Goal: Task Accomplishment & Management: Complete application form

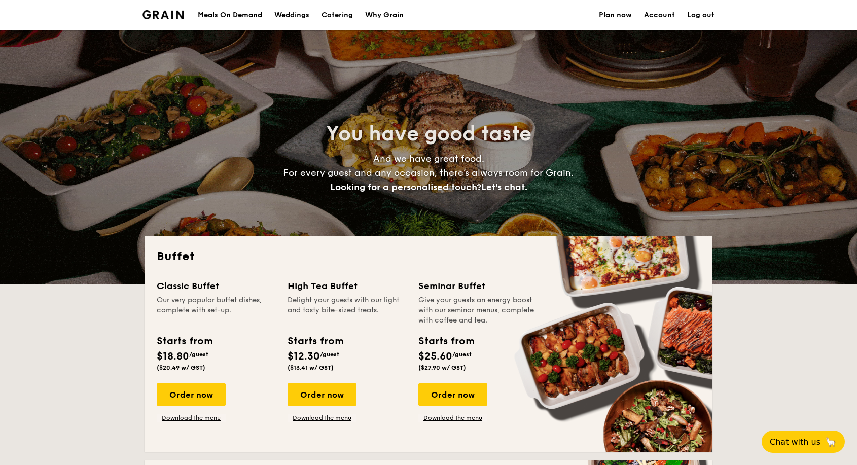
select select
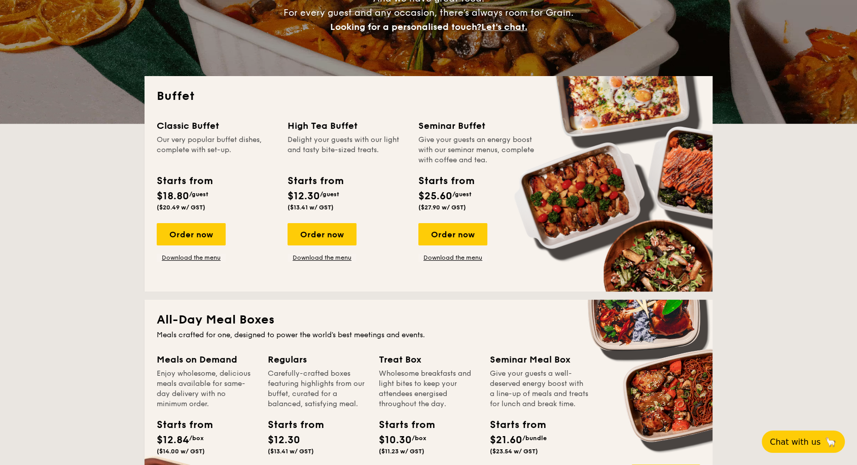
scroll to position [225, 0]
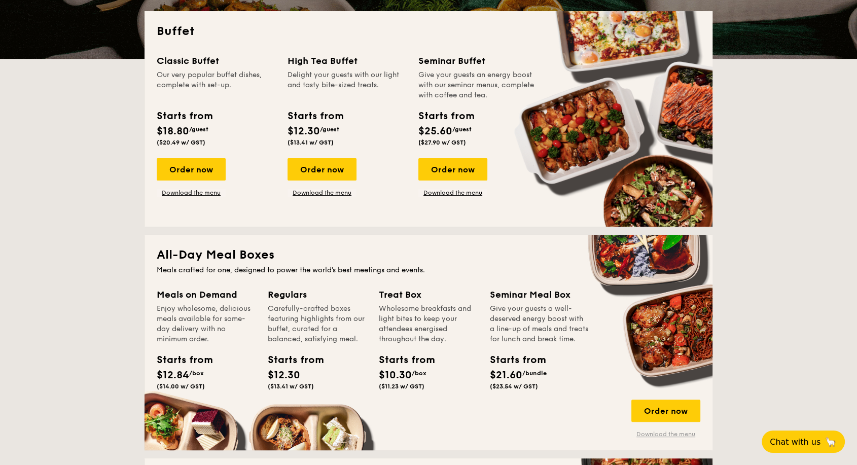
click at [655, 437] on link "Download the menu" at bounding box center [665, 434] width 69 height 8
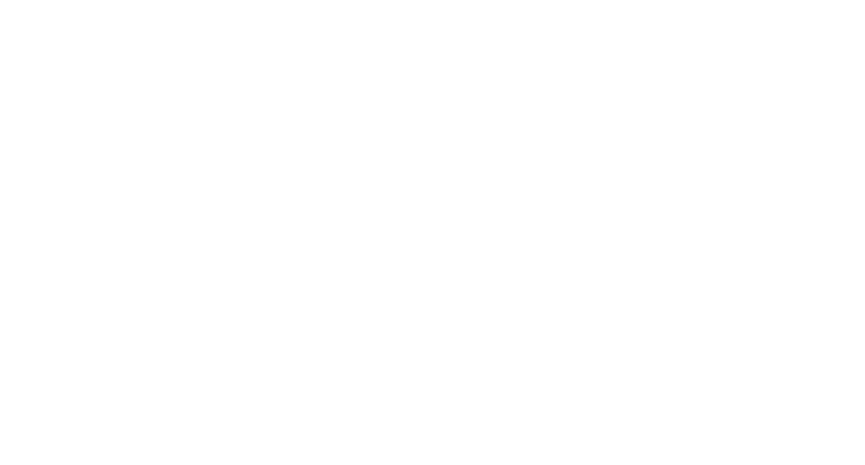
select select "100"
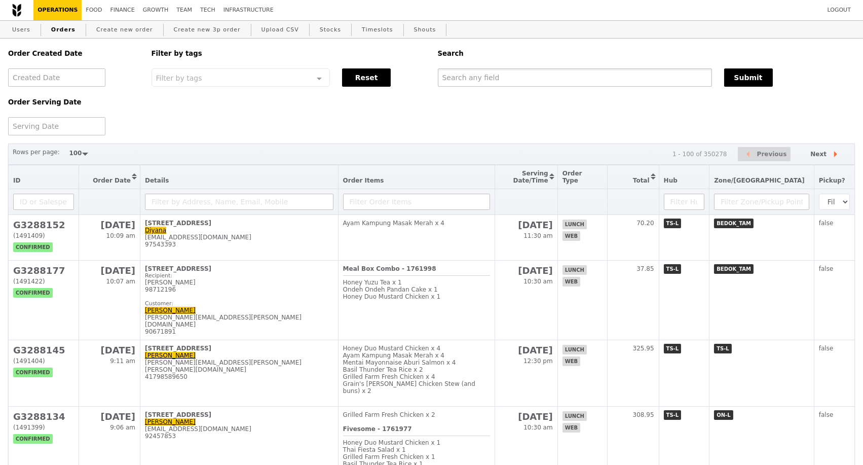
click at [520, 84] on input "text" at bounding box center [575, 77] width 274 height 18
paste input "G3285240"
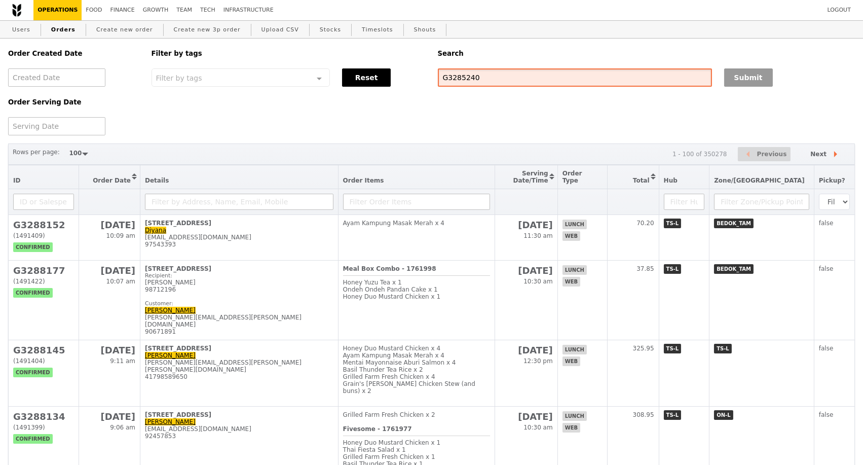
type input "G3285240"
click at [750, 81] on button "Submit" at bounding box center [748, 77] width 49 height 18
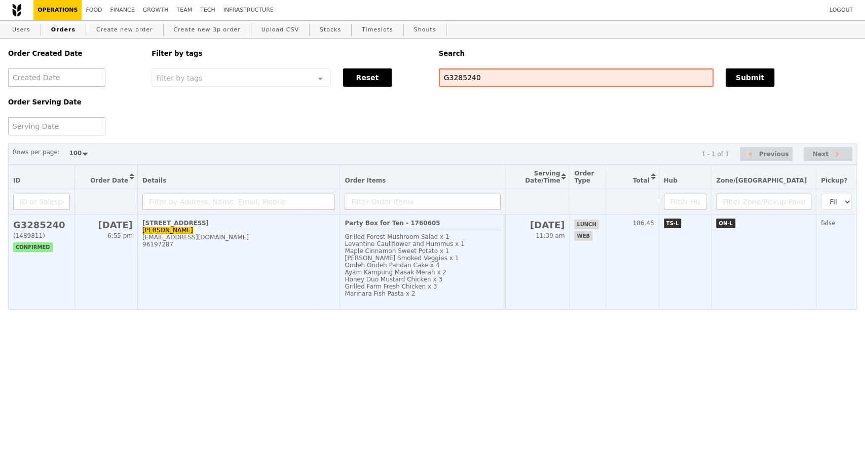
click at [268, 283] on td "[STREET_ADDRESS] [PERSON_NAME] [EMAIL_ADDRESS][DOMAIN_NAME] 96197287" at bounding box center [239, 262] width 202 height 94
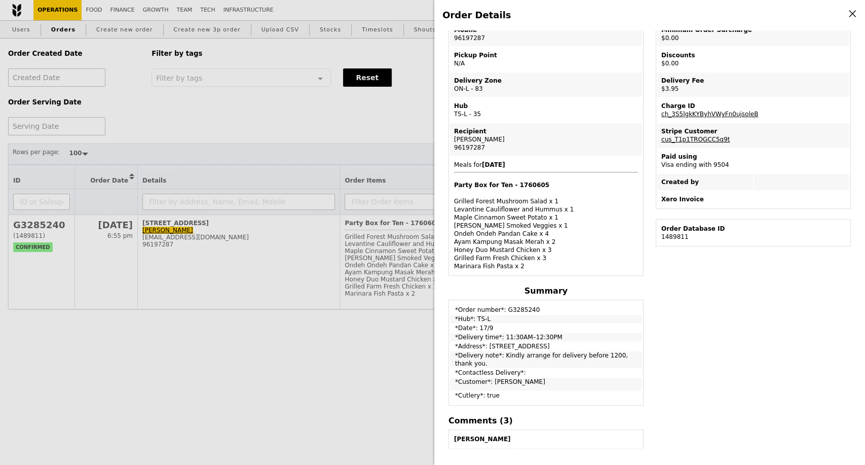
scroll to position [113, 0]
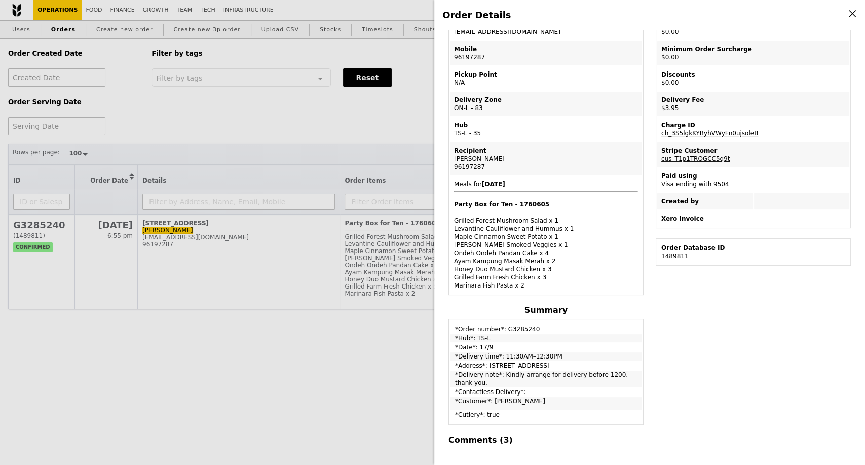
drag, startPoint x: 481, startPoint y: 168, endPoint x: 452, endPoint y: 169, distance: 28.4
click at [452, 169] on td "Recipient [PERSON_NAME] 96197287" at bounding box center [546, 158] width 192 height 32
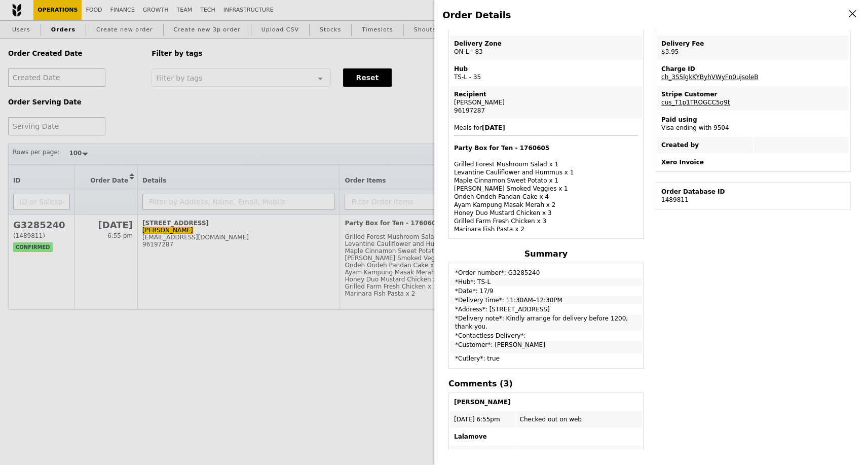
click at [708, 347] on div "Edit order Changelog Cancel Order ID G3285240 – View receipt | Pickupp tracking…" at bounding box center [650, 239] width 415 height 418
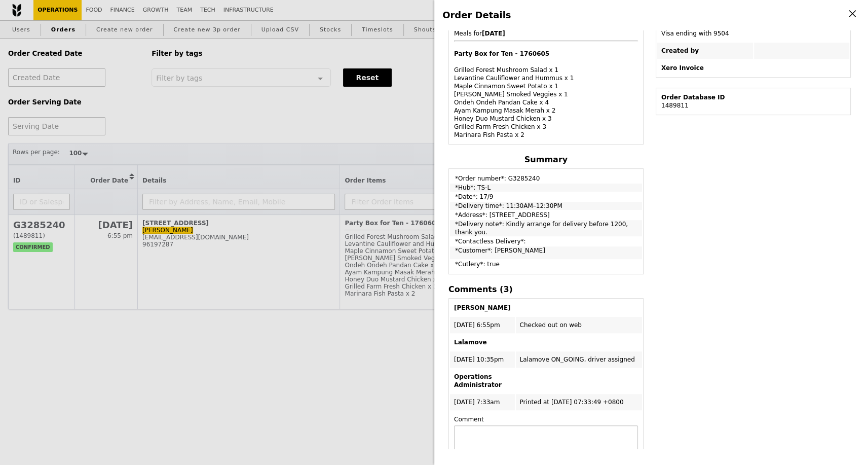
scroll to position [281, 0]
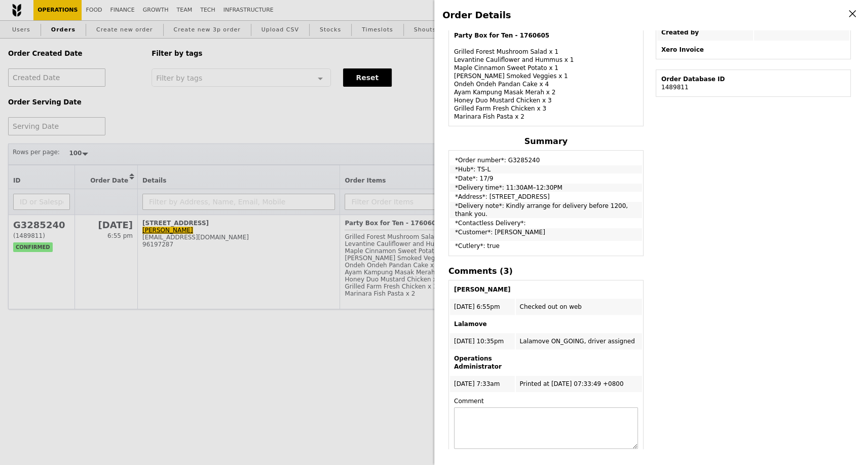
click at [133, 352] on div "Order Details Edit order Changelog Cancel Order ID G3285240 – View receipt | Pi…" at bounding box center [432, 232] width 865 height 465
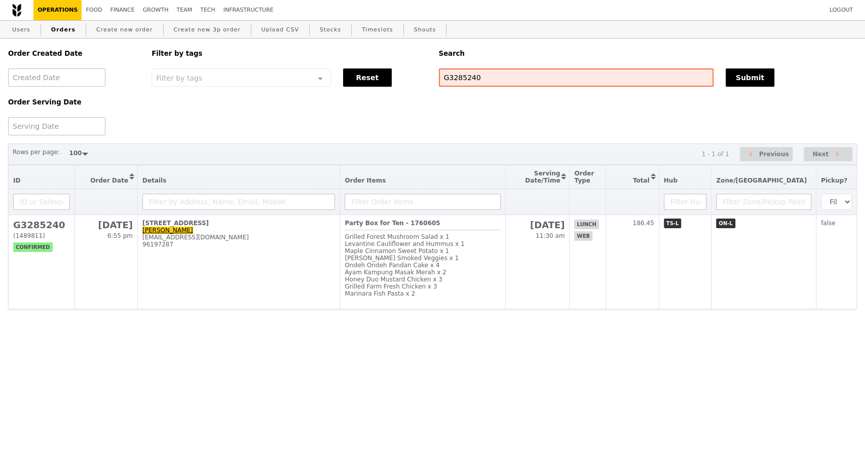
scroll to position [348, 0]
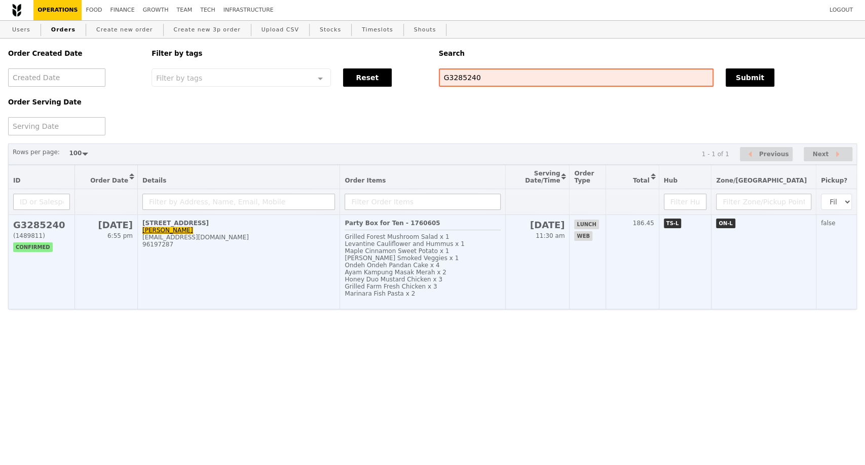
click at [286, 286] on td "[STREET_ADDRESS] [PERSON_NAME] [EMAIL_ADDRESS][DOMAIN_NAME] 96197287" at bounding box center [239, 262] width 202 height 94
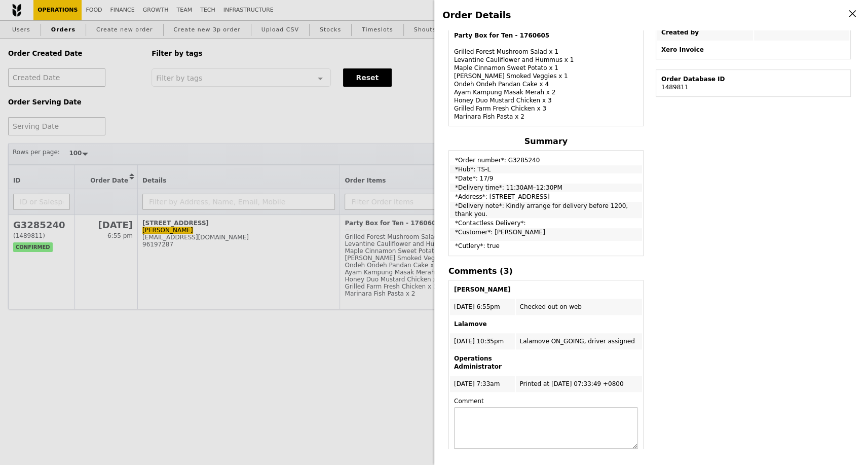
click at [319, 272] on div "Order Details Edit order Changelog Cancel Order ID G3285240 – View receipt | Pi…" at bounding box center [432, 232] width 865 height 465
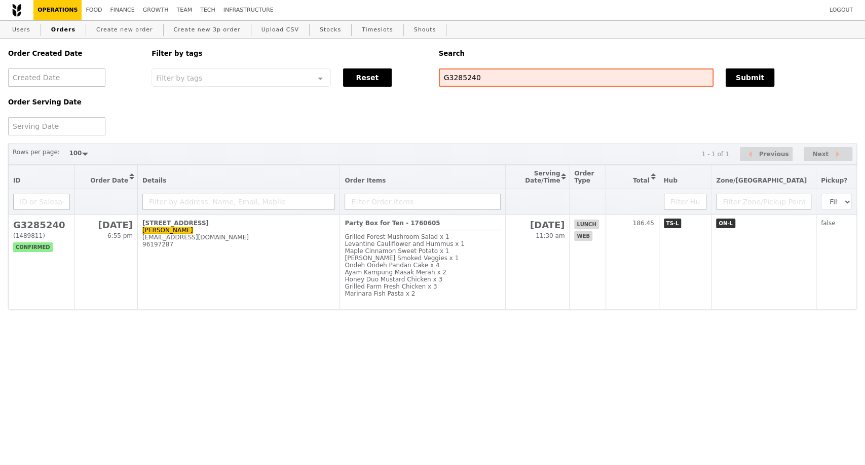
click at [319, 272] on td "[STREET_ADDRESS] [PERSON_NAME] [EMAIL_ADDRESS][DOMAIN_NAME] 96197287" at bounding box center [239, 262] width 202 height 94
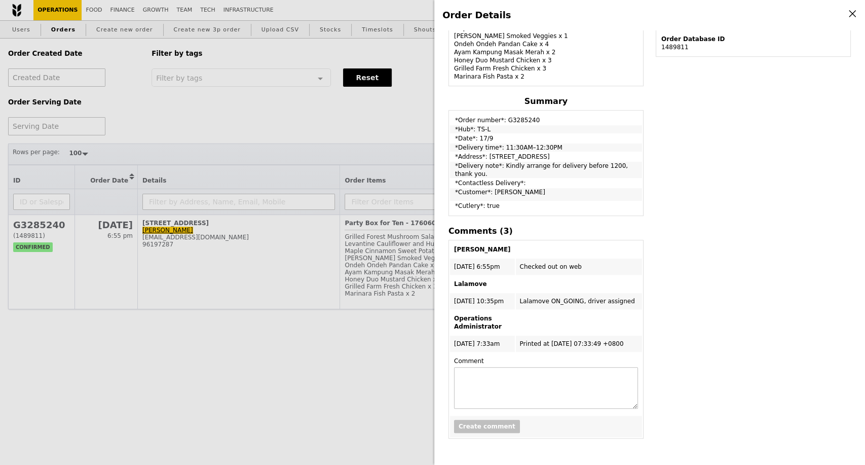
scroll to position [281, 0]
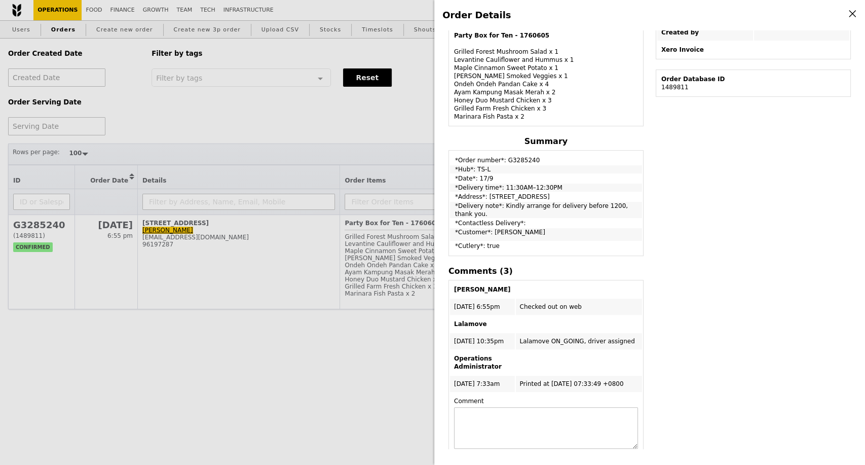
click at [368, 150] on div "Order Details Edit order Changelog Cancel Order ID G3285240 – View receipt | Pi…" at bounding box center [432, 232] width 865 height 465
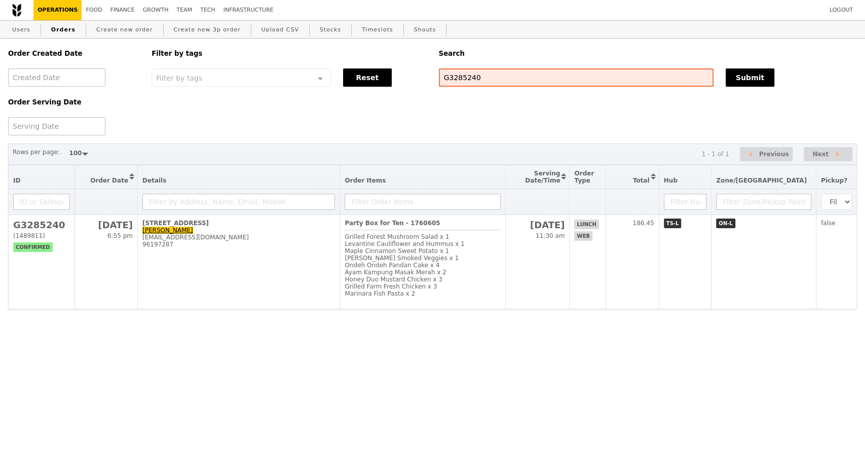
scroll to position [348, 0]
click at [461, 83] on input "G3285240" at bounding box center [576, 77] width 275 height 18
click at [462, 83] on input "G3285240" at bounding box center [576, 77] width 275 height 18
type input "G3288177"
click at [768, 77] on button "Submit" at bounding box center [750, 77] width 49 height 18
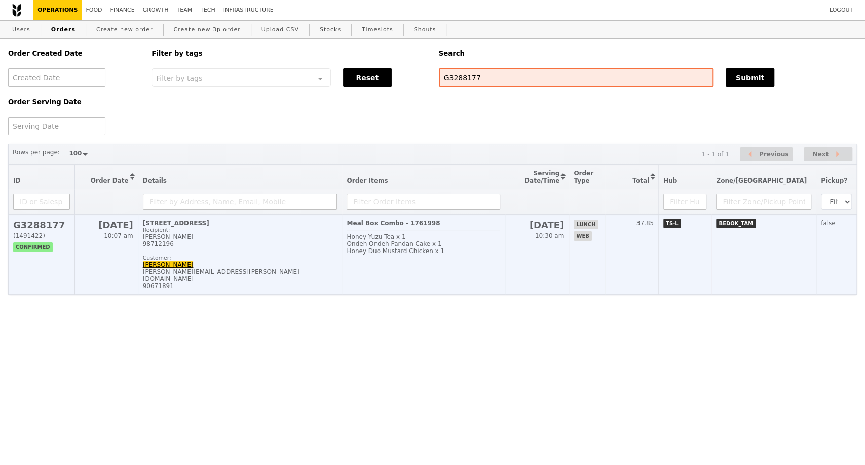
click at [288, 260] on div "Recipient: [PERSON_NAME] 98712196 Customer:" at bounding box center [240, 244] width 195 height 34
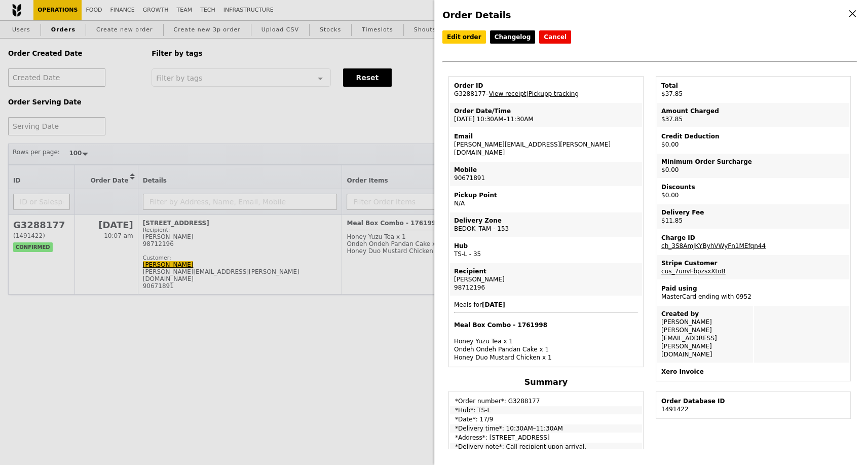
click at [472, 91] on td "Order ID G3288177 – View receipt | Pickupp tracking" at bounding box center [546, 90] width 192 height 24
click at [472, 94] on td "Order ID G3288177 – View receipt | Pickupp tracking" at bounding box center [546, 90] width 192 height 24
copy td "G3288177"
click at [138, 358] on div "Order Details Edit order Changelog Cancel Order ID G3288177 – View receipt | Pi…" at bounding box center [432, 232] width 865 height 465
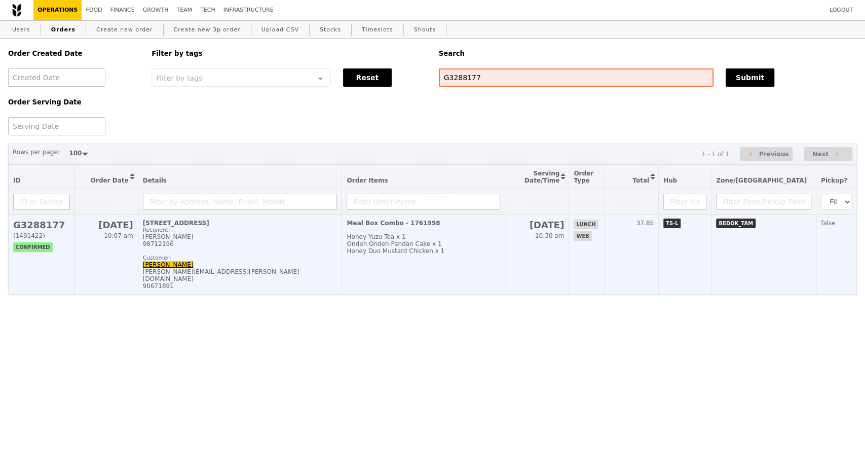
click at [236, 282] on div "[PERSON_NAME][EMAIL_ADDRESS][PERSON_NAME][DOMAIN_NAME]" at bounding box center [240, 275] width 195 height 14
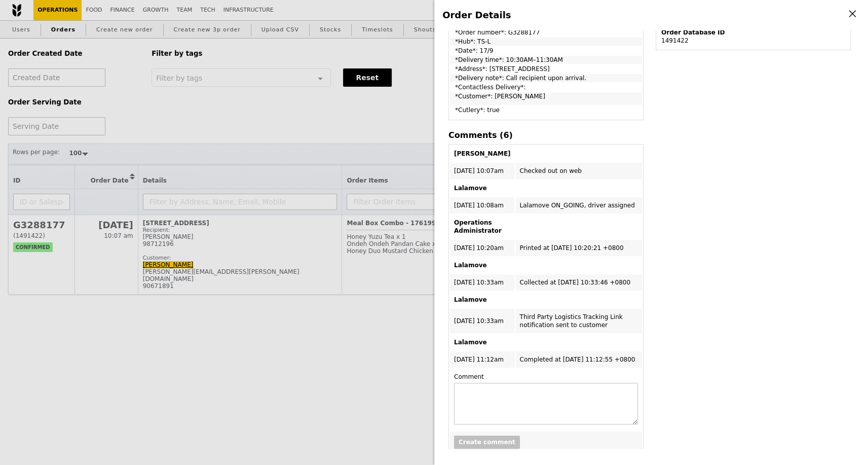
scroll to position [375, 0]
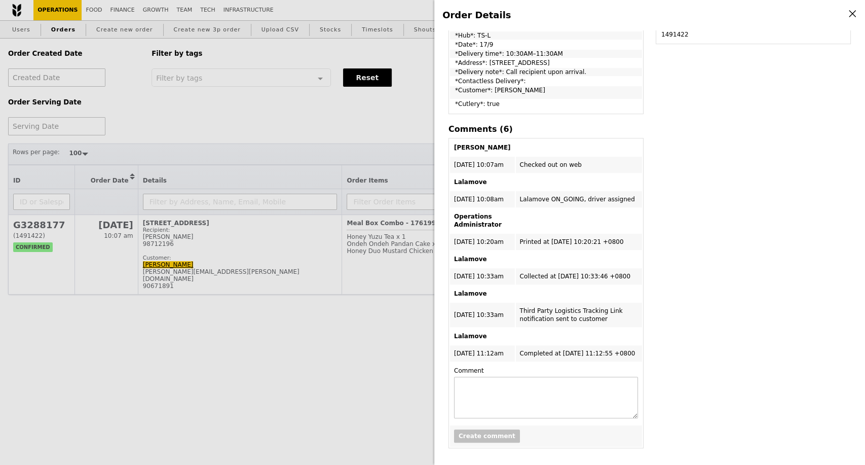
click at [134, 386] on div "Order Details Edit order Changelog Cancel Order ID G3288177 – View receipt | Pi…" at bounding box center [432, 232] width 865 height 465
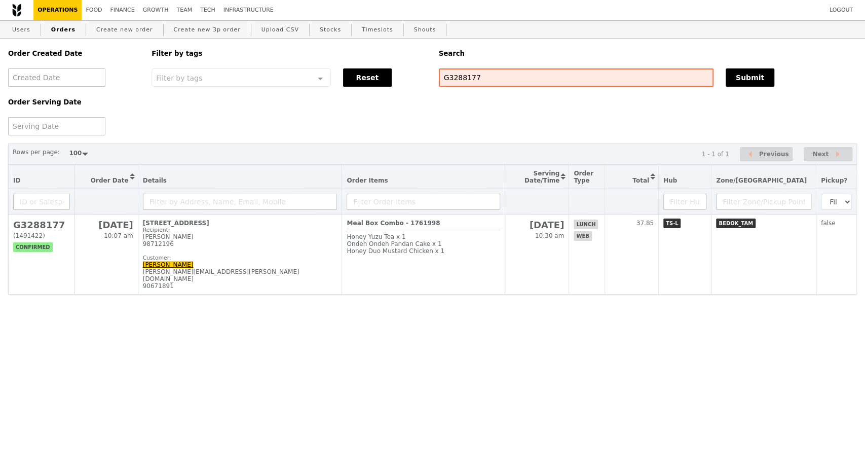
scroll to position [498, 0]
click at [462, 77] on input "G3288177" at bounding box center [576, 77] width 275 height 18
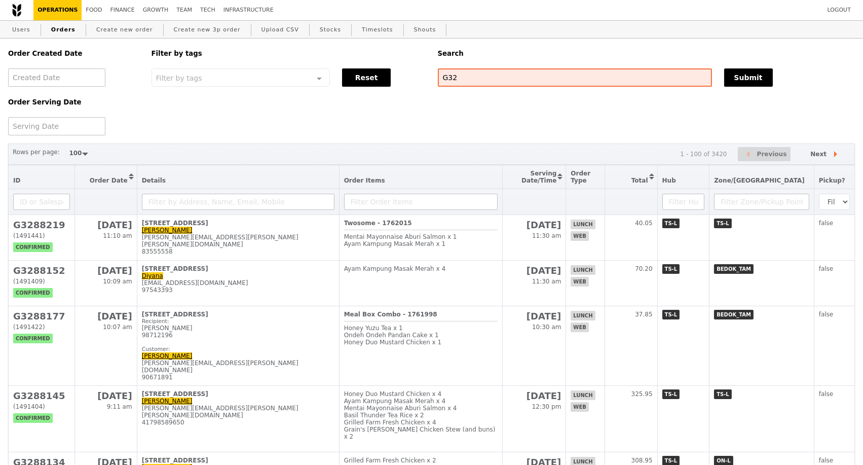
drag, startPoint x: 180, startPoint y: 130, endPoint x: 359, endPoint y: 102, distance: 180.5
click at [180, 130] on div "Order Created Date Order Serving Date Filter by tags Filter by tags Meal_Plan W…" at bounding box center [431, 87] width 859 height 97
click at [484, 77] on input "G32" at bounding box center [575, 77] width 274 height 18
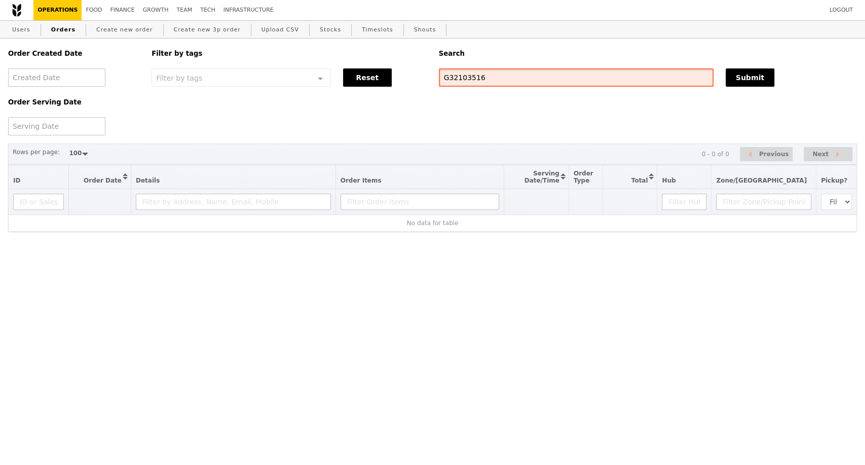
drag, startPoint x: 471, startPoint y: 78, endPoint x: 423, endPoint y: 80, distance: 47.7
click at [424, 80] on div "Order Created Date Order Serving Date Filter by tags Filter by tags Meal_Plan W…" at bounding box center [432, 87] width 861 height 97
paste input "88177"
type input "G3288177"
click at [735, 77] on button "Submit" at bounding box center [750, 77] width 49 height 18
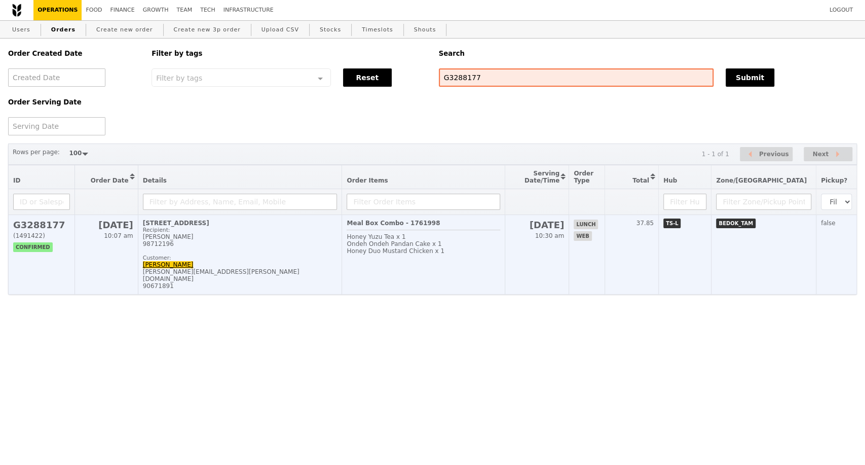
click at [290, 257] on div "Recipient: [PERSON_NAME] 98712196 Customer:" at bounding box center [240, 244] width 195 height 34
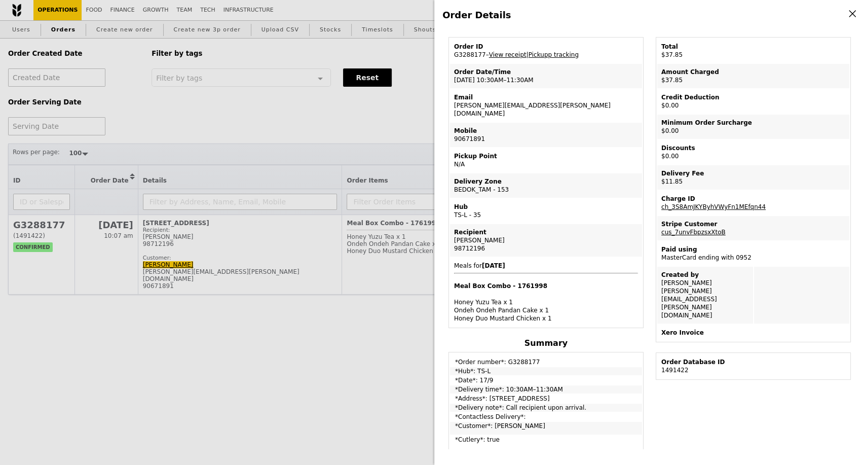
scroll to position [56, 0]
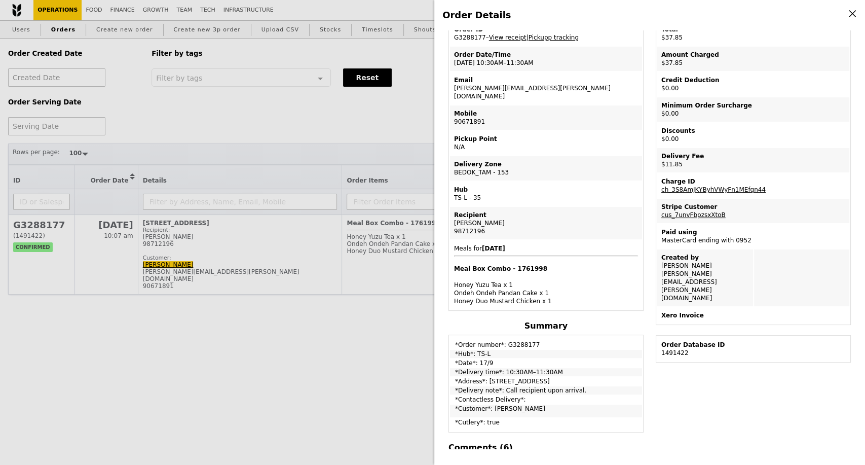
click at [143, 342] on div "Order Details Edit order Changelog Cancel Order ID G3288177 – View receipt | Pi…" at bounding box center [432, 232] width 865 height 465
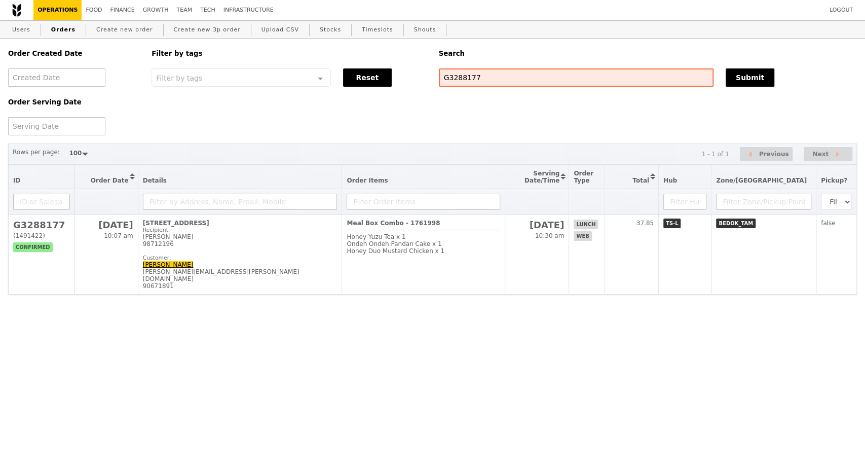
scroll to position [98, 0]
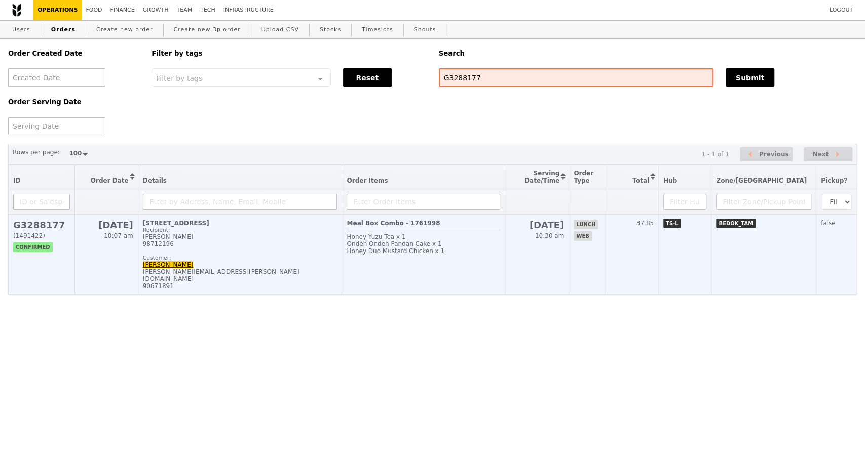
click at [312, 274] on td "[STREET_ADDRESS]-00 Recipient: [PERSON_NAME] 98712196 Customer: [PERSON_NAME] […" at bounding box center [240, 255] width 204 height 80
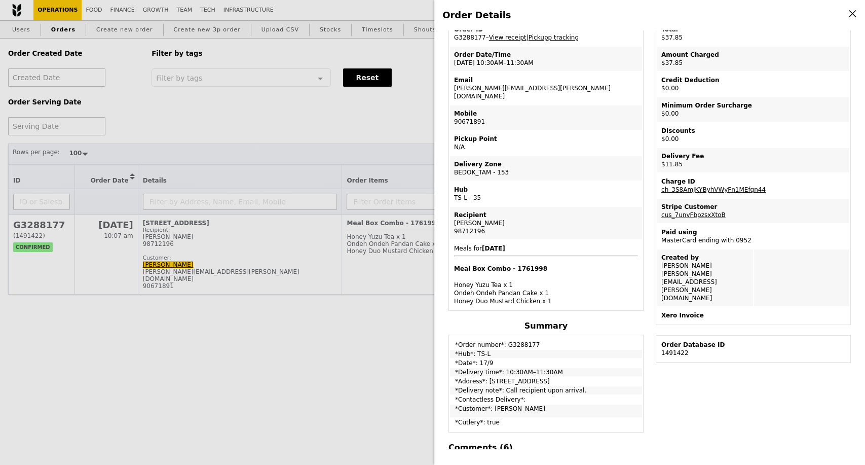
click at [297, 261] on div "Order Details Edit order Changelog Cancel Order ID G3288177 – View receipt | Pi…" at bounding box center [432, 232] width 865 height 465
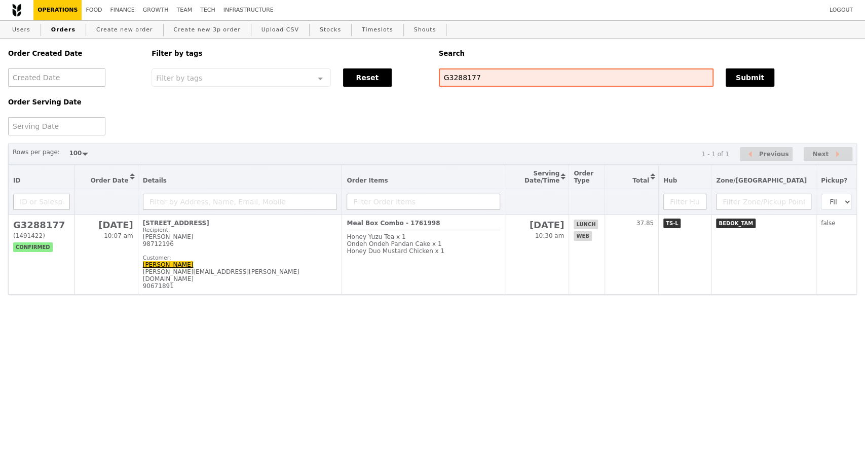
click at [297, 261] on div "Recipient: [PERSON_NAME] 98712196 Customer:" at bounding box center [240, 244] width 195 height 34
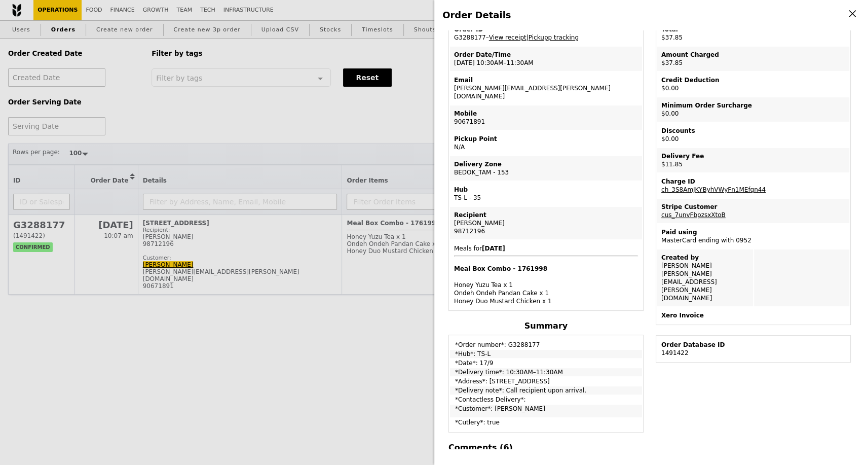
scroll to position [113, 0]
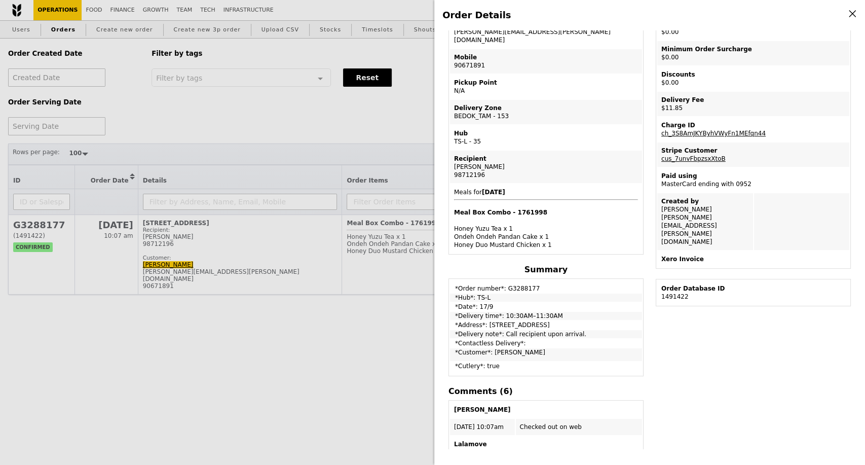
click at [126, 352] on div "Order Details Edit order Changelog Cancel Order ID G3288177 – View receipt | Pi…" at bounding box center [432, 232] width 865 height 465
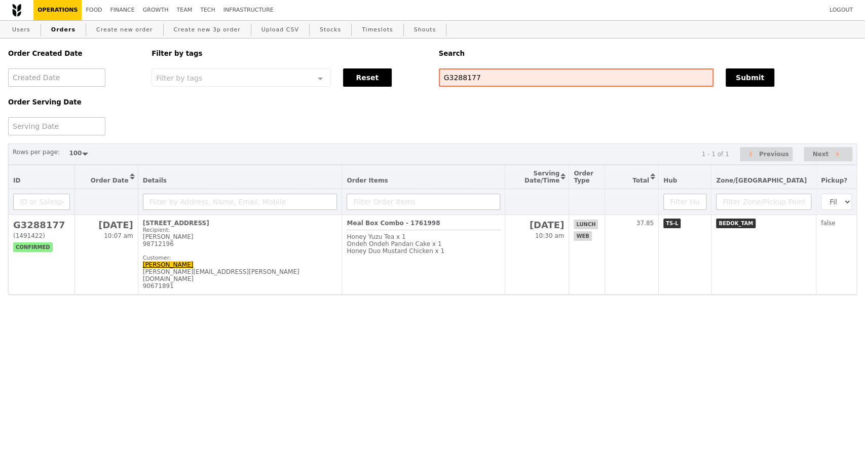
scroll to position [179, 0]
drag, startPoint x: 133, startPoint y: 406, endPoint x: 136, endPoint y: 396, distance: 10.1
click at [133, 335] on html "Logout Operations Food Finance Growth Team Tech Infrastructure Users Orders Cre…" at bounding box center [432, 167] width 865 height 335
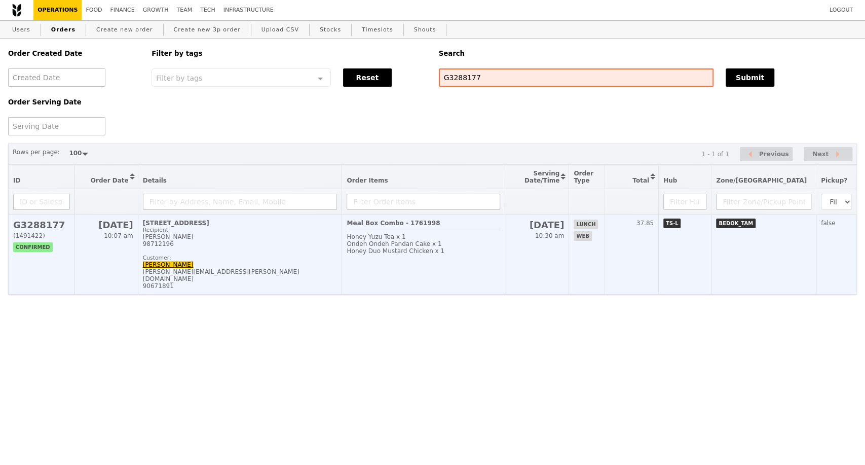
click at [258, 282] on div "[PERSON_NAME][EMAIL_ADDRESS][PERSON_NAME][DOMAIN_NAME]" at bounding box center [240, 275] width 195 height 14
click at [276, 258] on div "Recipient: [PERSON_NAME] 98712196 Customer:" at bounding box center [240, 244] width 195 height 34
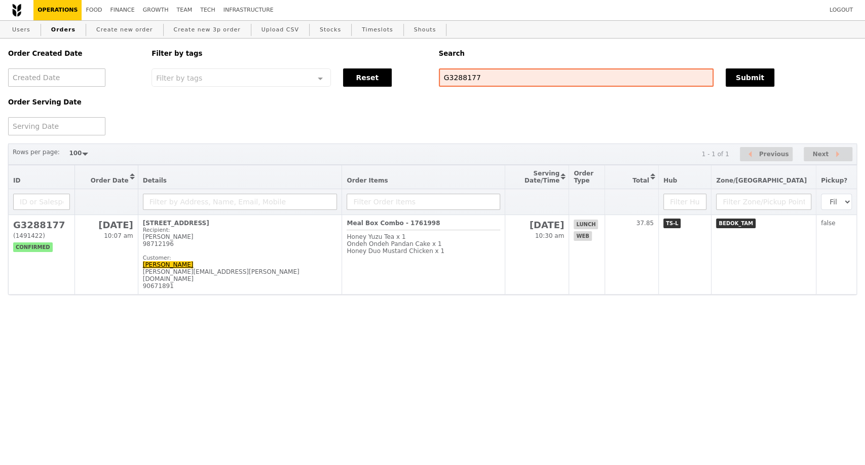
scroll to position [113, 0]
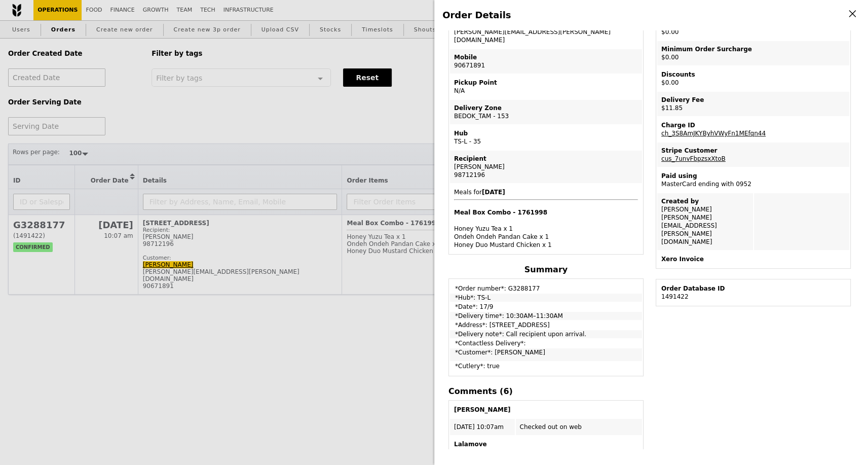
drag, startPoint x: 89, startPoint y: 330, endPoint x: 126, endPoint y: 347, distance: 41.5
click at [89, 330] on div "Order Details Edit order Changelog Cancel Order ID G3288177 – View receipt | Pi…" at bounding box center [432, 232] width 865 height 465
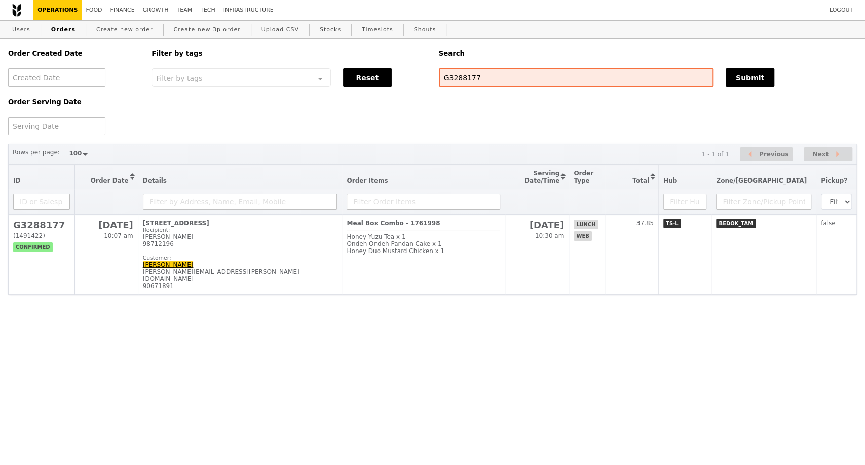
scroll to position [179, 0]
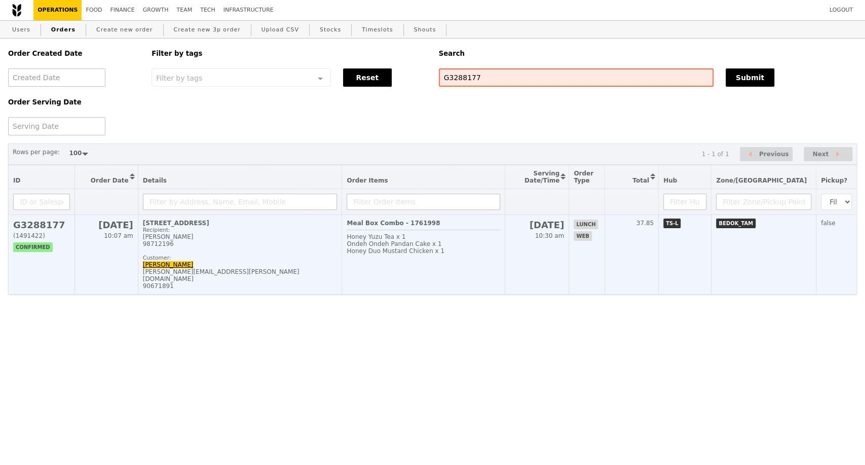
click at [308, 276] on td "[STREET_ADDRESS]-00 Recipient: [PERSON_NAME] 98712196 Customer: [PERSON_NAME] […" at bounding box center [240, 255] width 204 height 80
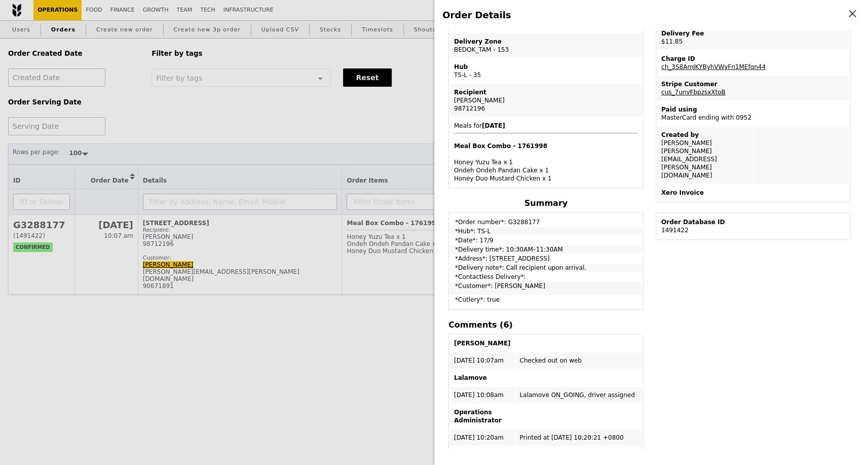
scroll to position [113, 0]
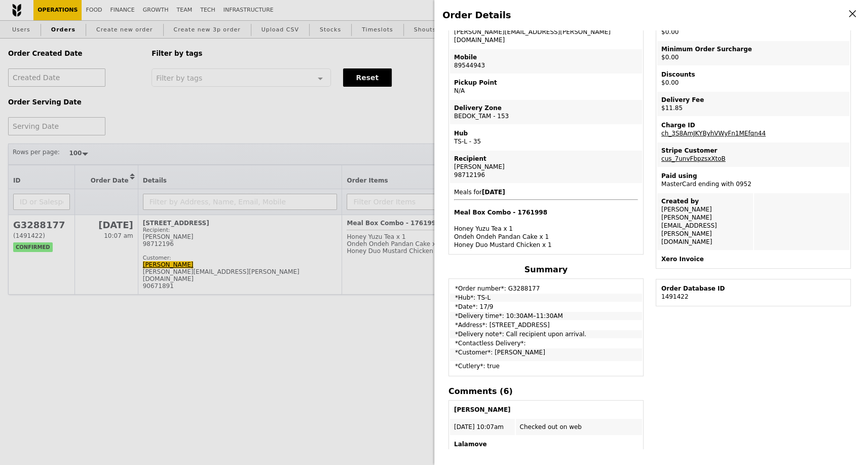
click at [145, 365] on div "Order Details Edit order Changelog Cancel Order ID G3288177 – View receipt | Pi…" at bounding box center [432, 232] width 865 height 465
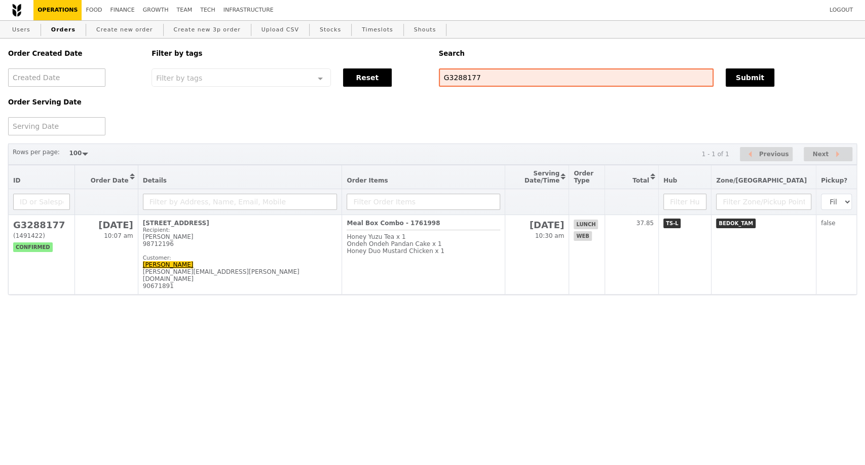
scroll to position [179, 0]
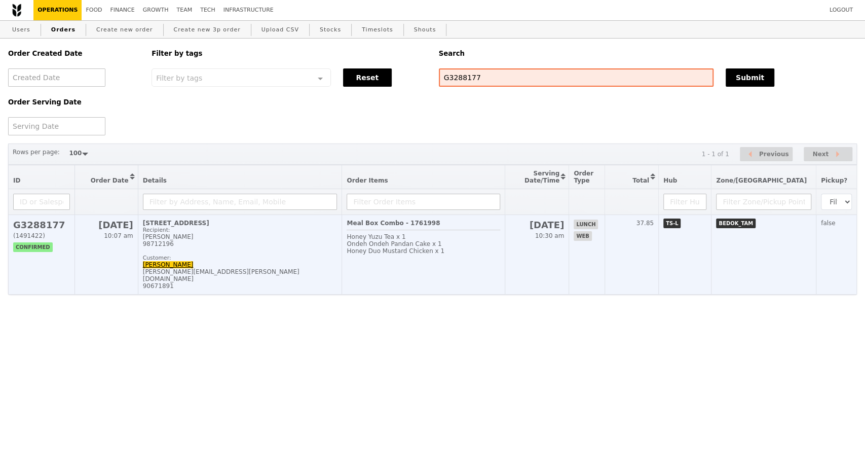
click at [271, 275] on td "[STREET_ADDRESS]-00 Recipient: [PERSON_NAME] 98712196 Customer: [PERSON_NAME] […" at bounding box center [240, 255] width 204 height 80
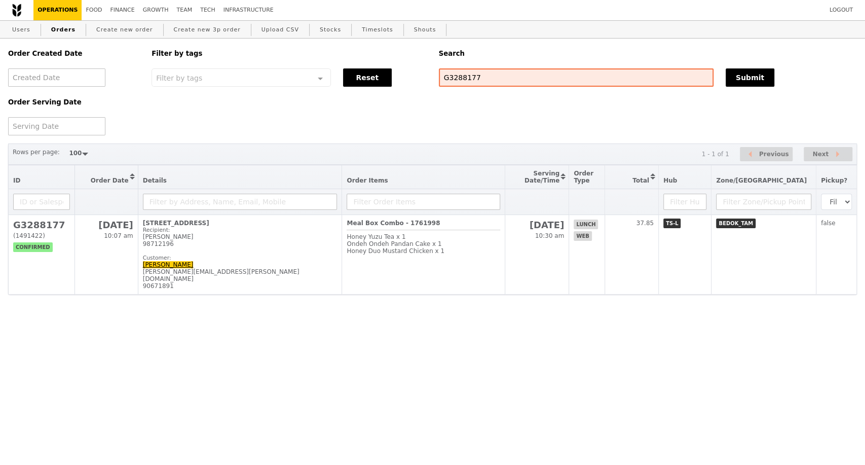
scroll to position [113, 0]
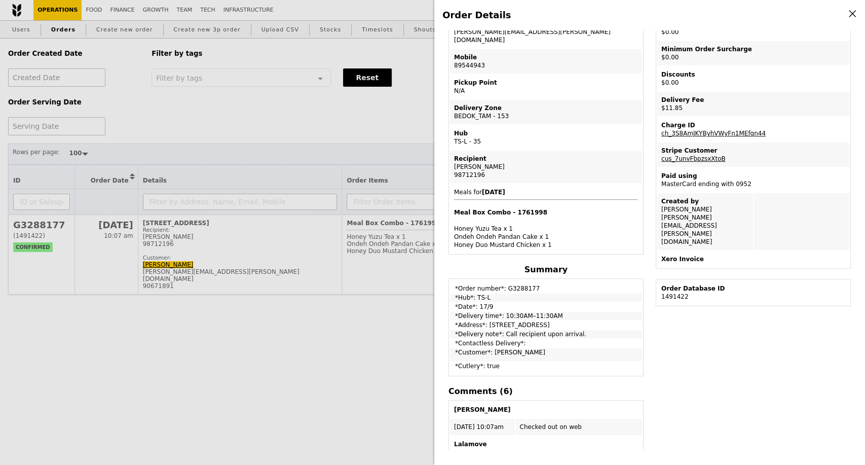
click at [298, 354] on div "Order Details Edit order Changelog Cancel Order ID G3288177 – View receipt | Pi…" at bounding box center [432, 232] width 865 height 465
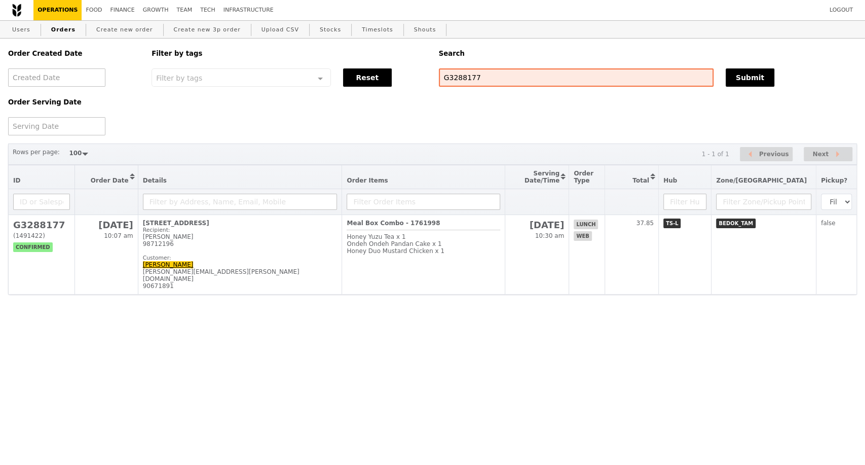
scroll to position [179, 0]
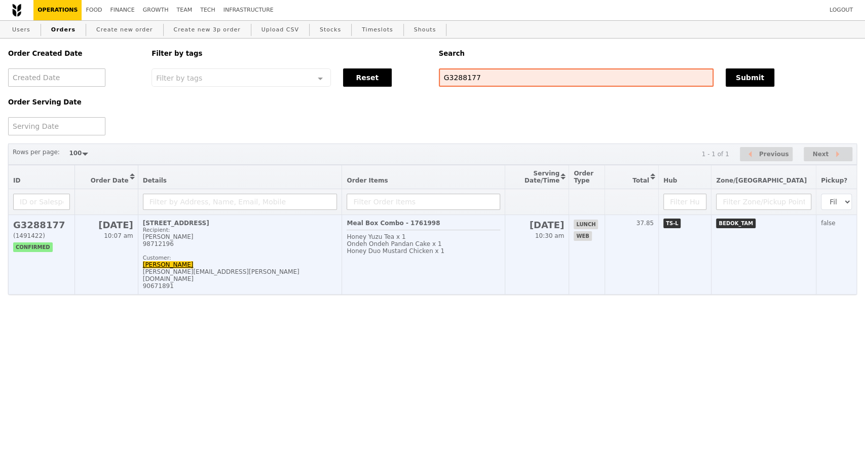
click at [260, 247] on div "98712196" at bounding box center [240, 243] width 195 height 7
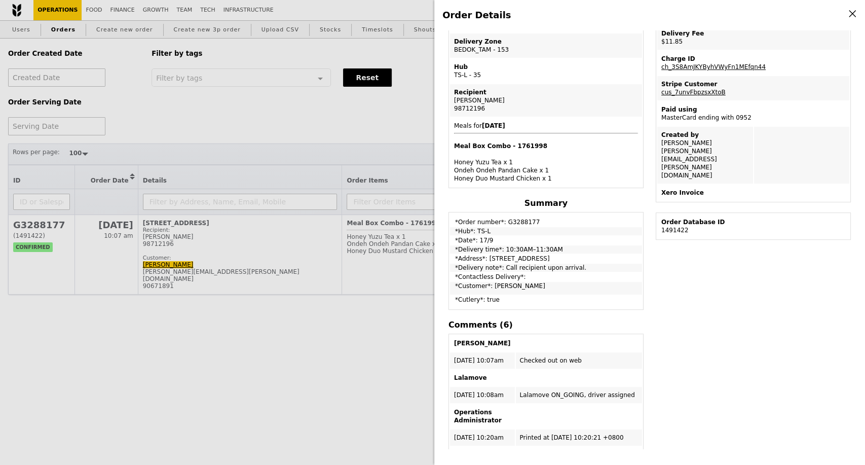
scroll to position [113, 0]
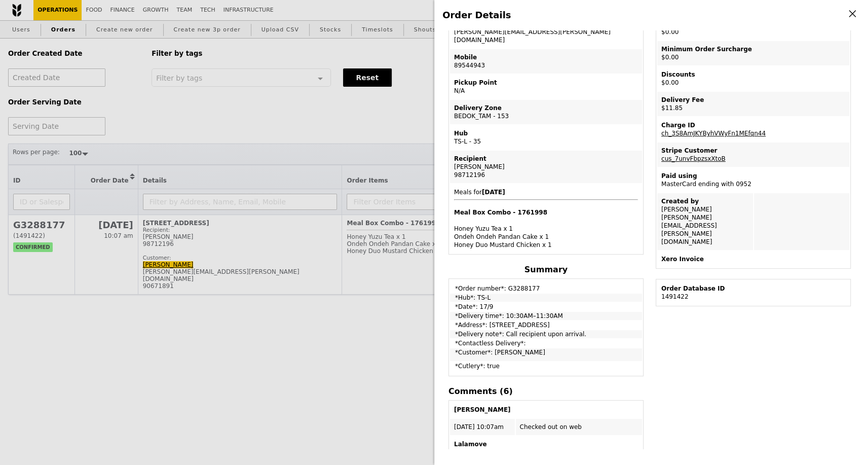
click at [344, 117] on div "Order Details Edit order Changelog Cancel Order ID G3288177 – View receipt | Pi…" at bounding box center [432, 232] width 865 height 465
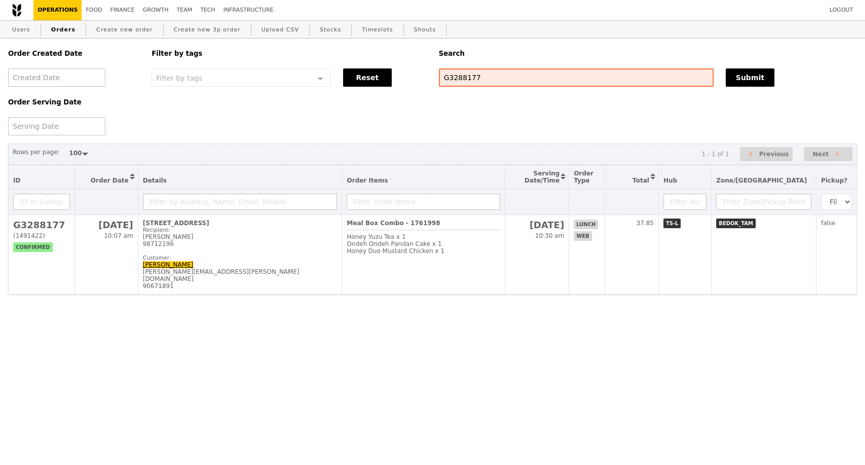
scroll to position [179, 0]
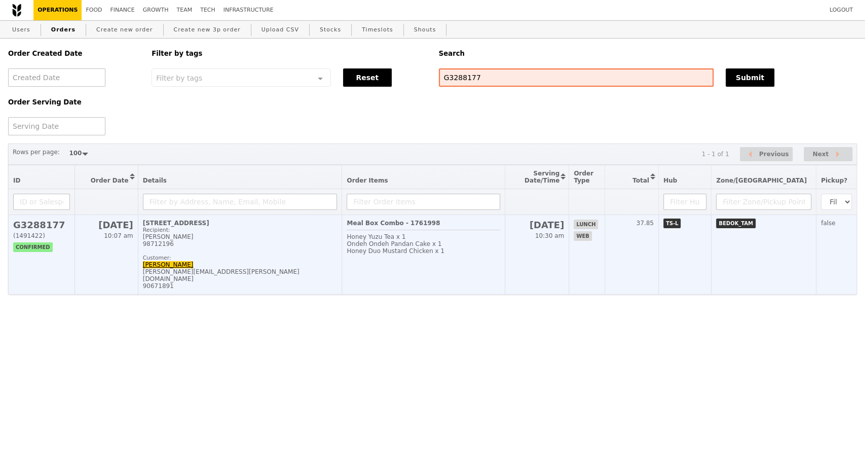
click at [278, 273] on td "[STREET_ADDRESS]-00 Recipient: [PERSON_NAME] 98712196 Customer: [PERSON_NAME] […" at bounding box center [240, 255] width 204 height 80
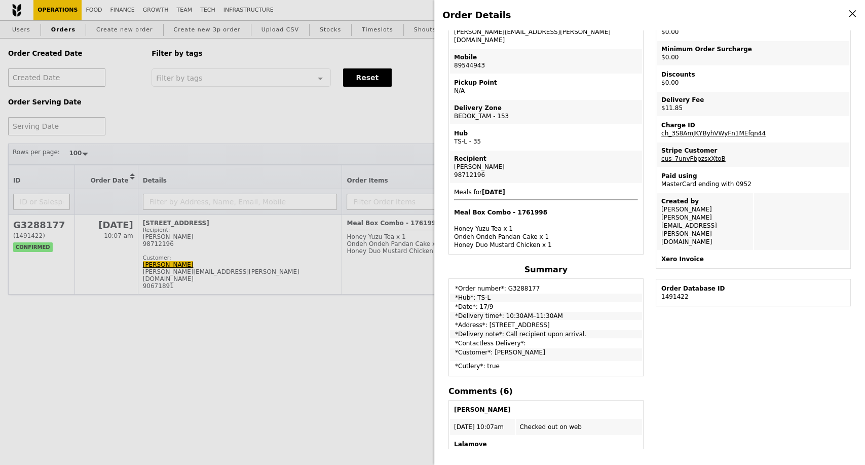
click at [309, 261] on div "Order Details Edit order Changelog Cancel Order ID G3288177 – View receipt | Pi…" at bounding box center [432, 232] width 865 height 465
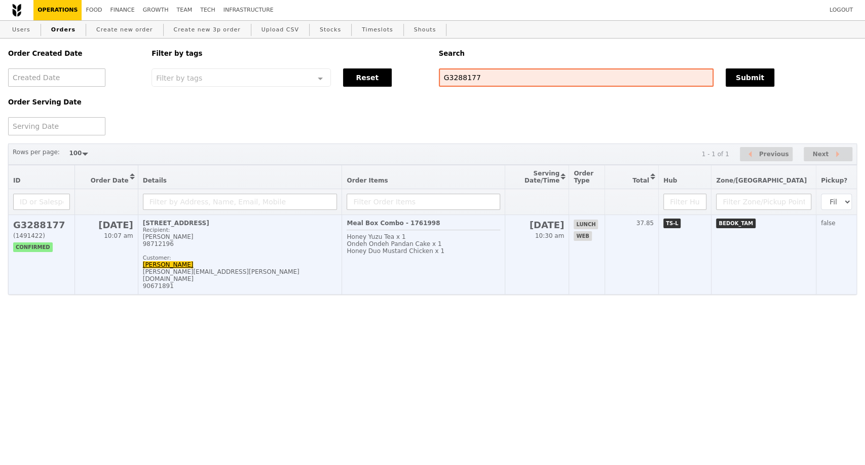
click at [308, 261] on div "Recipient: [PERSON_NAME] 98712196 Customer:" at bounding box center [240, 244] width 195 height 34
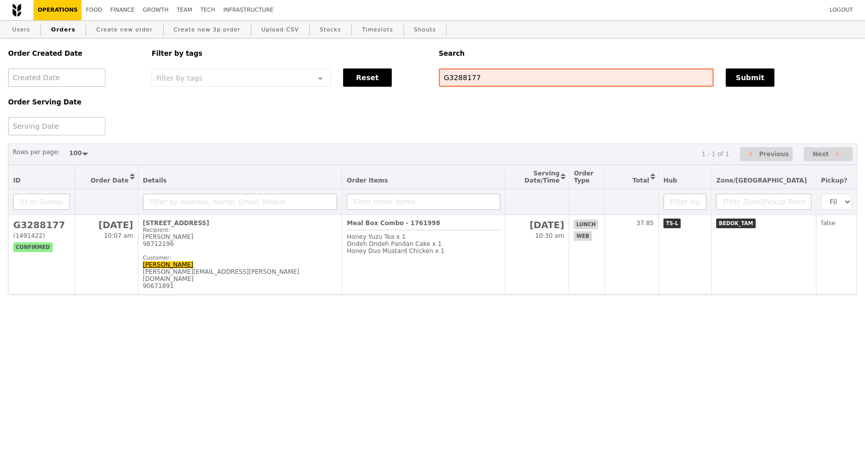
scroll to position [113, 0]
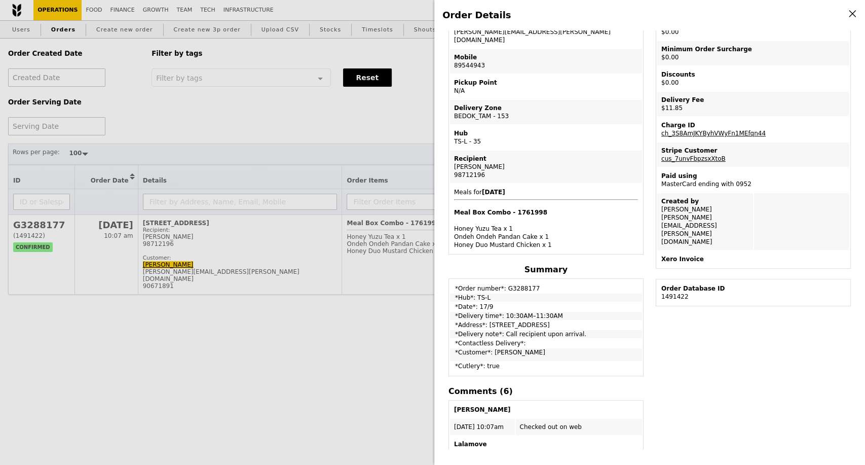
drag, startPoint x: 603, startPoint y: 317, endPoint x: 454, endPoint y: 317, distance: 148.5
click at [454, 321] on td "*Address*: [STREET_ADDRESS]" at bounding box center [546, 325] width 192 height 8
copy td "*Address*: [STREET_ADDRESS]"
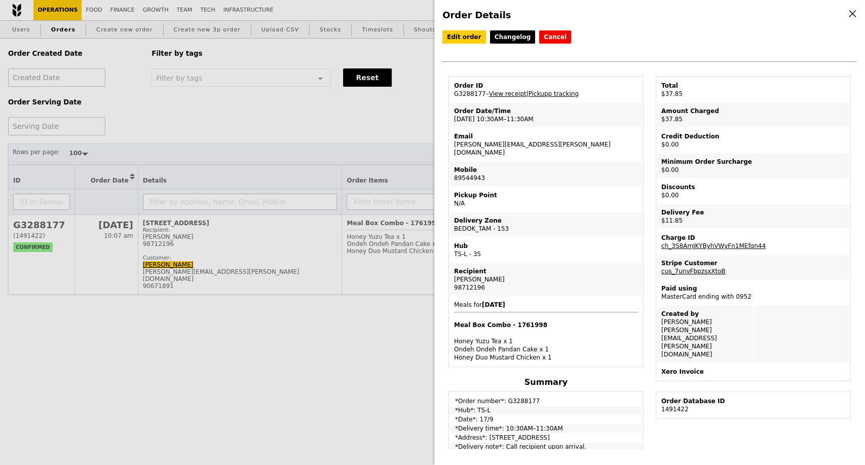
scroll to position [56, 0]
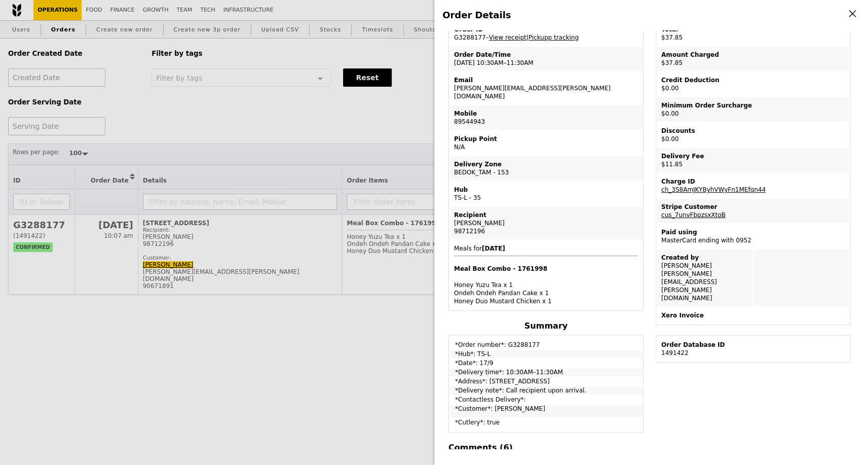
click at [173, 341] on div "Order Details Edit order Changelog Cancel Order ID G3288177 – View receipt | Pi…" at bounding box center [432, 232] width 865 height 465
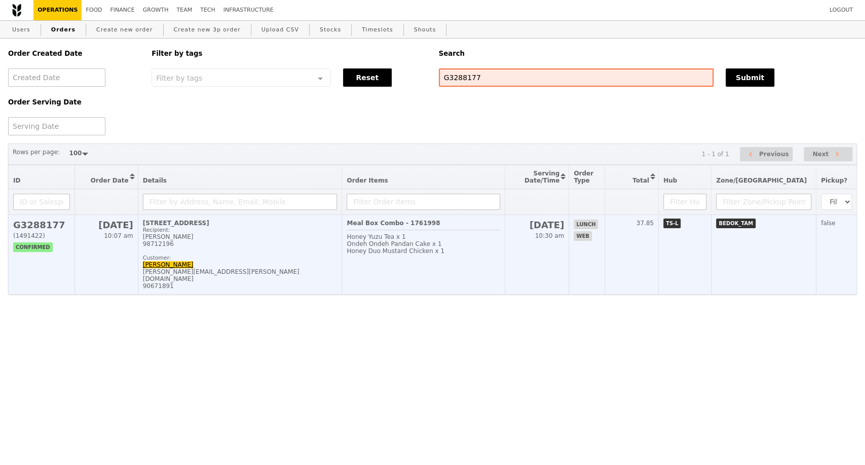
scroll to position [98, 0]
click at [228, 282] on div "[PERSON_NAME][EMAIL_ADDRESS][PERSON_NAME][DOMAIN_NAME]" at bounding box center [240, 275] width 195 height 14
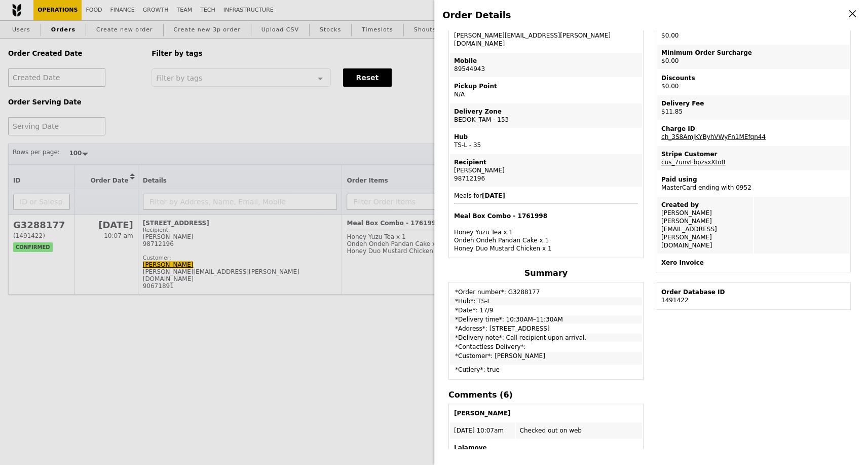
scroll to position [225, 0]
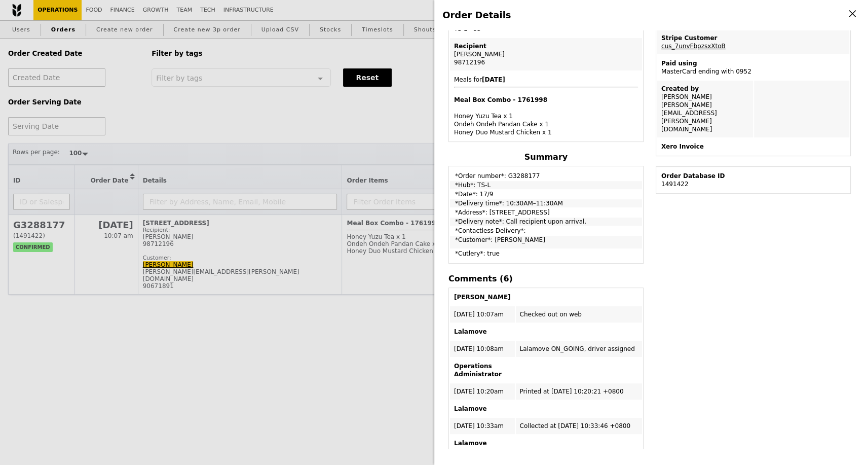
drag, startPoint x: 596, startPoint y: 206, endPoint x: 455, endPoint y: 203, distance: 141.5
click at [455, 208] on td "*Address*: [STREET_ADDRESS]" at bounding box center [546, 212] width 192 height 8
click at [168, 325] on div "Order Details Edit order Changelog Cancel Order ID G3288177 – View receipt | Pi…" at bounding box center [432, 232] width 865 height 465
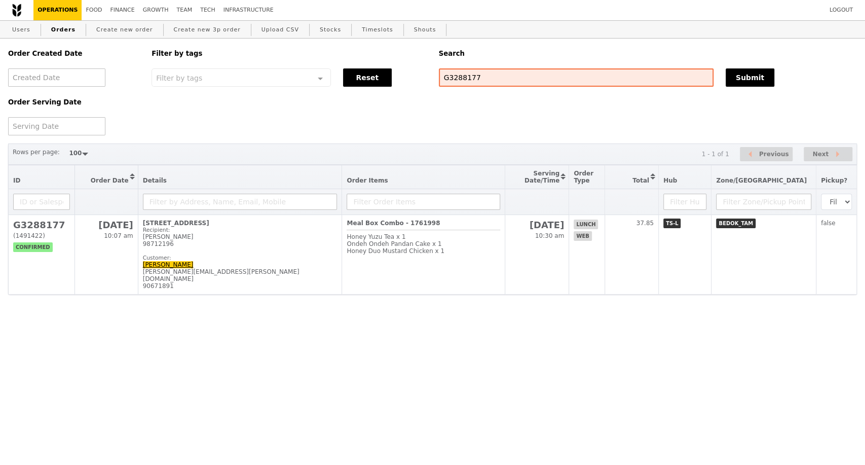
scroll to position [292, 0]
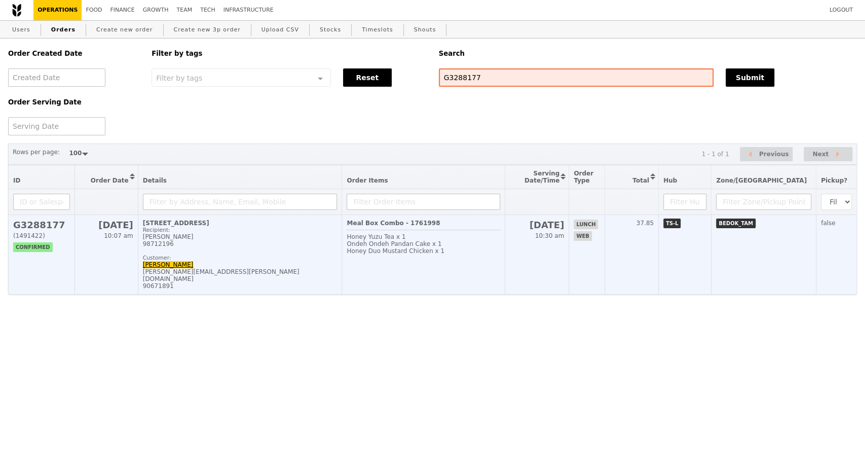
click at [258, 272] on td "[STREET_ADDRESS]-00 Recipient: [PERSON_NAME] 98712196 Customer: [PERSON_NAME] […" at bounding box center [240, 255] width 204 height 80
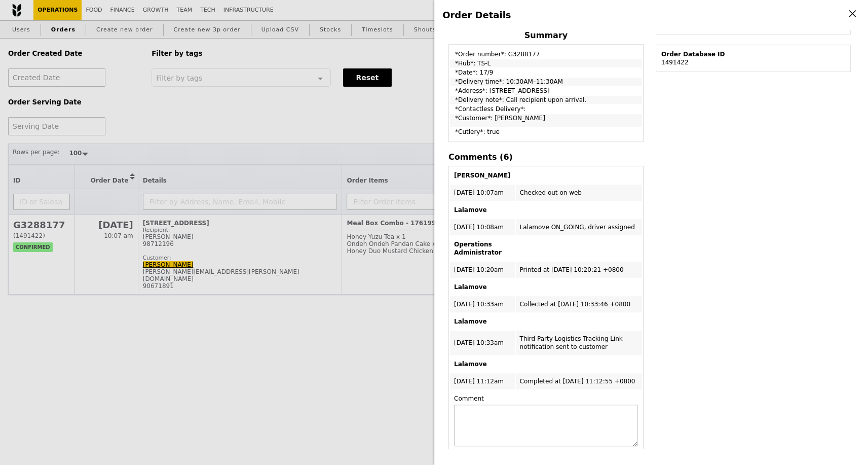
scroll to position [375, 0]
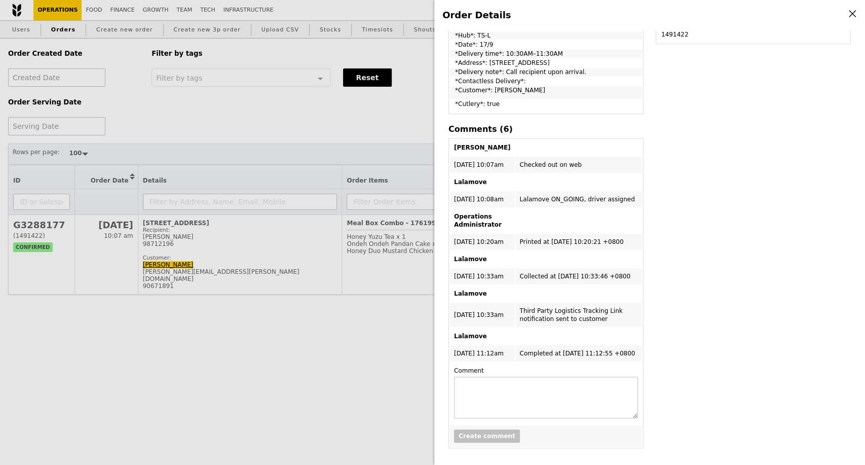
drag, startPoint x: 500, startPoint y: 64, endPoint x: 570, endPoint y: 66, distance: 70.5
click at [570, 68] on td "*Delivery note*: Call recipient upon arrival." at bounding box center [546, 72] width 192 height 8
copy td "Call recipient upon arrival."
click at [235, 118] on div "Order Details Edit order Changelog Cancel Order ID G3288177 – View receipt | Pi…" at bounding box center [432, 232] width 865 height 465
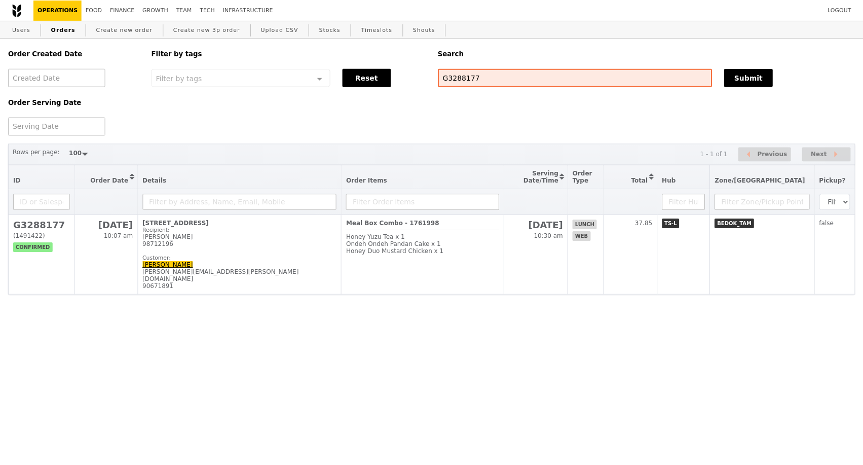
scroll to position [498, 0]
click at [133, 32] on link "Create new order" at bounding box center [124, 30] width 65 height 18
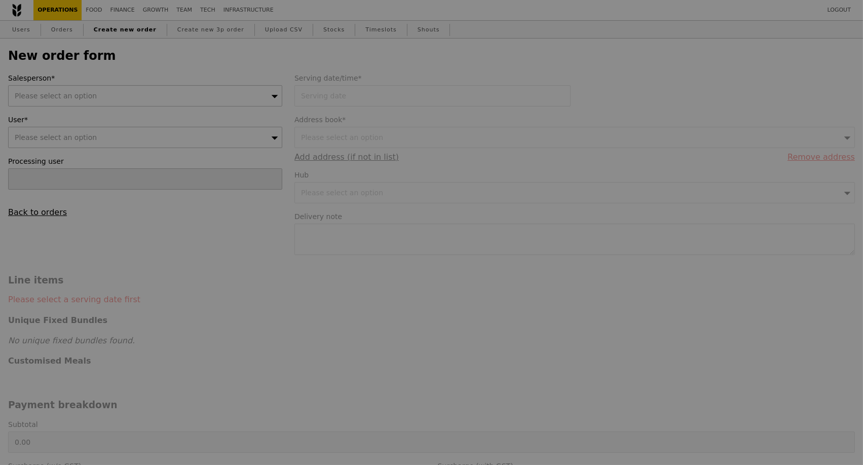
type input "Confirm"
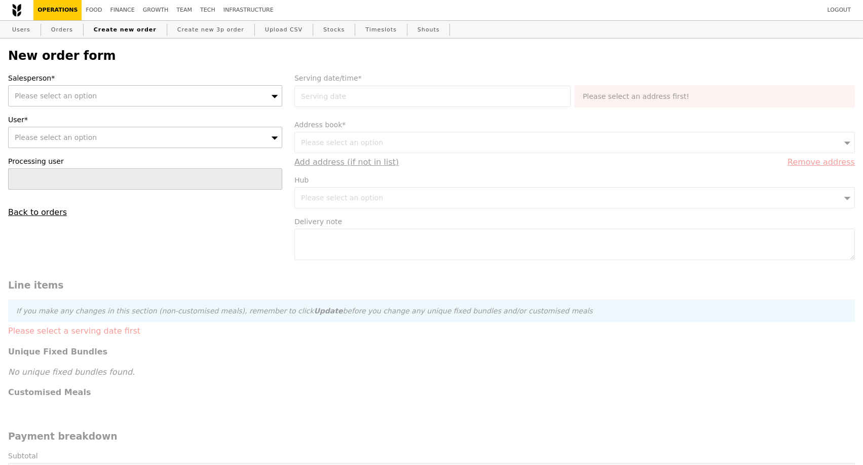
click at [271, 97] on icon at bounding box center [274, 96] width 7 height 8
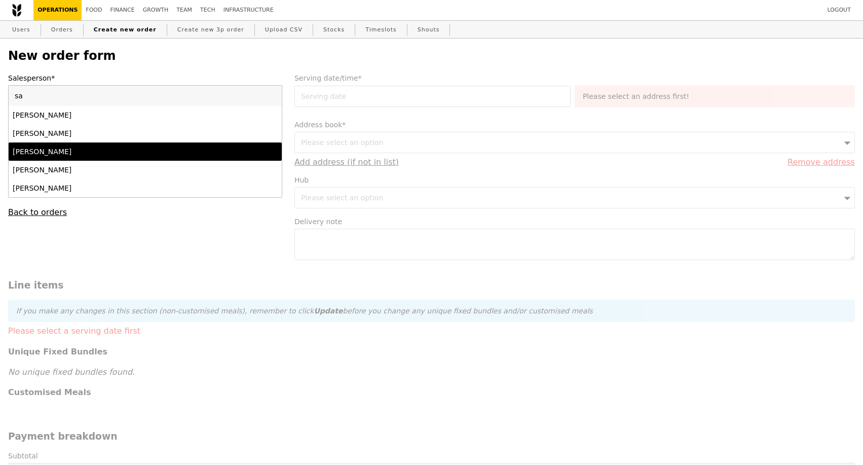
type input "sa"
click at [162, 157] on div "[PERSON_NAME]" at bounding box center [112, 152] width 199 height 10
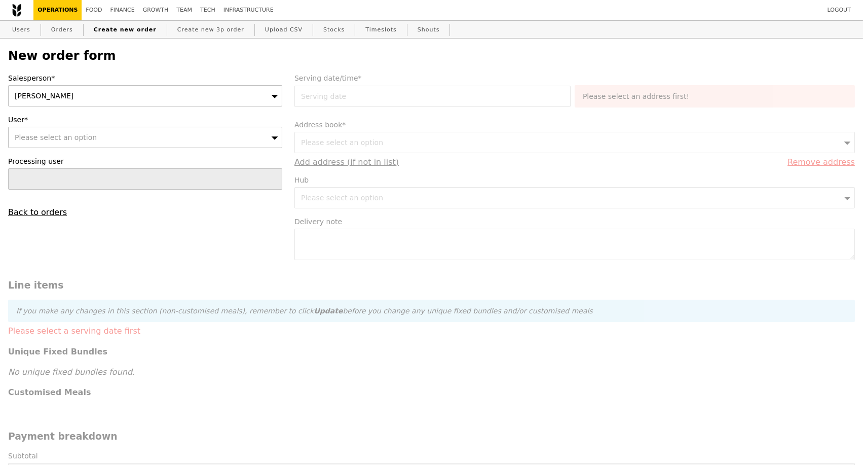
click at [117, 137] on div "Please select an option" at bounding box center [145, 137] width 274 height 21
type input "[PERSON_NAME][EMAIL_ADDRESS][PERSON_NAME][DOMAIN_NAME]"
type input "Confirm"
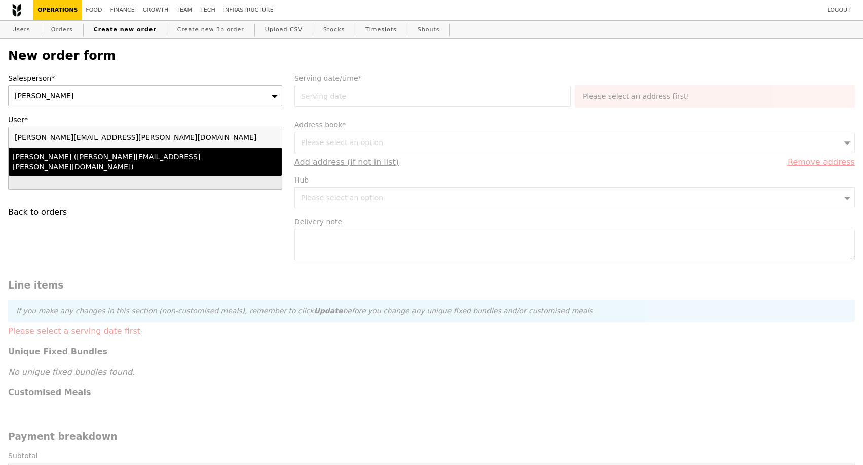
type input "[PERSON_NAME][EMAIL_ADDRESS][PERSON_NAME][DOMAIN_NAME]"
click at [122, 158] on div "[PERSON_NAME] ([PERSON_NAME][EMAIL_ADDRESS][PERSON_NAME][DOMAIN_NAME])" at bounding box center [112, 162] width 199 height 20
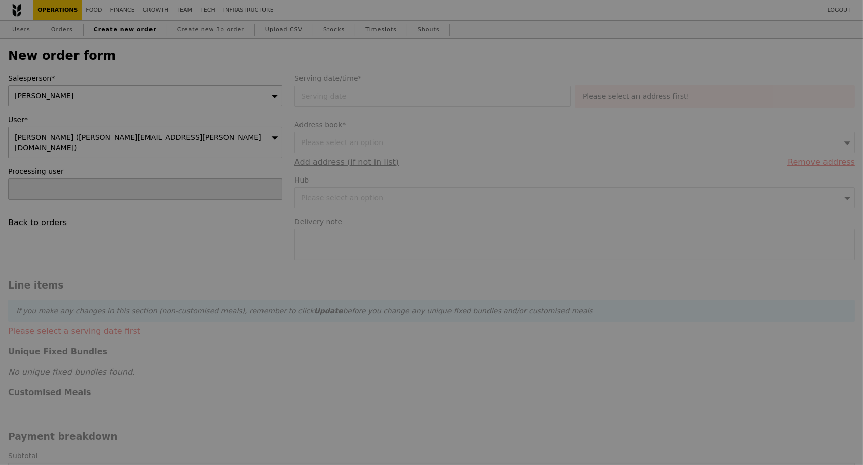
type input "Loading..."
type input "9.08"
type input "9.90"
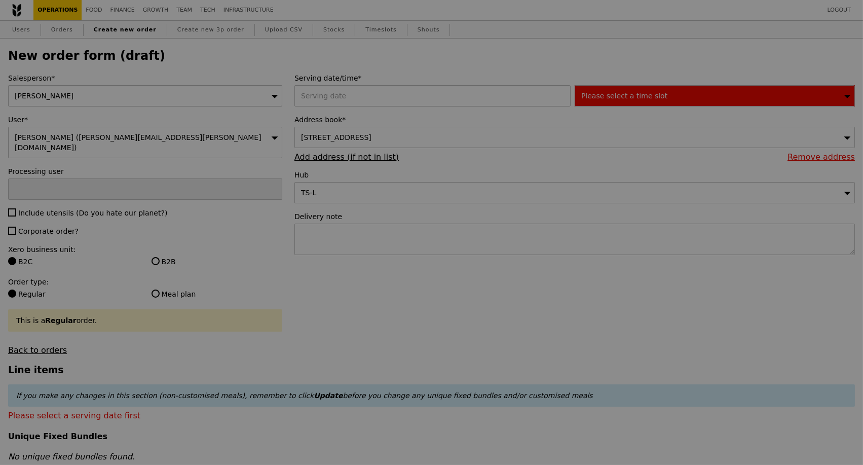
type input "Confirm"
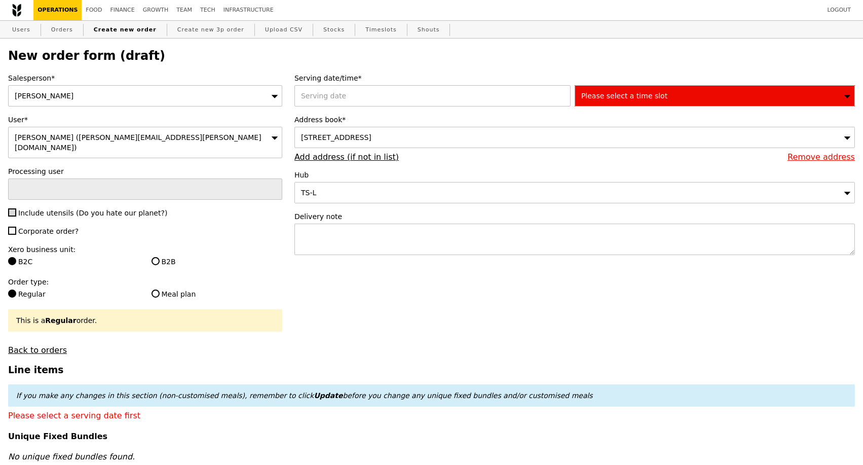
click at [13, 208] on input "Include utensils (Do you hate our planet?)" at bounding box center [12, 212] width 8 height 8
checkbox input "true"
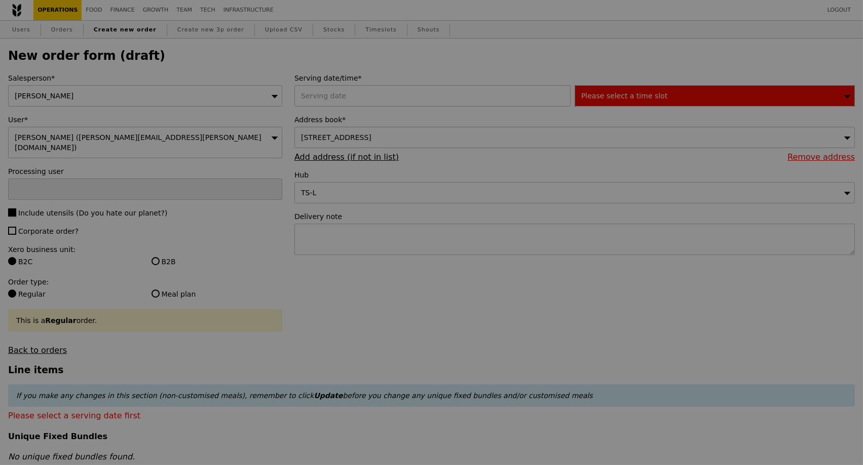
type input "Confirm"
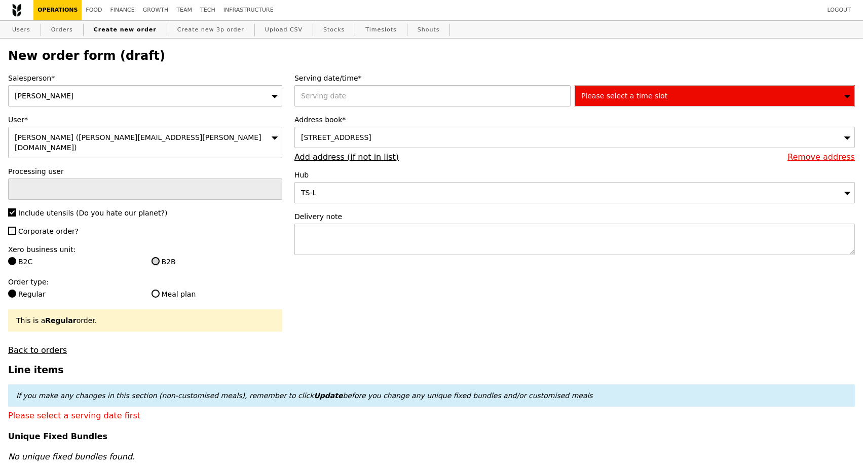
click at [154, 257] on input "B2B" at bounding box center [156, 261] width 8 height 8
radio input "true"
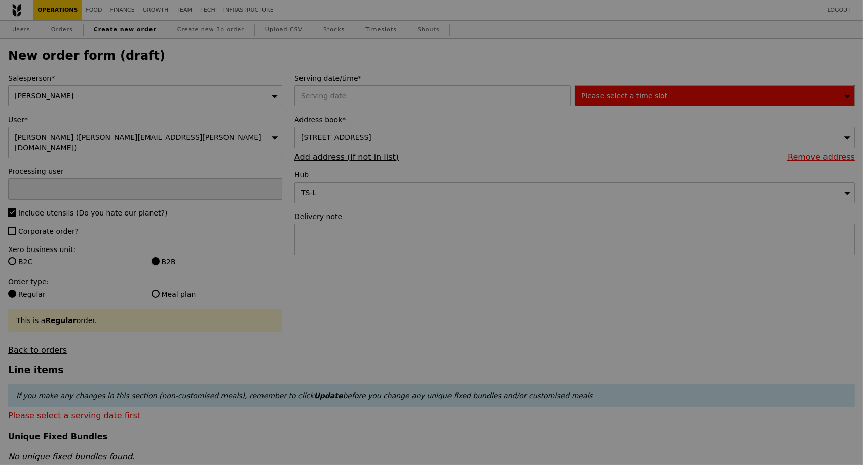
type input "Confirm"
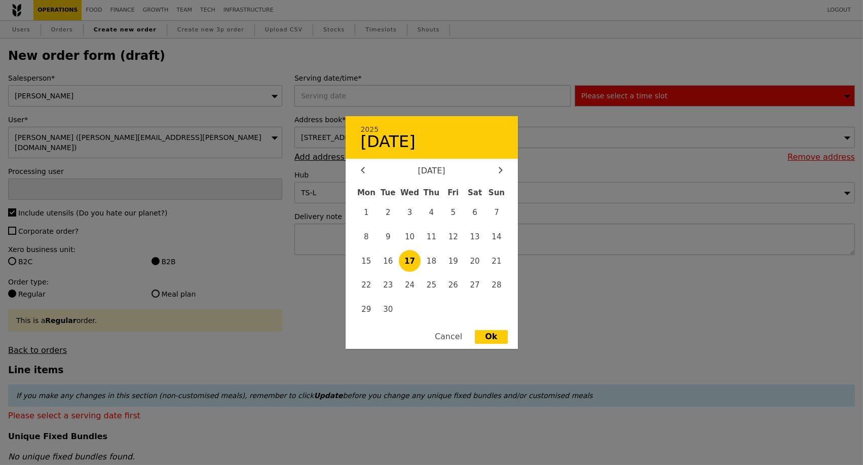
click at [417, 99] on div "2025 September [DATE] Tue Wed Thu Fri Sat Sun 1 2 3 4 5 6 7 8 9 10 11 12 13 14 …" at bounding box center [435, 95] width 280 height 21
click at [429, 262] on span "18" at bounding box center [432, 261] width 22 height 22
type input "[DATE]"
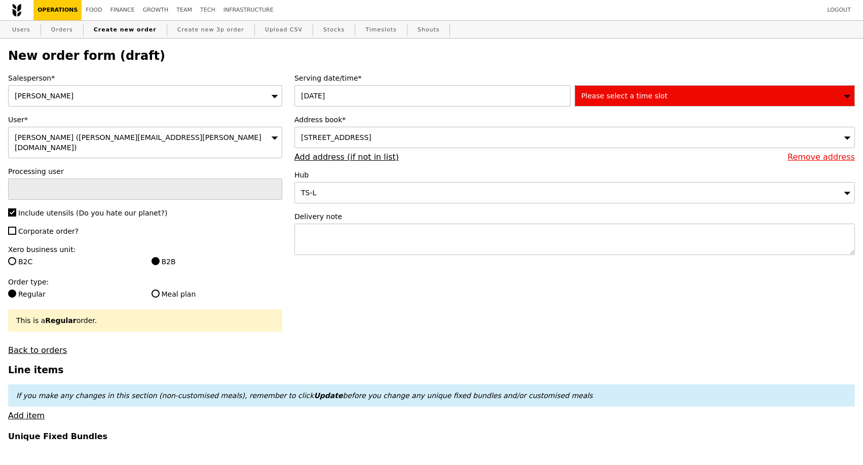
click at [809, 161] on link "Remove address" at bounding box center [821, 157] width 67 height 10
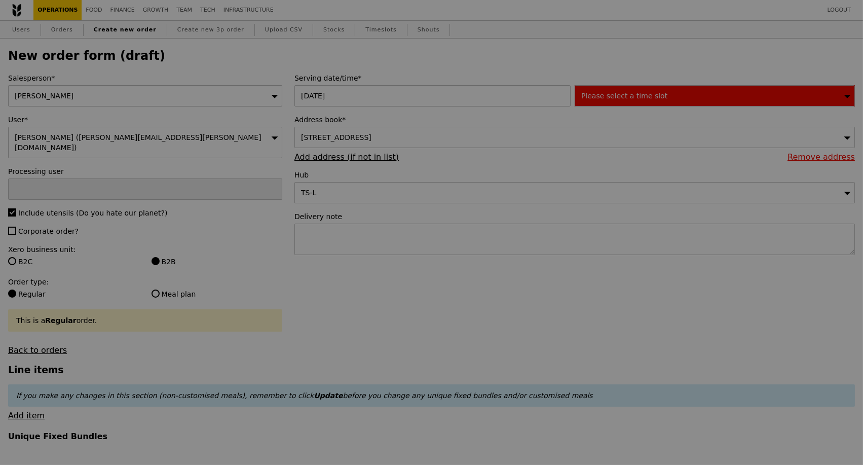
type input "Confirm"
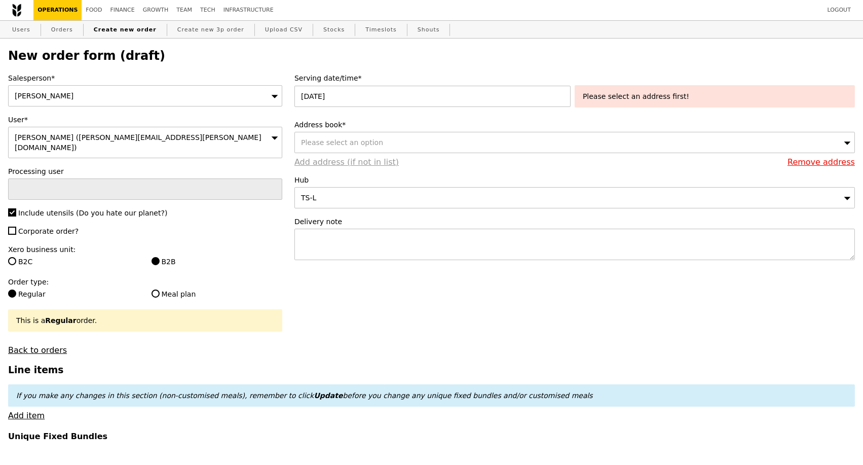
click at [344, 166] on link "Add address (if not in list)" at bounding box center [347, 162] width 104 height 10
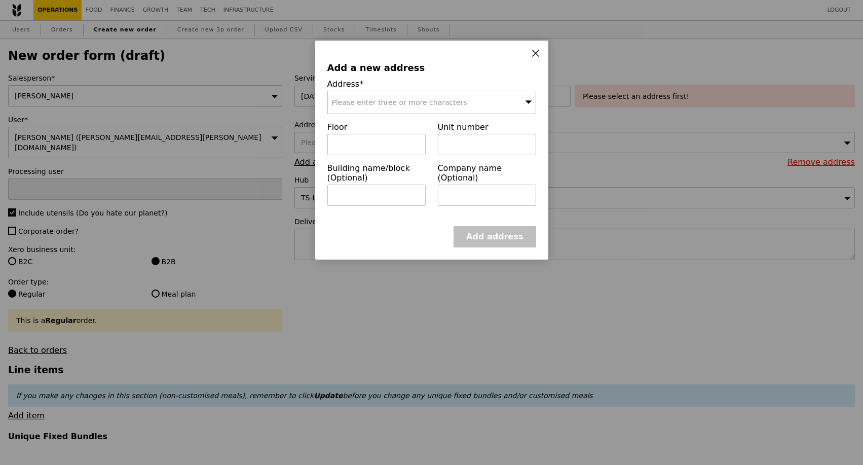
click at [406, 103] on span "Please enter three or more characters" at bounding box center [399, 102] width 135 height 8
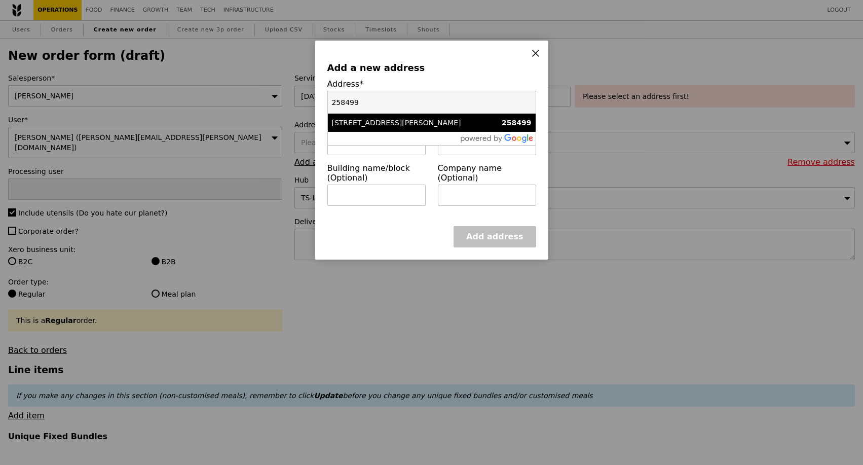
type input "258499"
click at [371, 121] on div "[STREET_ADDRESS][PERSON_NAME]" at bounding box center [407, 123] width 150 height 10
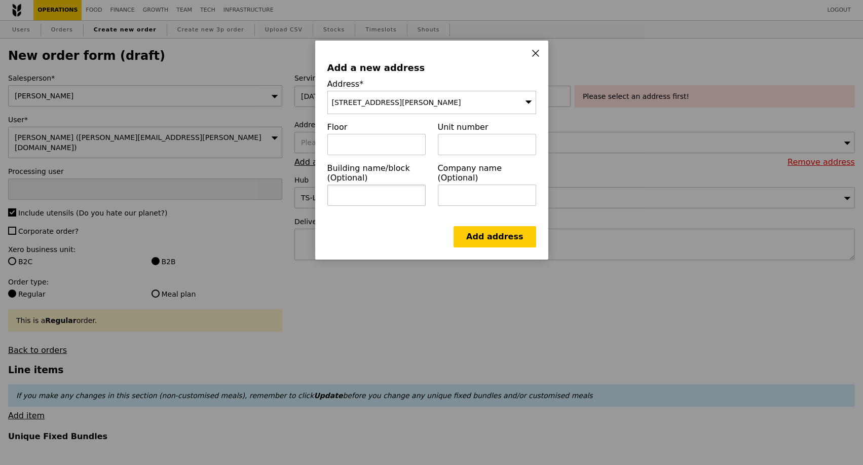
click at [376, 201] on input "text" at bounding box center [376, 195] width 98 height 21
click at [486, 187] on input "text" at bounding box center [487, 195] width 98 height 21
paste input "SWC Serene Fertility & Women’s Clinic, Foundation Women Centre"
type input "SWC Serene Fertility & Women’s Clinic, Foundation Women Centre"
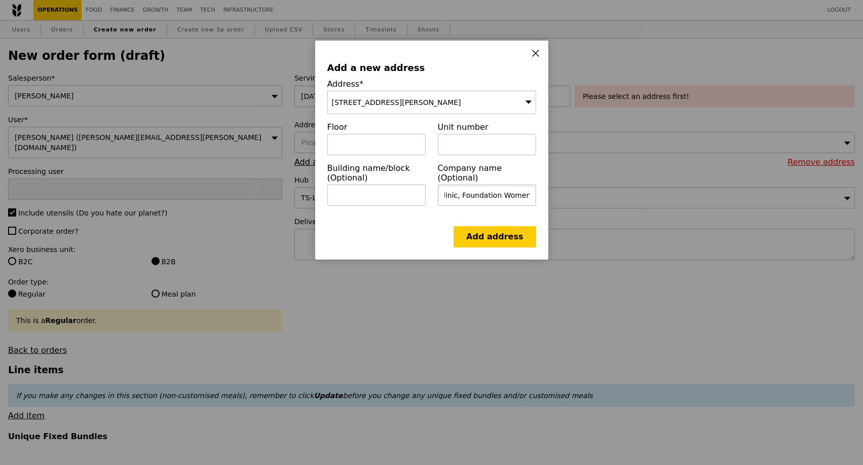
scroll to position [0, 0]
click at [396, 197] on input "text" at bounding box center [376, 195] width 98 height 21
paste input "[GEOGRAPHIC_DATA]"
type input "[GEOGRAPHIC_DATA]"
click at [481, 152] on input "text" at bounding box center [487, 144] width 98 height 21
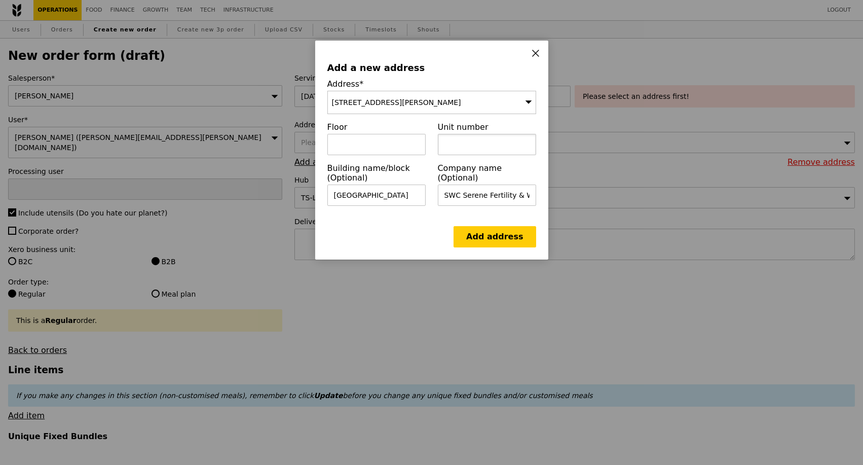
paste input "05-10"
type input "05-10"
click at [482, 242] on link "Add address" at bounding box center [495, 236] width 82 height 21
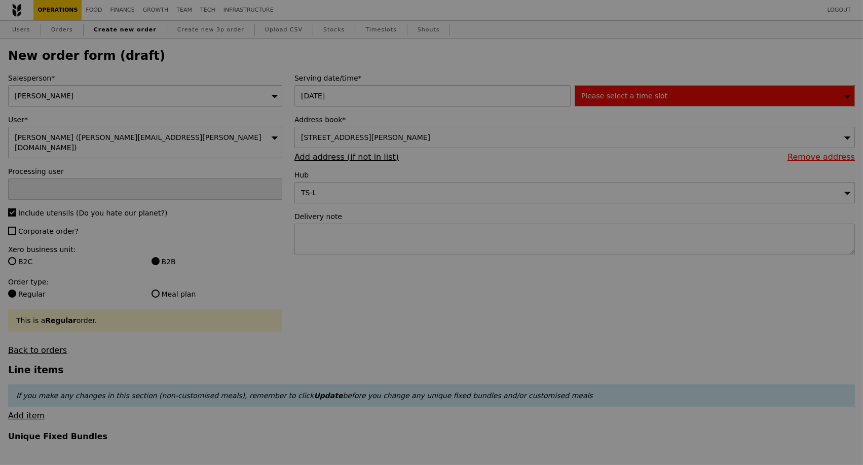
type input "Confirm"
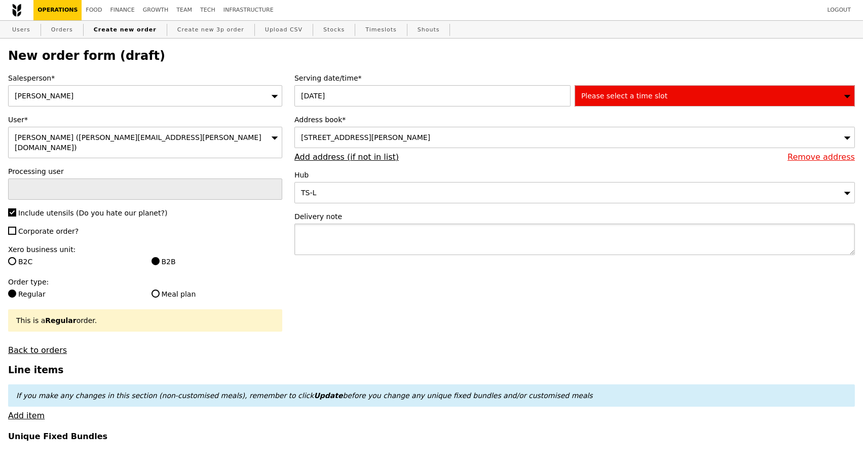
click at [337, 244] on textarea at bounding box center [575, 239] width 561 height 31
paste textarea "Location: SWC Serene Fertility & Women’s Clinic, [GEOGRAPHIC_DATA], [STREET_ADD…"
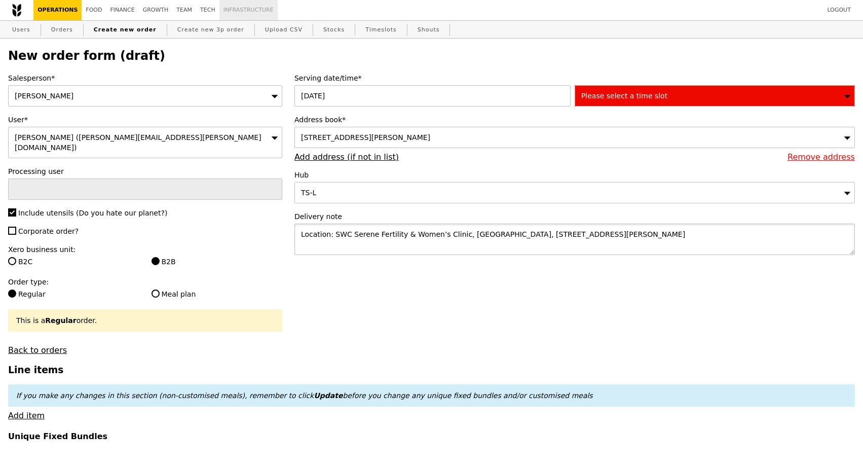
type textarea "Location: SWC Serene Fertility & Women’s Clinic, [GEOGRAPHIC_DATA], [STREET_ADD…"
type input "Confirm"
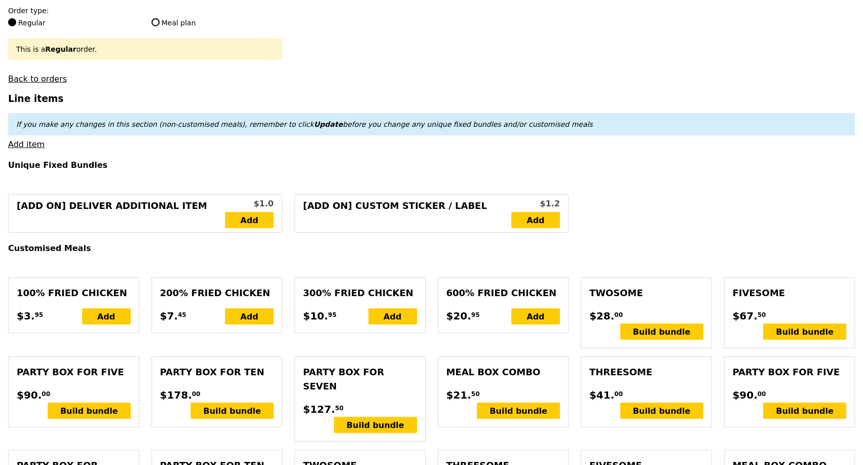
scroll to position [338, 0]
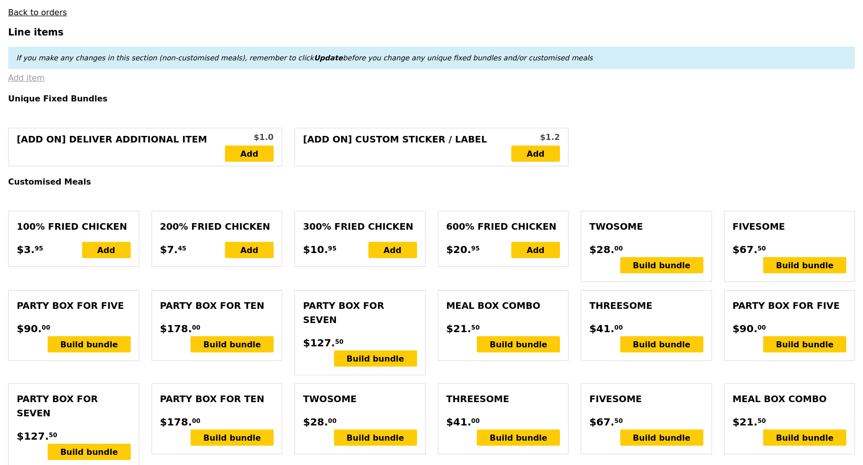
click at [36, 74] on link "Add item" at bounding box center [26, 78] width 36 height 10
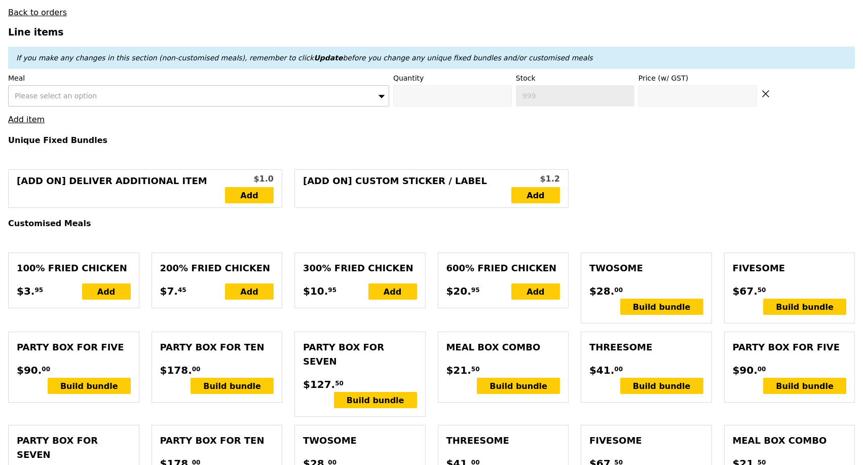
click at [144, 93] on div "Please select an option" at bounding box center [198, 95] width 381 height 21
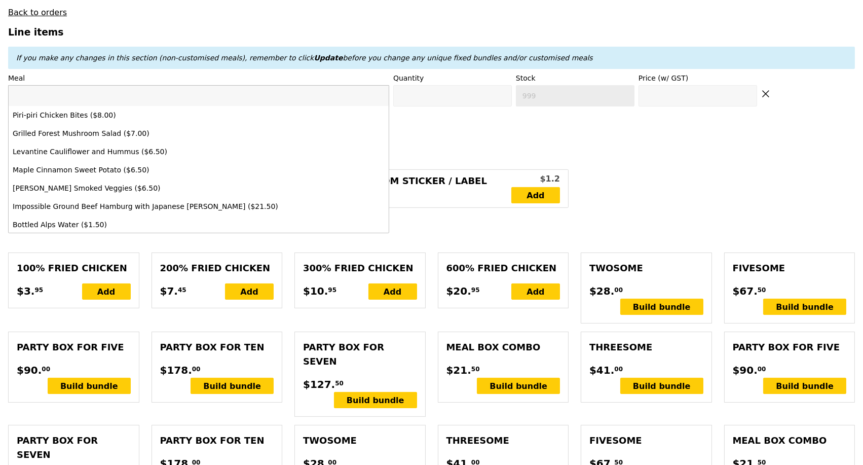
type input "Oregano Honey Mustard Chicken"
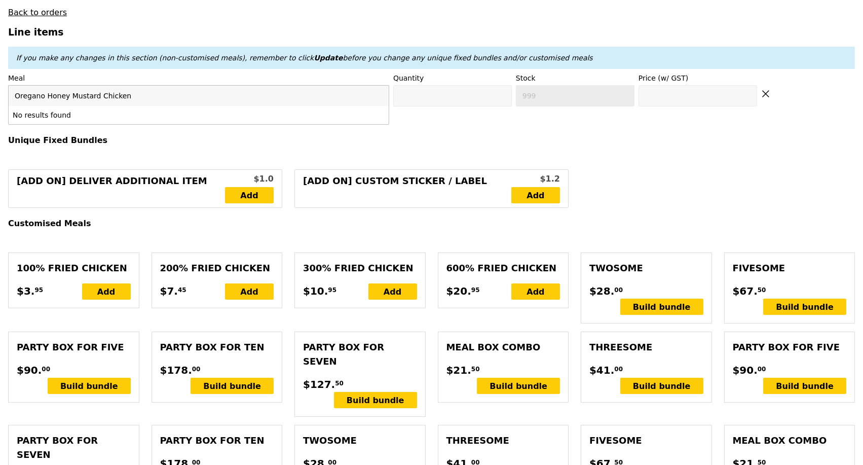
drag, startPoint x: 45, startPoint y: 93, endPoint x: 0, endPoint y: 91, distance: 44.7
click at [139, 91] on div "Please select an option" at bounding box center [198, 95] width 381 height 21
drag, startPoint x: 45, startPoint y: 90, endPoint x: 8, endPoint y: 90, distance: 36.5
click at [8, 90] on div "Oregano Honey Mustard No results found" at bounding box center [198, 105] width 381 height 40
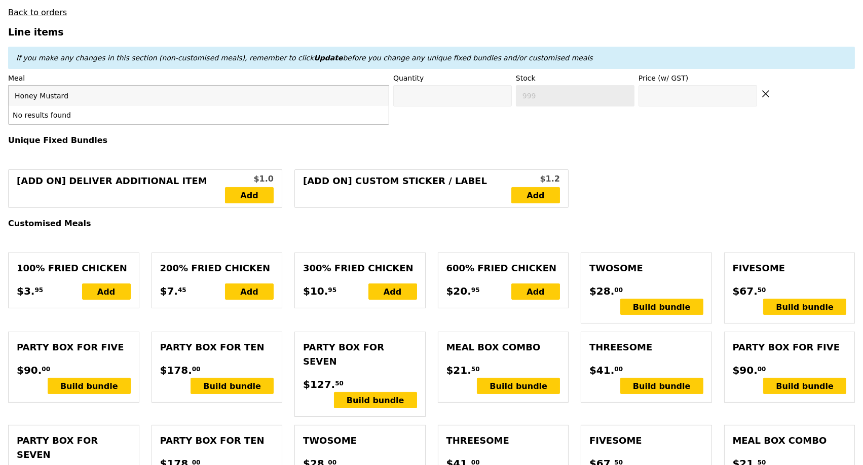
click at [80, 90] on input "Honey Mustard" at bounding box center [199, 96] width 380 height 20
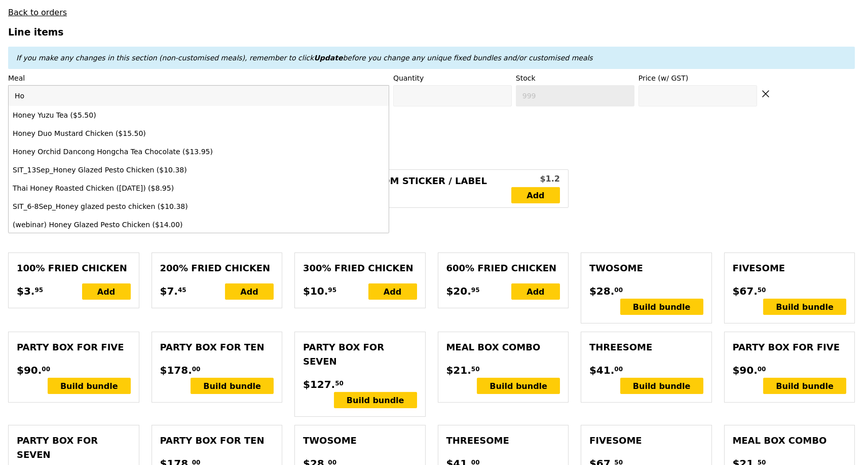
type input "H"
paste input "Honey Mustard Chicken"
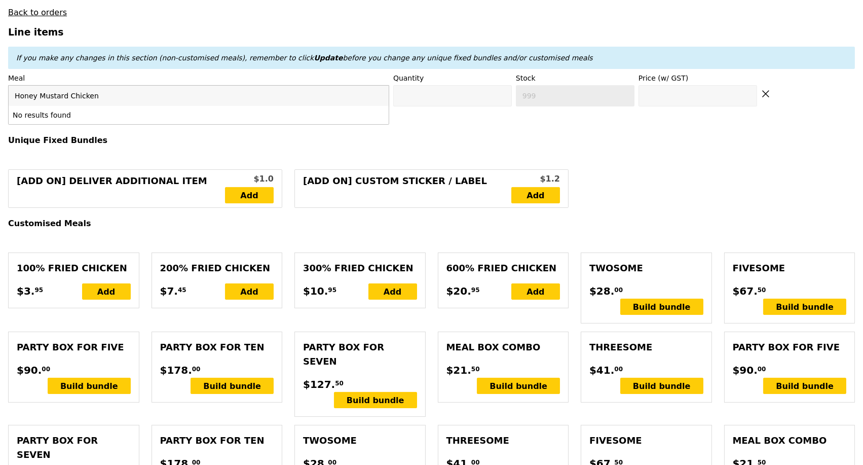
type input "Honey Mustard Chicken"
click at [130, 79] on div "Meal Please select an option Honey Mustard Chicken No results found" at bounding box center [198, 89] width 381 height 33
click at [58, 92] on span "Please select an option" at bounding box center [56, 96] width 82 height 8
type input "Honey Mustard ChickenMustard Chicken"
drag, startPoint x: 91, startPoint y: 94, endPoint x: 0, endPoint y: 94, distance: 90.7
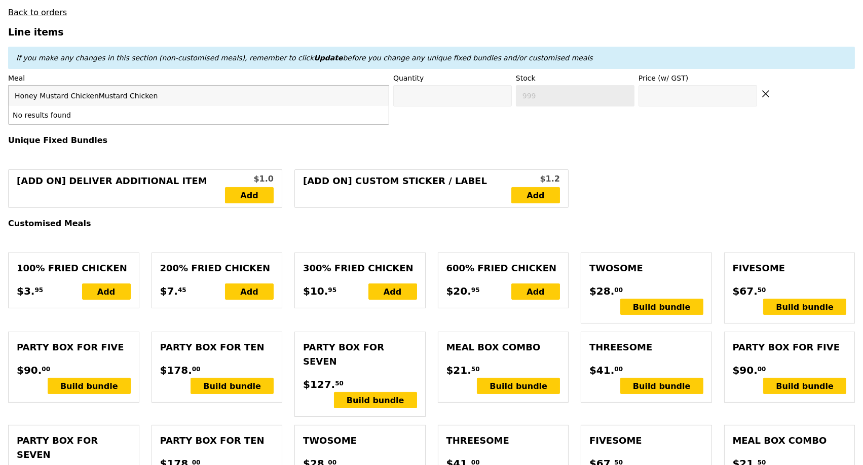
click at [87, 91] on div "Please select an option" at bounding box center [198, 95] width 381 height 21
drag, startPoint x: 155, startPoint y: 91, endPoint x: 0, endPoint y: 95, distance: 154.7
click at [28, 92] on span "Please select an option" at bounding box center [56, 96] width 82 height 8
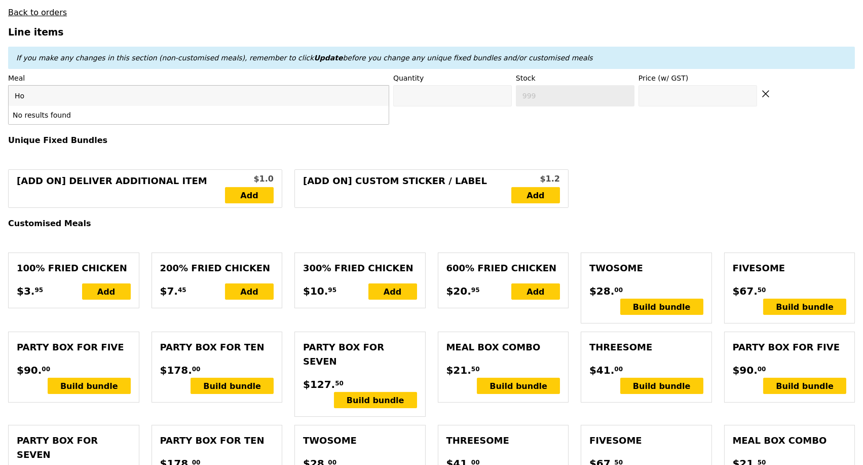
type input "H"
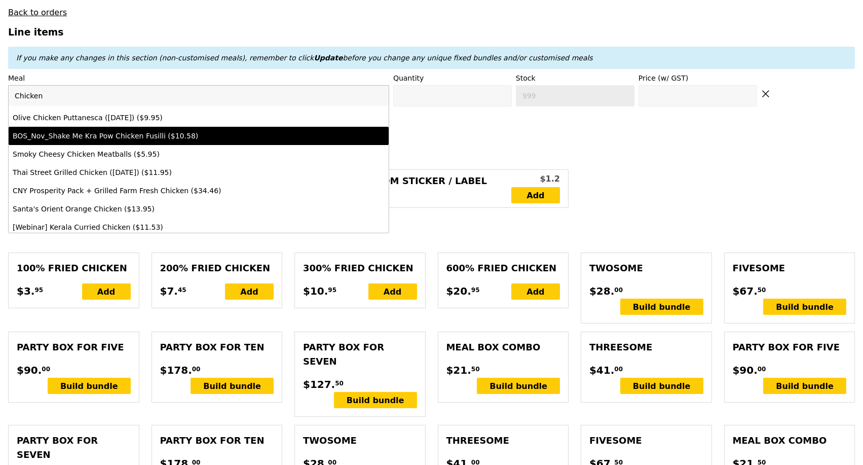
scroll to position [676, 0]
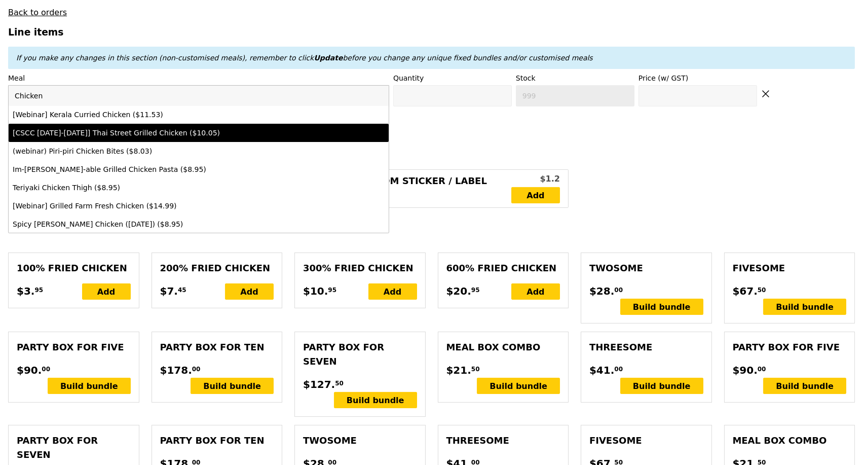
type input "Chicken"
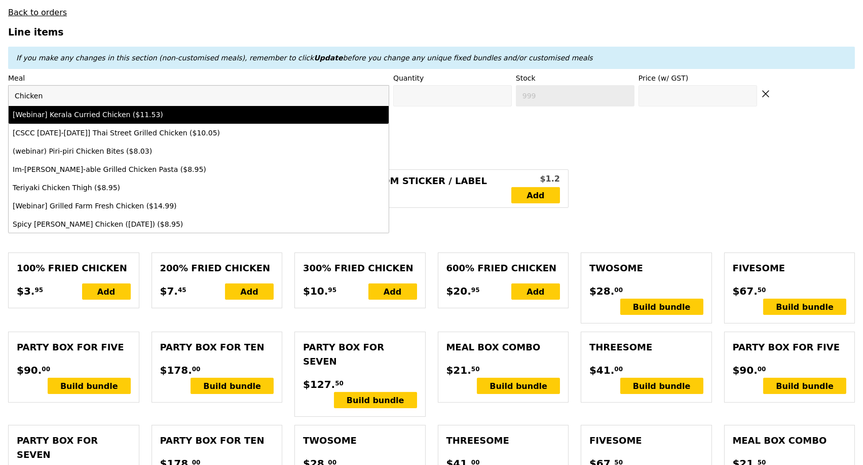
click at [381, 92] on input "Chicken" at bounding box center [199, 96] width 380 height 20
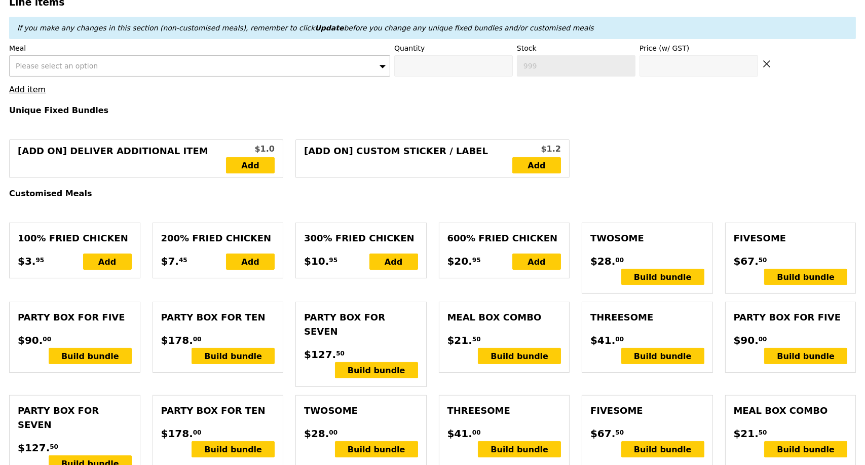
scroll to position [394, 0]
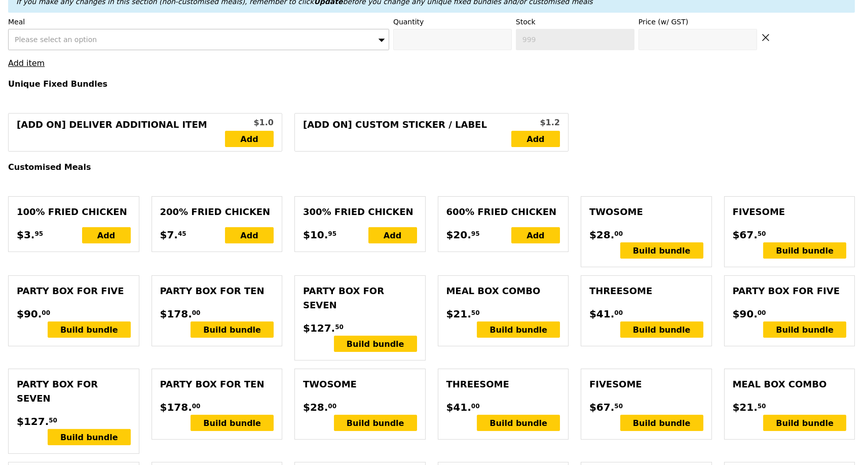
click at [497, 284] on div "Meal Box Combo" at bounding box center [504, 291] width 114 height 14
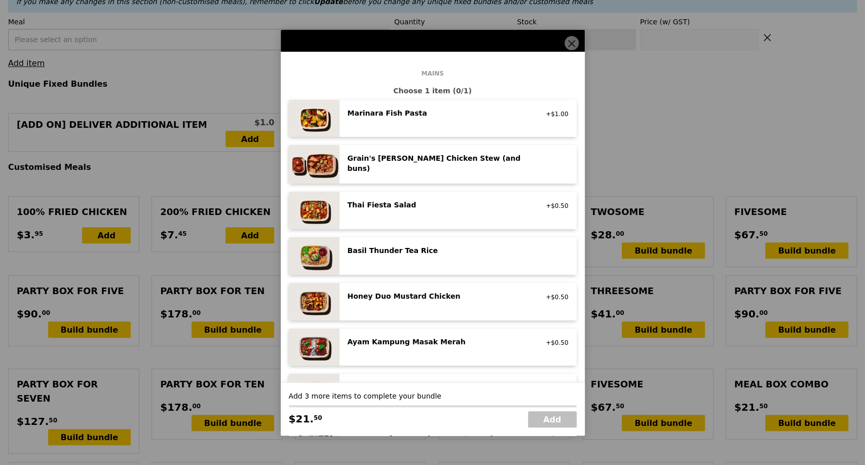
scroll to position [0, 0]
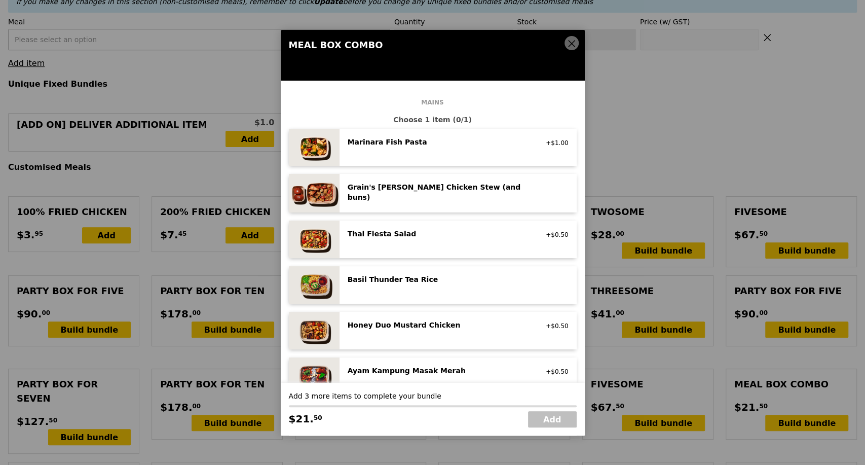
click at [571, 44] on icon at bounding box center [572, 44] width 6 height 6
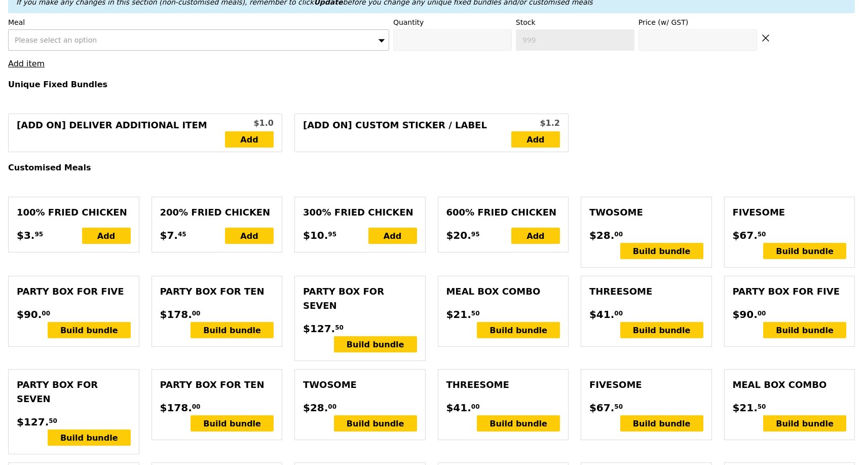
click at [195, 44] on div "Please select an option" at bounding box center [198, 39] width 381 height 21
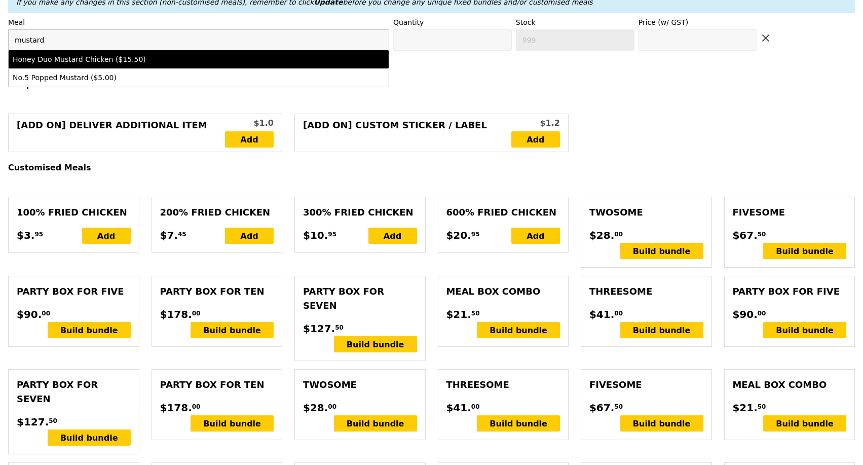
type input "mustard"
click at [141, 58] on div "Honey Duo Mustard Chicken ($15.50)" at bounding box center [152, 59] width 279 height 10
type input "Confirm anyway"
type input "0"
type input "465"
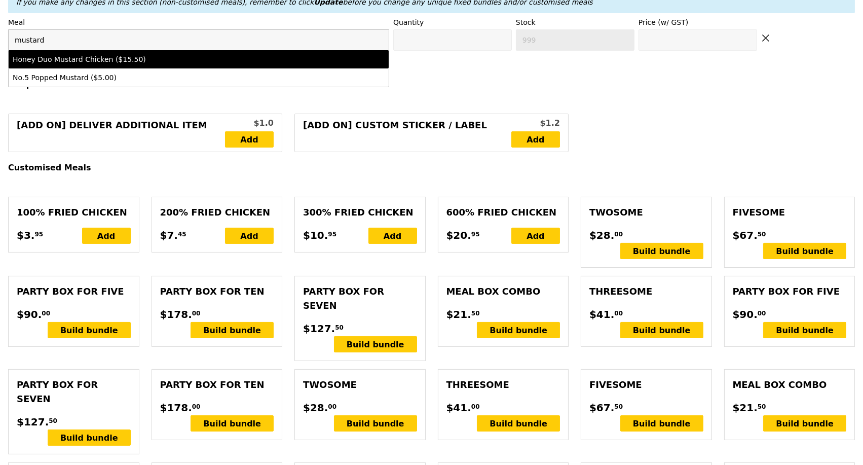
type input "15.5"
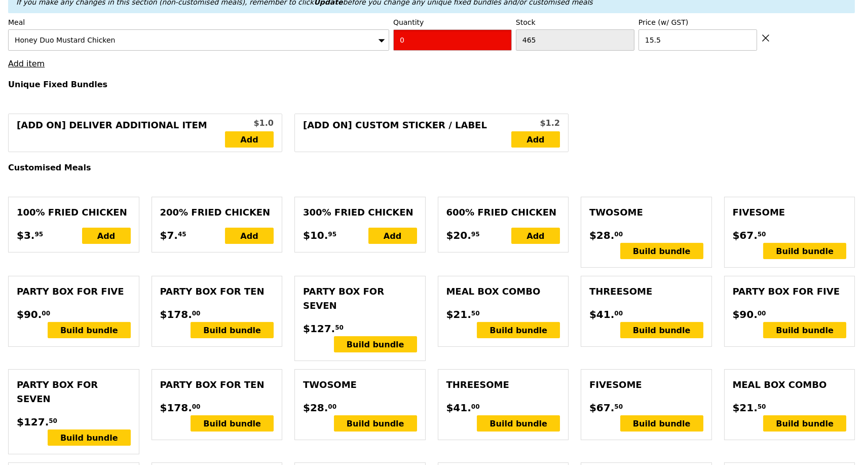
click at [446, 39] on input "0" at bounding box center [452, 39] width 119 height 21
type input "Confirm"
type input "2"
type input "Loading..."
type input "31.00"
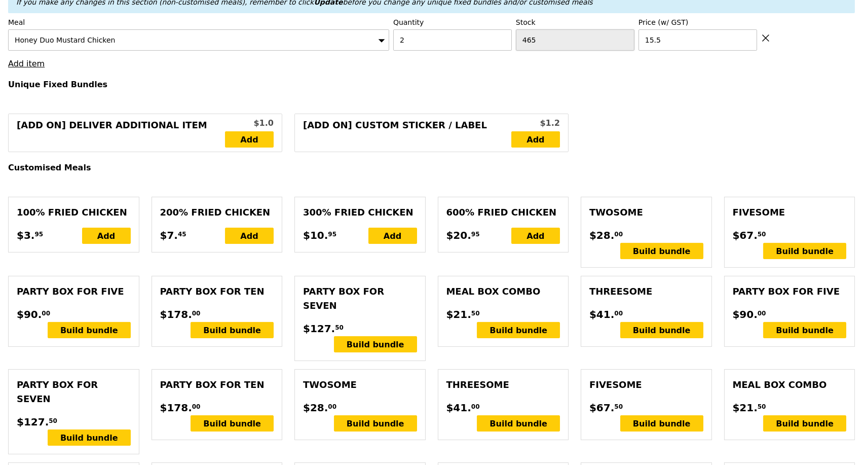
type input "8.07"
type input "8.80"
type input "39.80"
type input "Confirm"
type input "5"
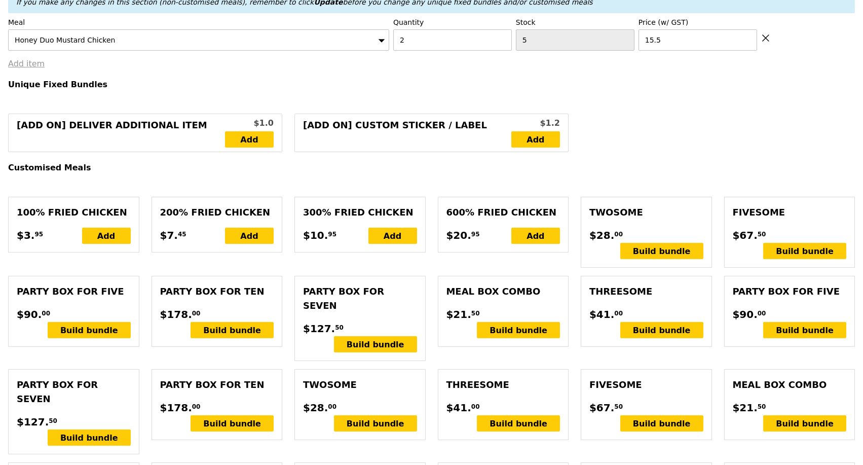
click at [29, 59] on link "Add item" at bounding box center [26, 64] width 36 height 10
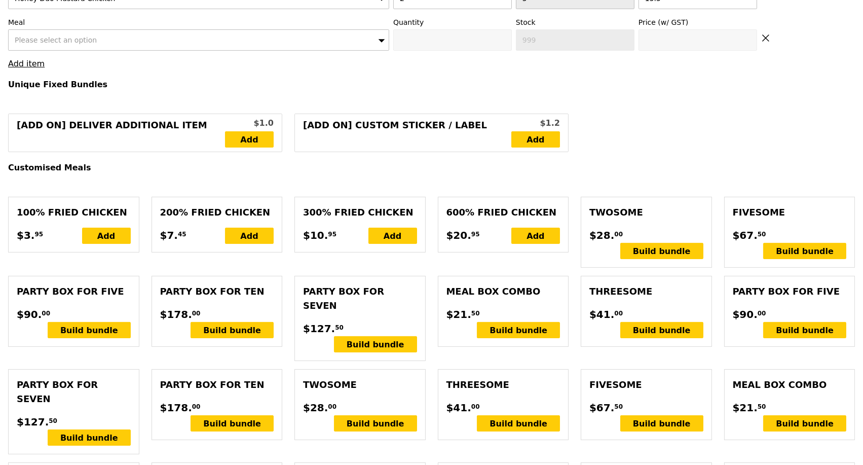
scroll to position [379, 0]
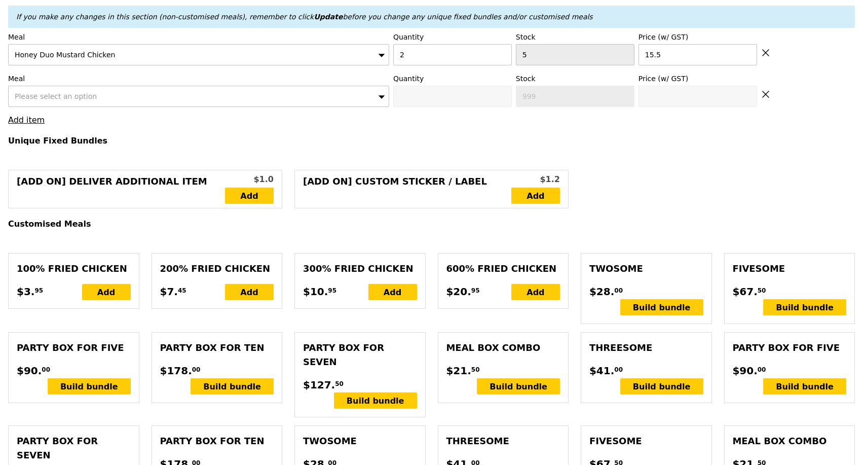
click at [171, 90] on div "Please select an option" at bounding box center [198, 96] width 381 height 21
type input "Confirm"
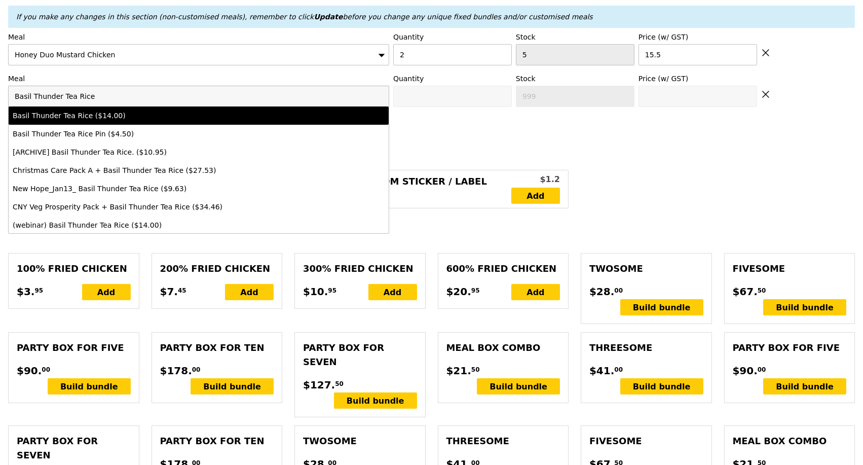
type input "Basil Thunder Tea Rice"
click at [143, 117] on li "Basil Thunder Tea Rice ($14.00)" at bounding box center [199, 115] width 380 height 18
type input "Confirm anyway"
type input "0"
type input "4"
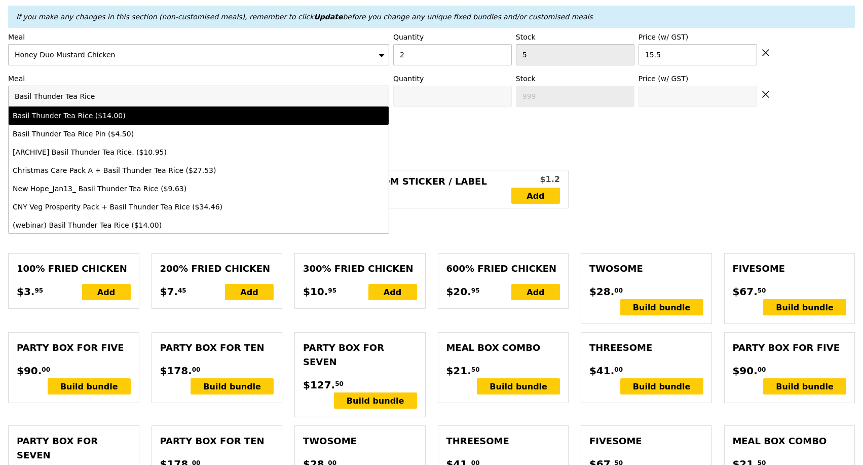
type input "14.0"
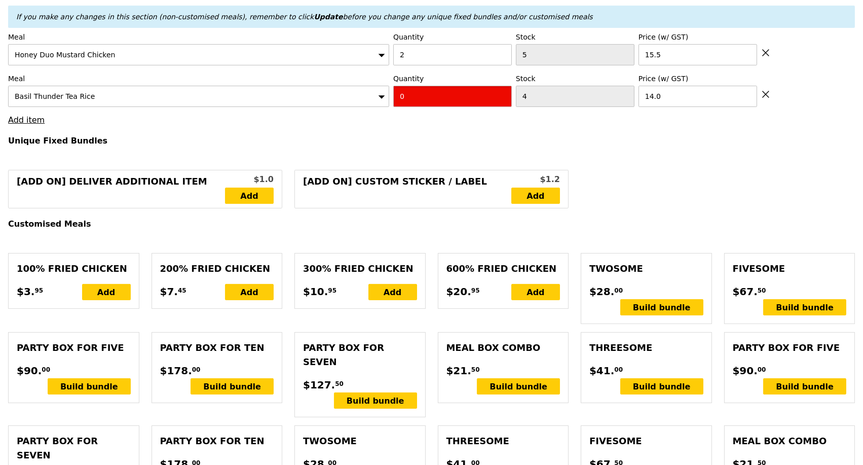
click at [431, 97] on input "0" at bounding box center [452, 96] width 119 height 21
type input "Confirm"
type input "1"
type input "Loading..."
type input "45.00"
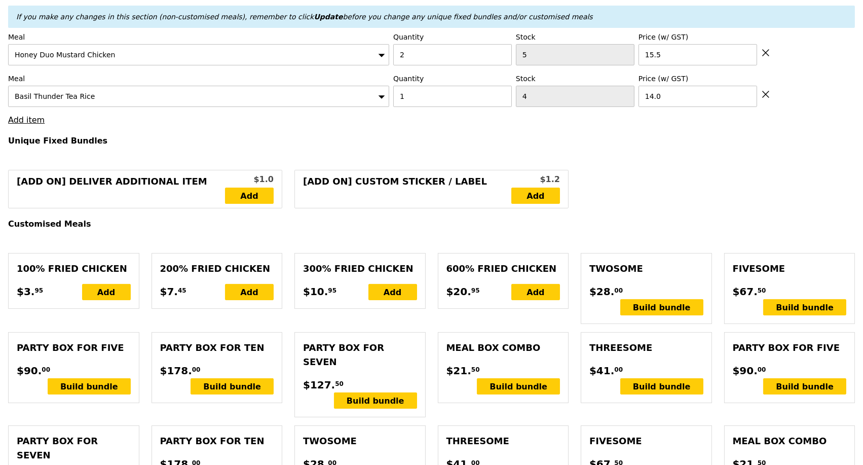
type input "6.79"
type input "7.40"
type input "52.40"
click at [36, 118] on link "Add item" at bounding box center [26, 120] width 36 height 10
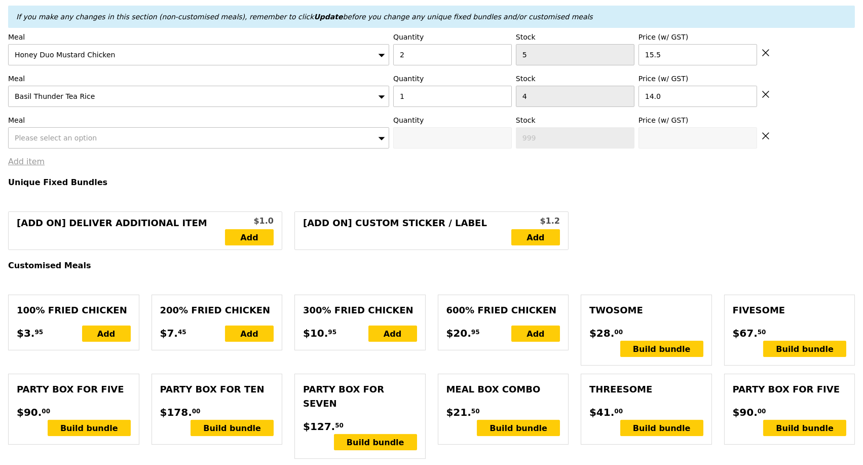
scroll to position [420, 0]
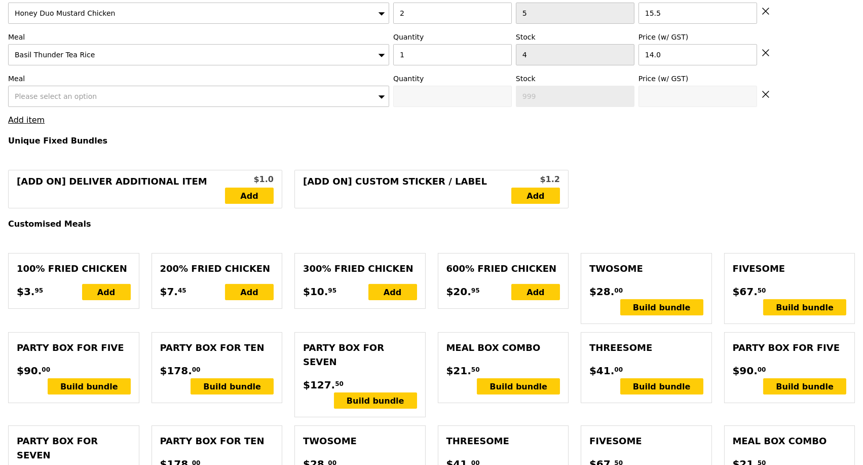
click at [54, 95] on span "Please select an option" at bounding box center [56, 96] width 82 height 8
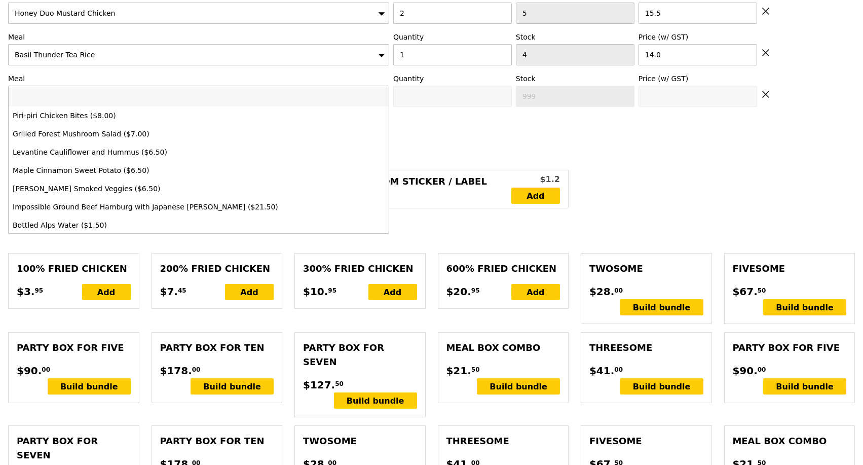
type input "Grilled Farm Fresh Chicke"
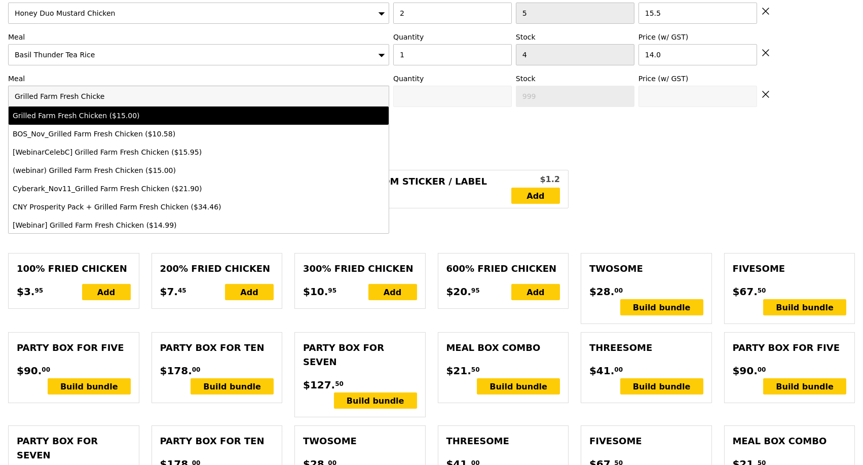
click at [97, 111] on div "Grilled Farm Fresh Chicken ($15.00)" at bounding box center [152, 116] width 279 height 10
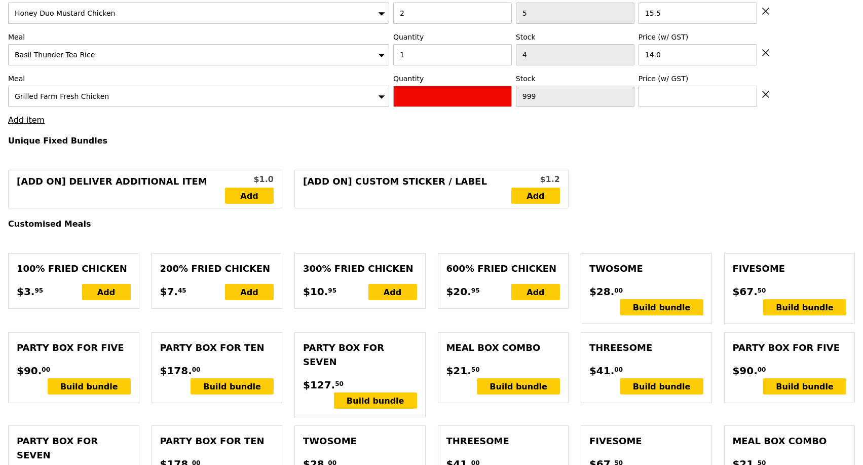
type input "Confirm anyway"
type input "0"
type input "7"
type input "15.0"
click at [404, 100] on input "0" at bounding box center [452, 96] width 119 height 21
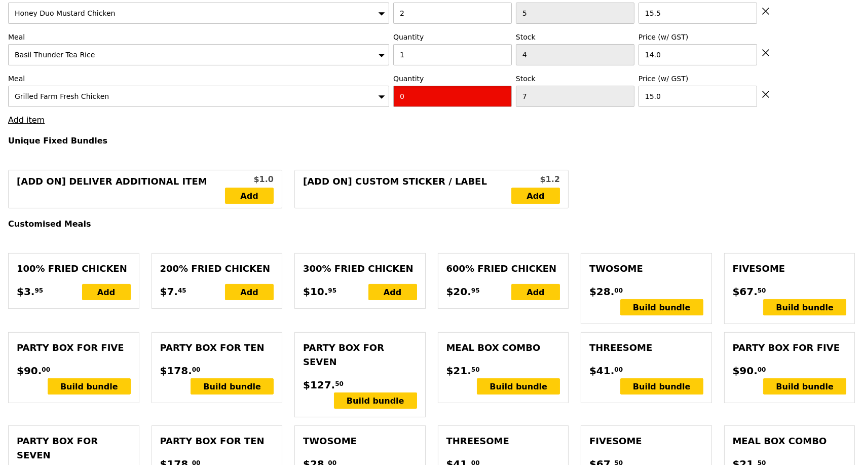
type input "Confirm"
type input "1"
type input "Loading..."
type input "60.00"
type input "5.41"
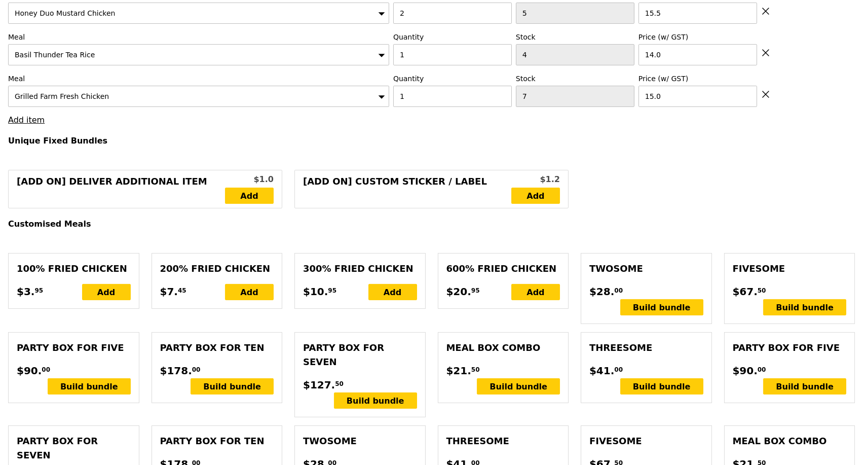
type input "5.90"
type input "65.90"
click at [34, 117] on link "Add item" at bounding box center [26, 120] width 36 height 10
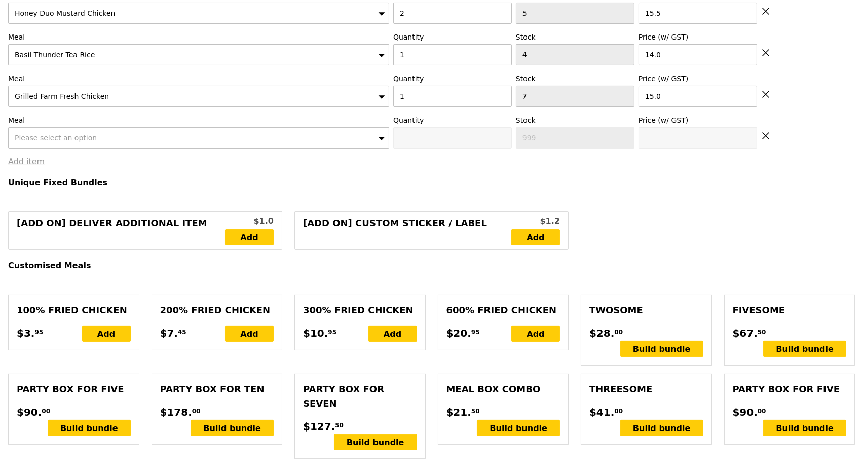
scroll to position [462, 0]
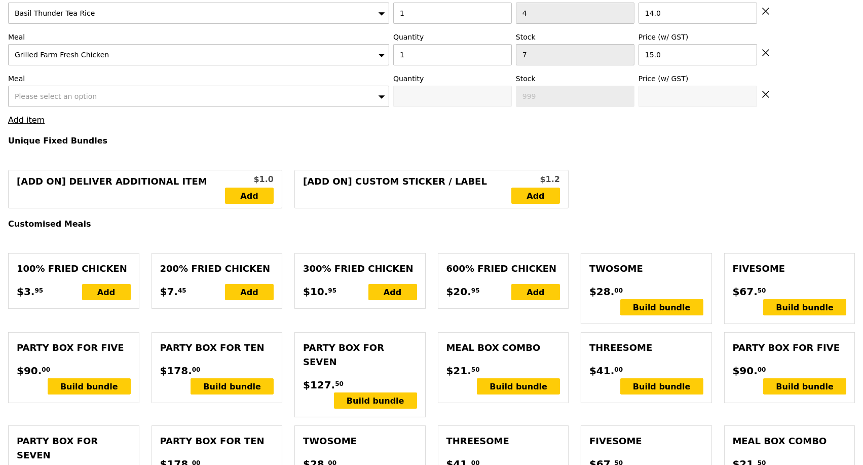
type input "Loading..."
click at [87, 92] on div "Please select an option" at bounding box center [198, 96] width 381 height 21
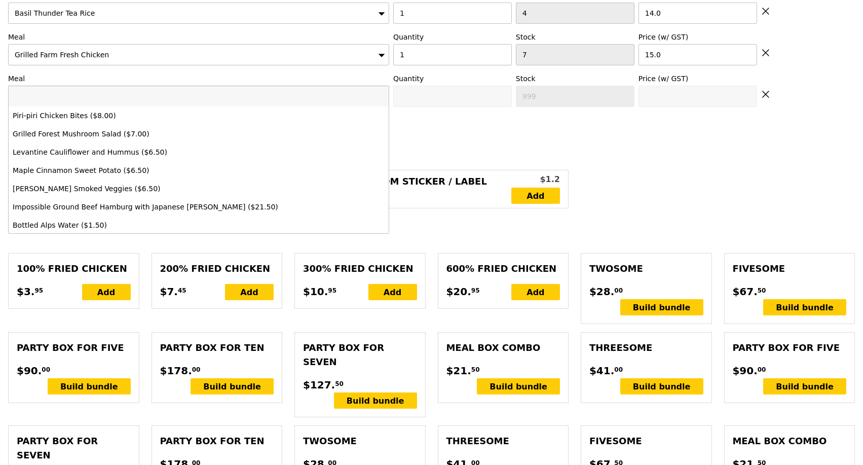
type input "Cocowater"
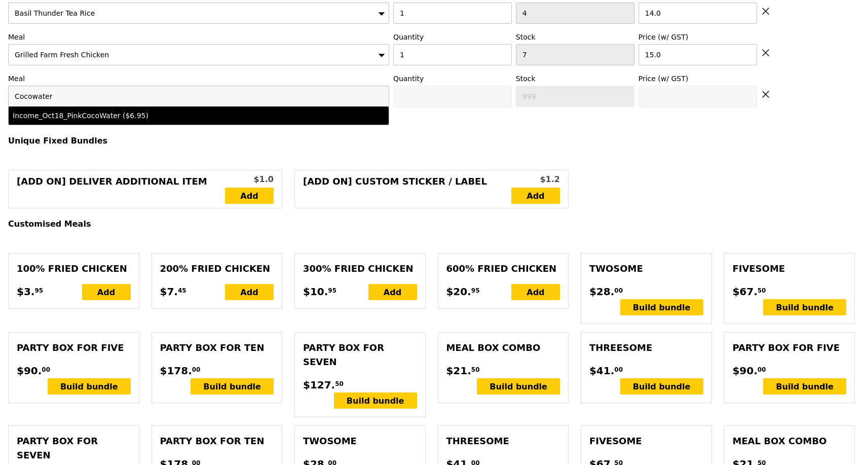
type input "Confirm"
type input "Cocowater"
click at [187, 111] on div "Income_Oct18_PinkCocoWater ($6.95)" at bounding box center [152, 116] width 279 height 10
type input "Confirm anyway"
type input "0"
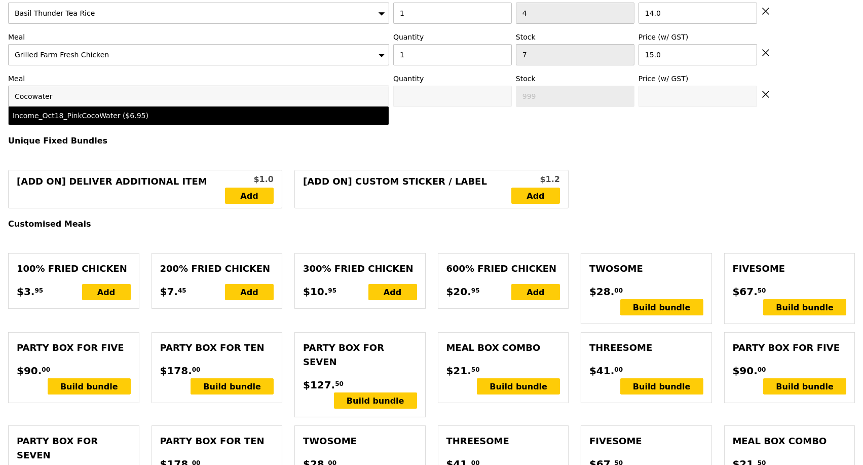
type input "6.95"
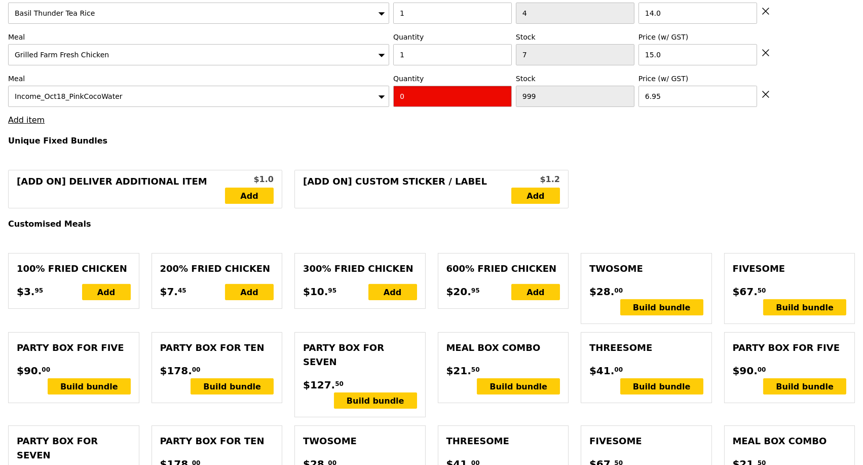
click at [422, 96] on input "0" at bounding box center [452, 96] width 119 height 21
type input "Confirm"
type input "4"
type input "Loading..."
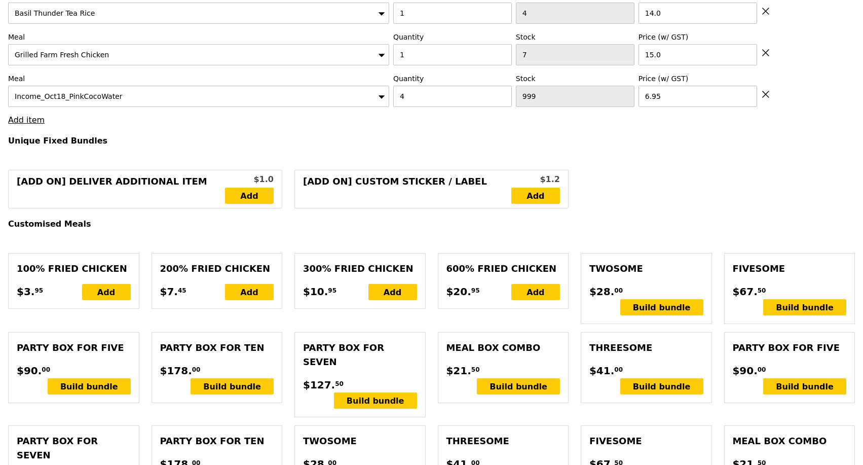
type input "87.80"
type input "3.62"
type input "3.95"
type input "91.75"
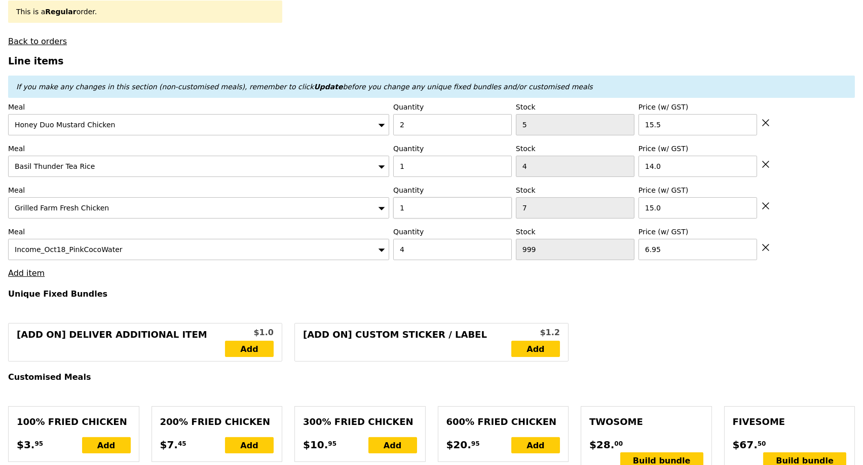
type input "Confirm"
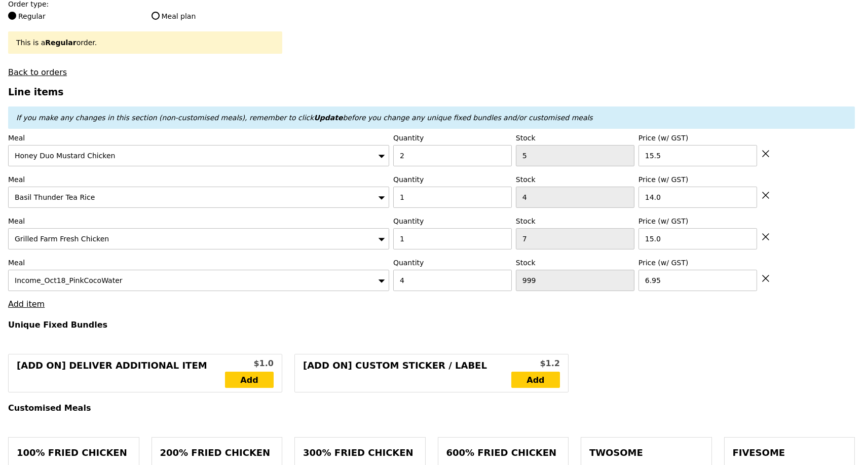
scroll to position [406, 0]
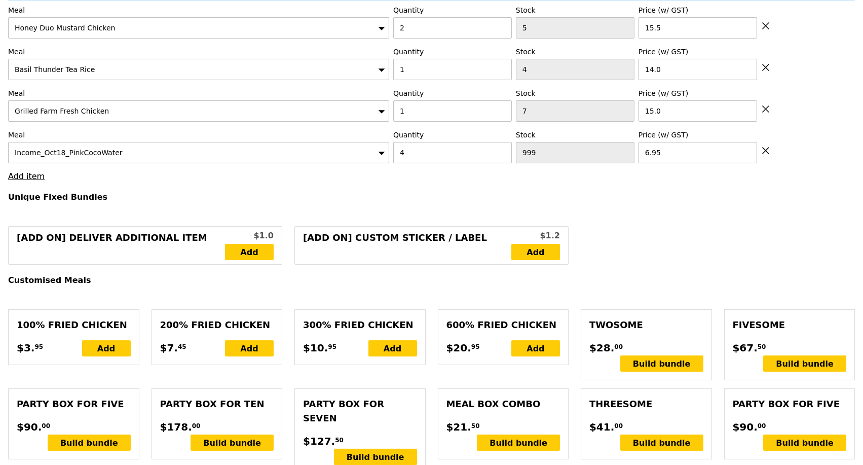
click at [151, 148] on div "Income_Oct18_PinkCocoWater" at bounding box center [198, 152] width 381 height 21
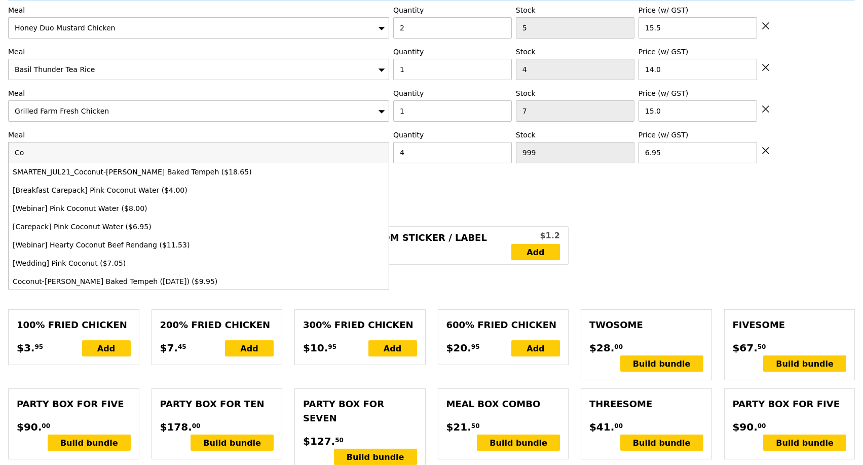
type input "C"
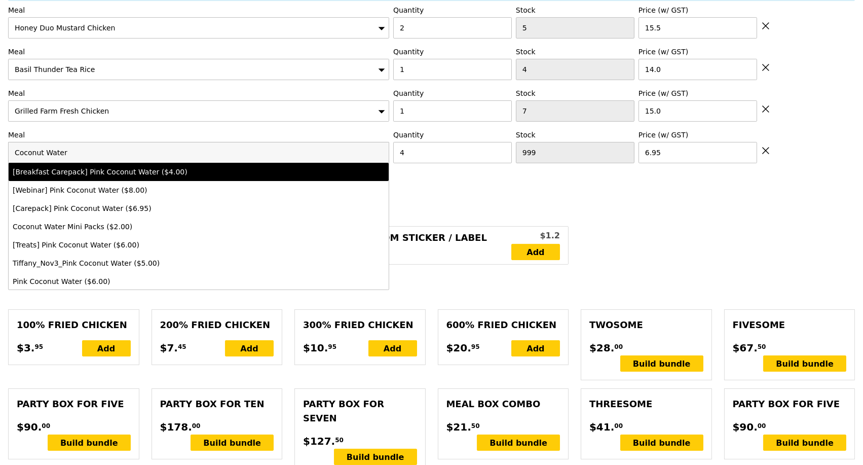
scroll to position [55, 0]
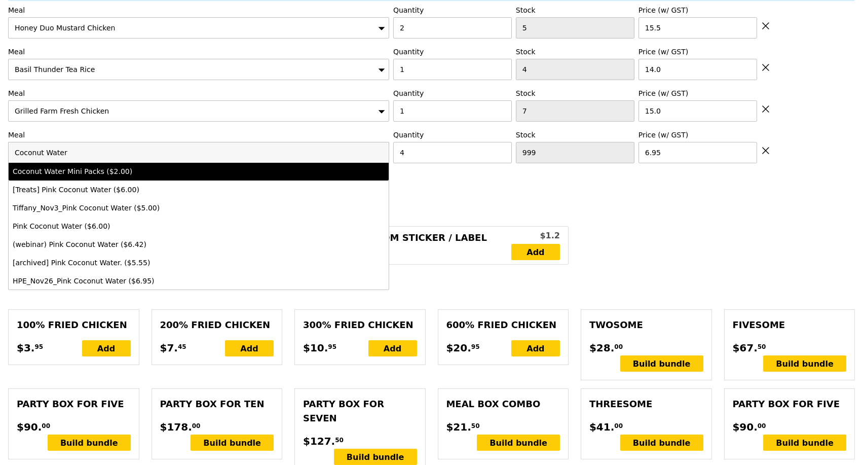
type input "Coconut Water"
click at [266, 170] on div "Coconut Water Mini Packs ($2.00)" at bounding box center [152, 171] width 279 height 10
type input "Loading..."
type input "2.0"
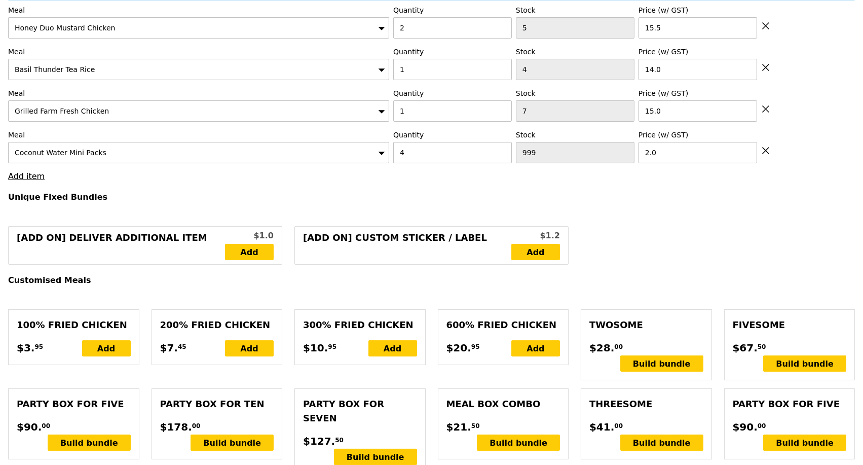
type input "60.00"
type input "5.41"
type input "5.90"
type input "65.90"
type input "68.00"
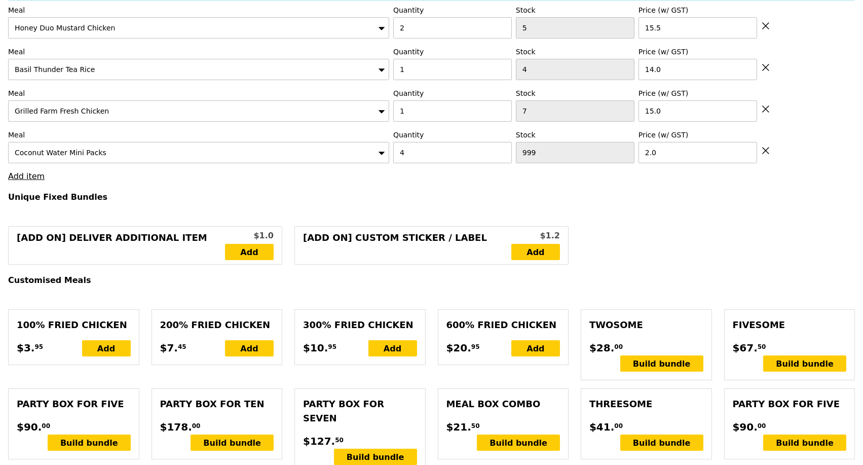
type input "4.68"
type input "5.10"
type input "73.10"
click at [158, 152] on div "Coconut Water Mini Packs" at bounding box center [198, 152] width 381 height 21
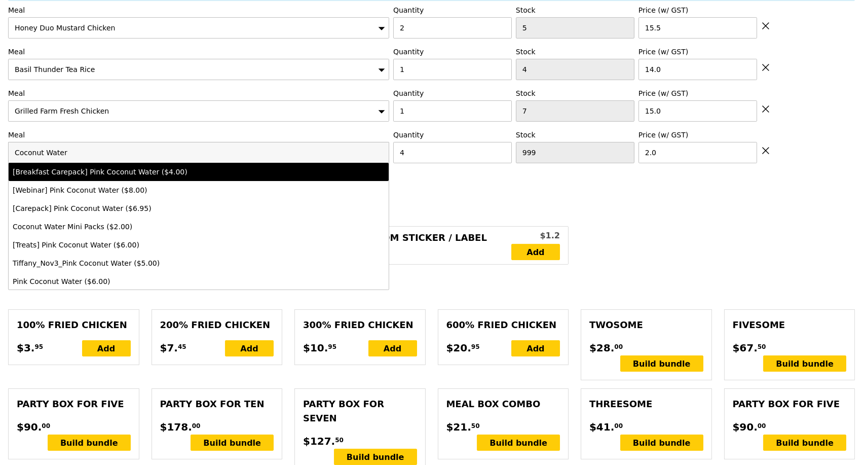
click at [78, 144] on input "Coconut Water" at bounding box center [199, 152] width 380 height 20
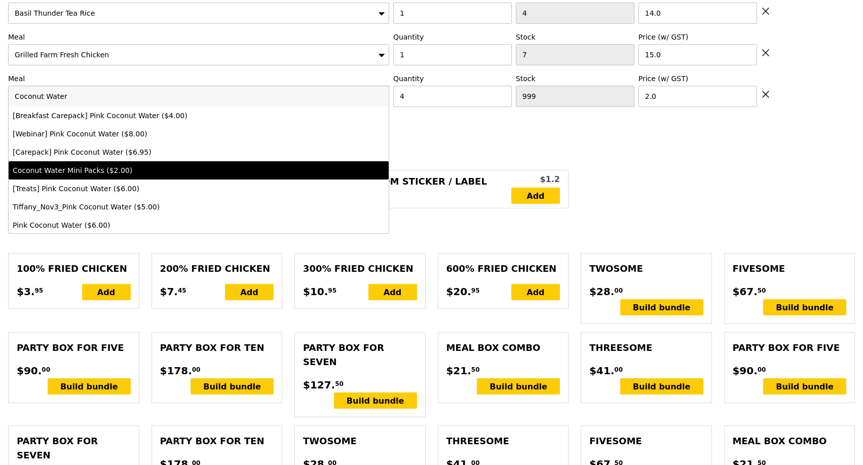
scroll to position [349, 0]
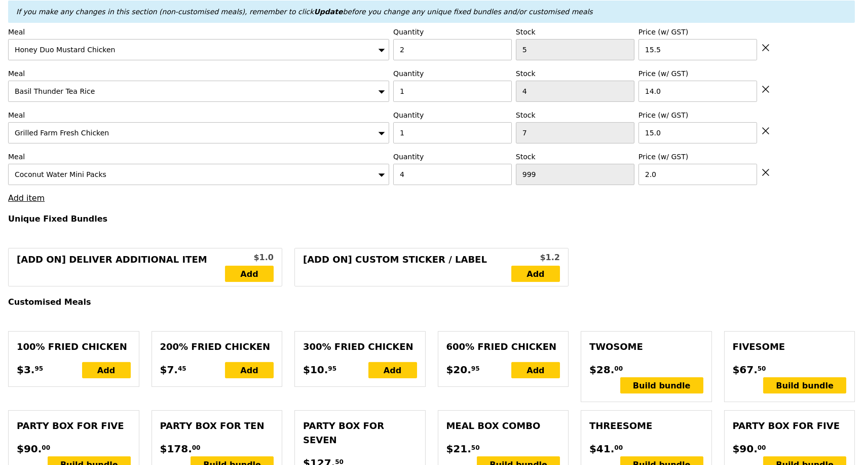
scroll to position [379, 0]
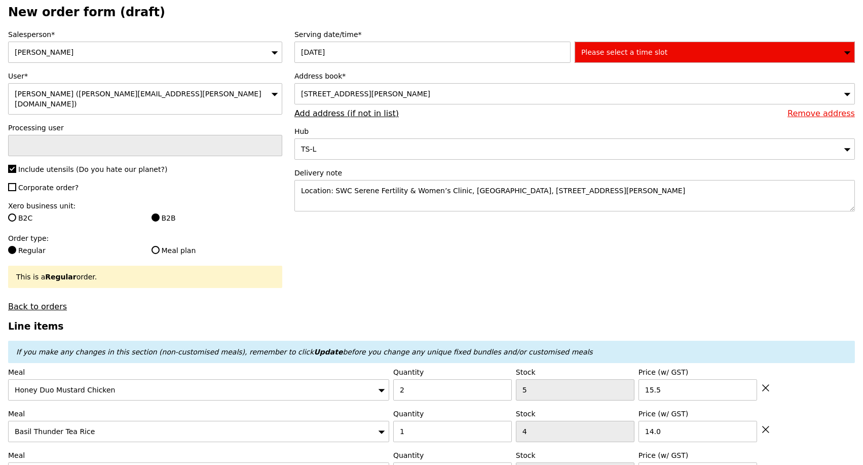
scroll to position [41, 0]
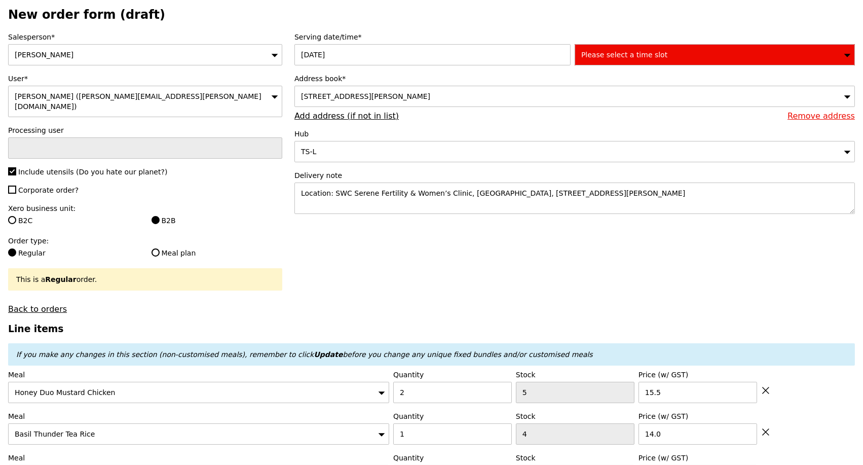
click at [665, 53] on div "Please select a time slot" at bounding box center [715, 54] width 280 height 21
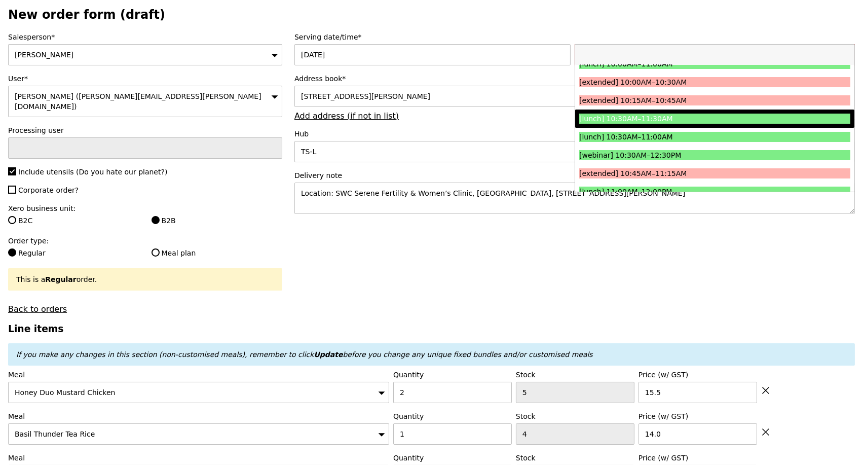
scroll to position [281, 0]
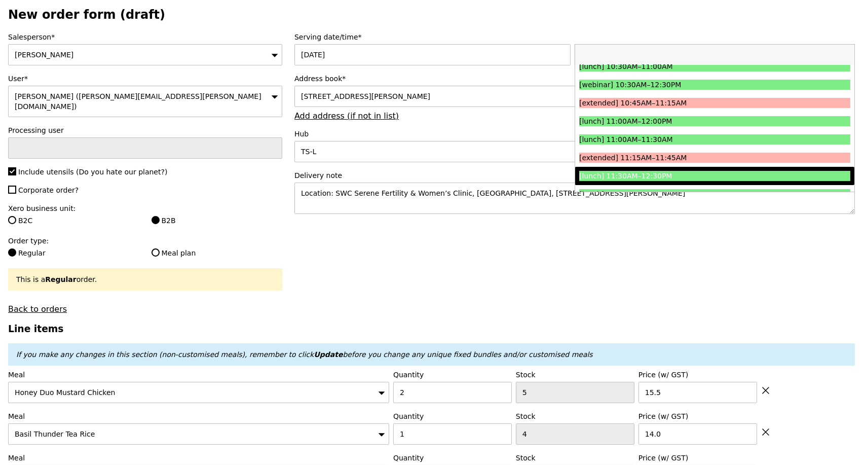
click at [675, 175] on div "[lunch] 11:30AM–12:30PM" at bounding box center [680, 176] width 203 height 10
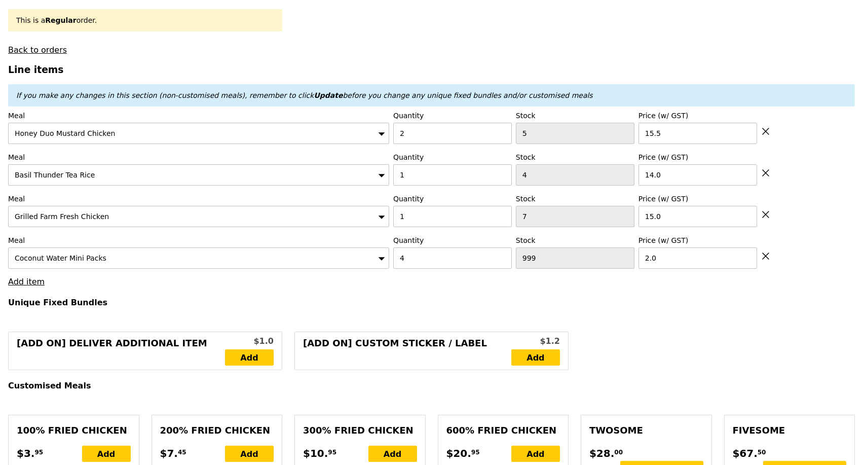
scroll to position [323, 0]
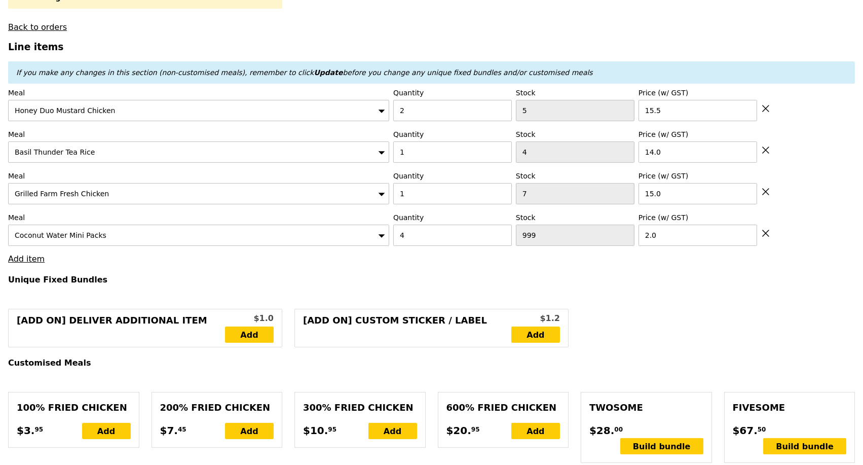
click at [377, 232] on div "Coconut Water Mini Packs" at bounding box center [198, 235] width 381 height 21
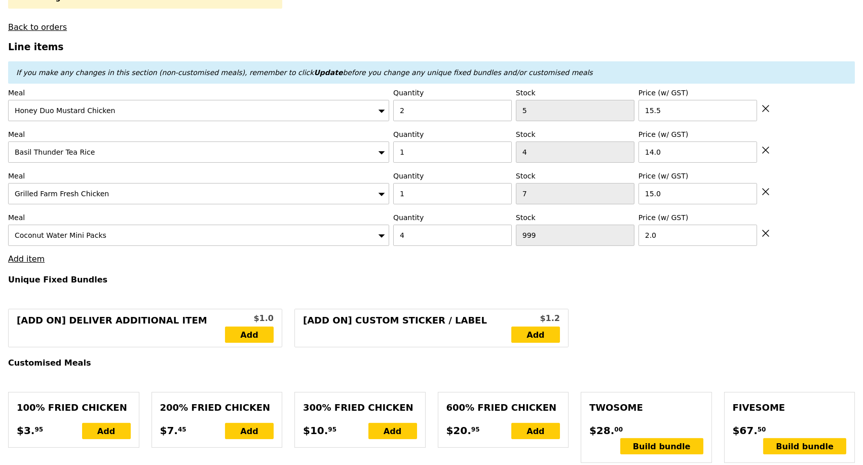
click at [384, 232] on icon at bounding box center [381, 236] width 7 height 8
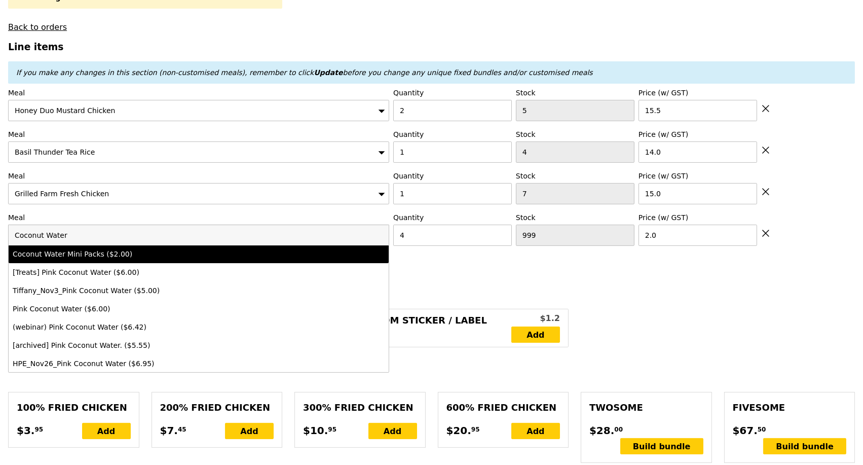
click at [134, 251] on div "Coconut Water Mini Packs ($2.00)" at bounding box center [152, 254] width 279 height 10
type input "Loading..."
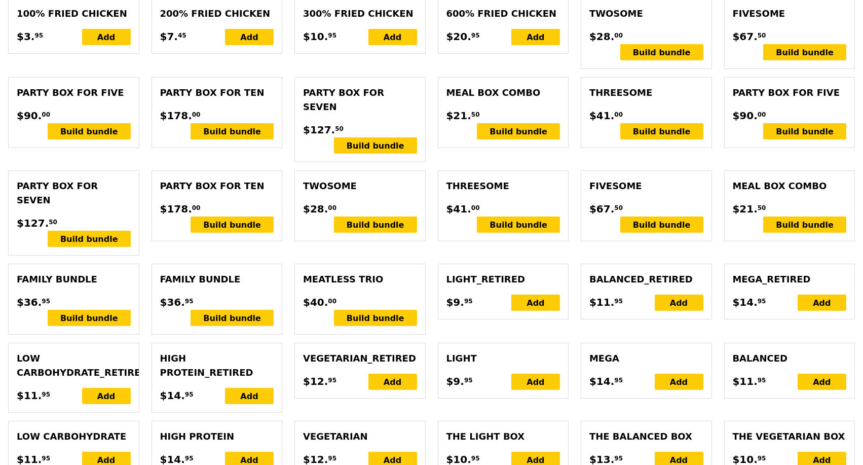
type input "60.00"
type input "5.41"
type input "5.90"
type input "65.90"
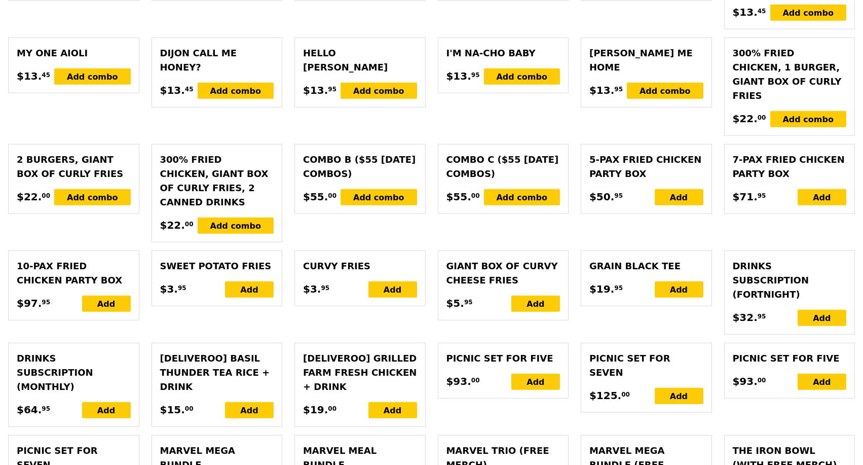
type input "Confirm"
type input "465"
type input "470"
type input "412"
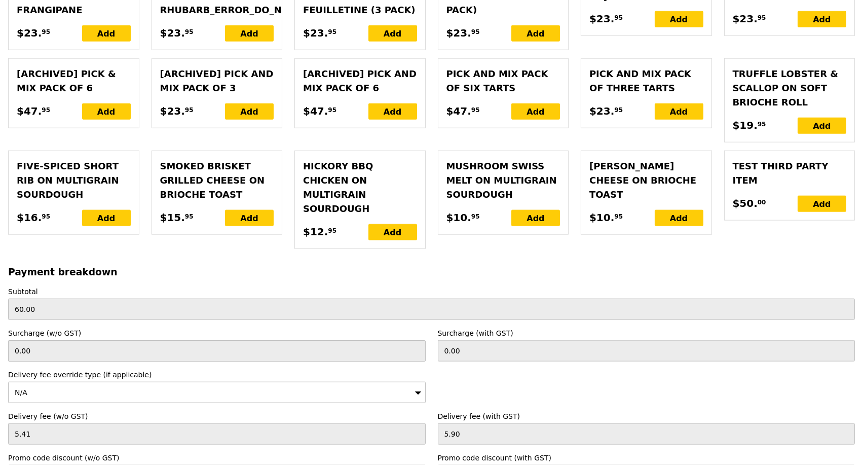
scroll to position [2407, 0]
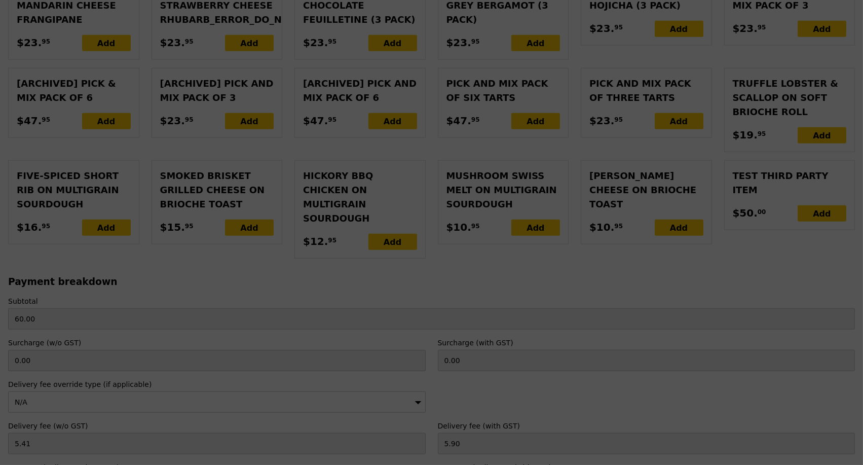
type input "Loading..."
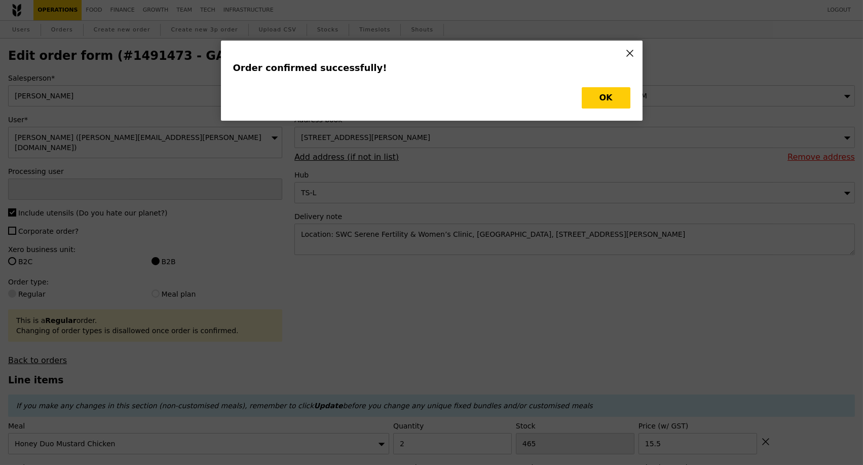
type input "[PERSON_NAME]"
type input "Loading..."
type input "1"
type input "412"
type input "15.00"
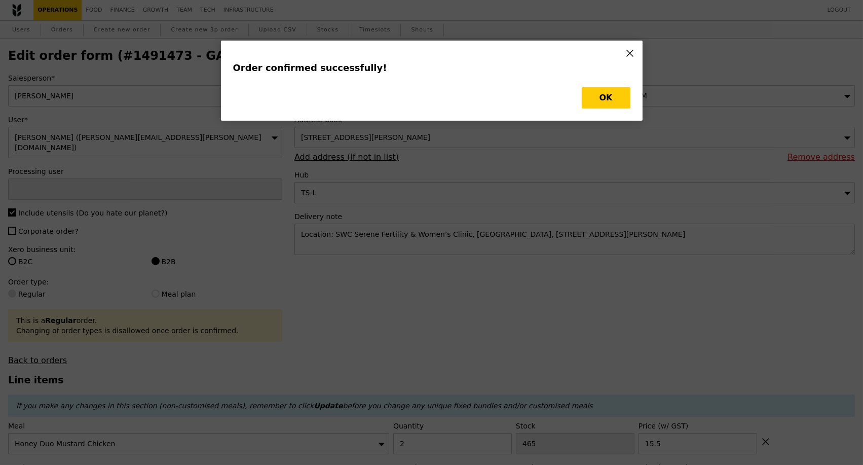
type input "14.00"
type input "2"
type input "465"
type input "15.50"
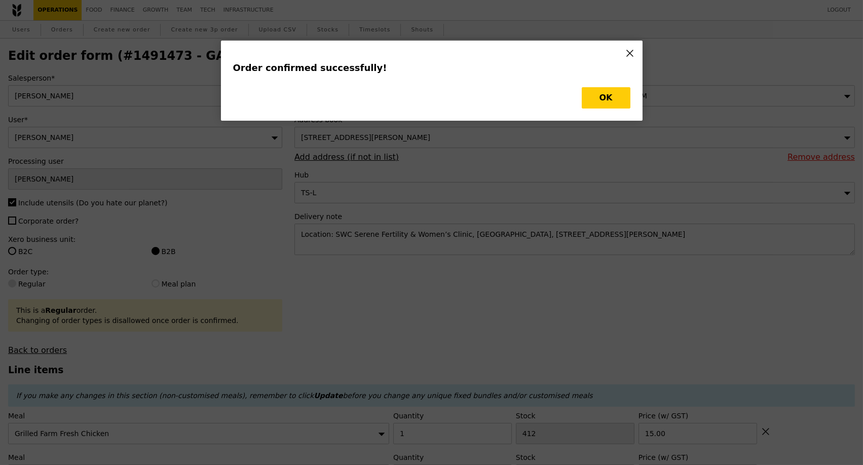
type input "411"
type input "469"
type input "463"
type input "Update"
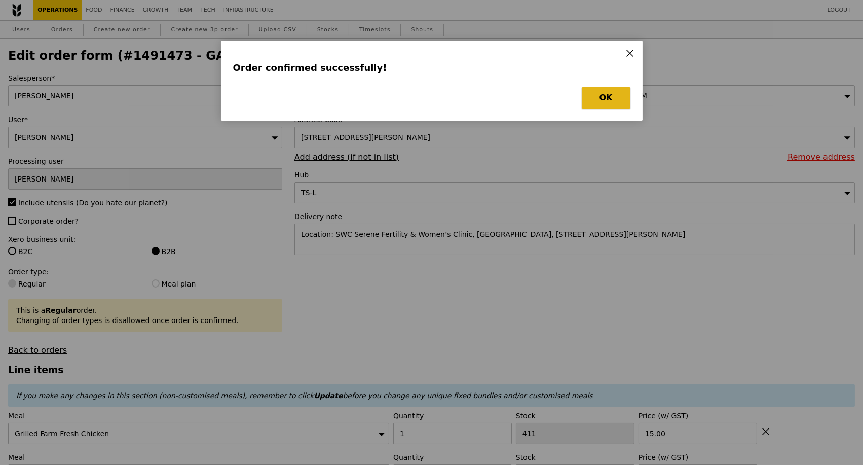
click at [594, 98] on button "OK" at bounding box center [606, 97] width 49 height 21
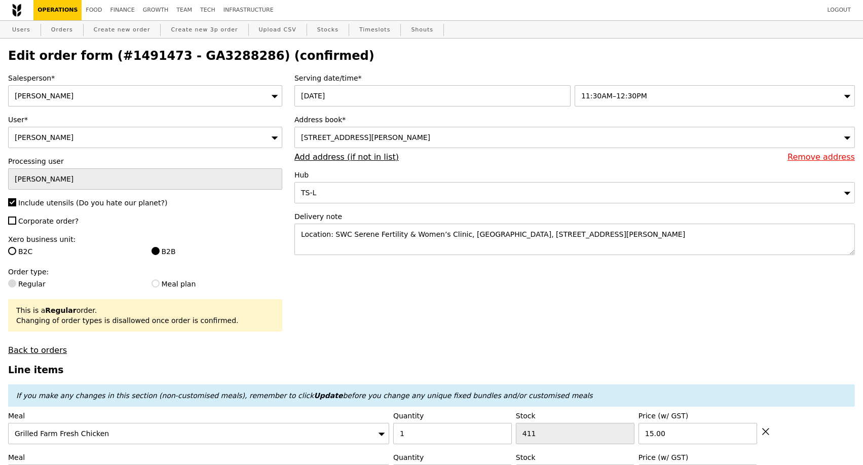
click at [223, 62] on h2 "Edit order form (#1491473 - GA3288286) (confirmed)" at bounding box center [431, 56] width 847 height 14
copy h2 "GA3288286"
click at [63, 28] on link "Orders" at bounding box center [62, 30] width 30 height 18
select select "100"
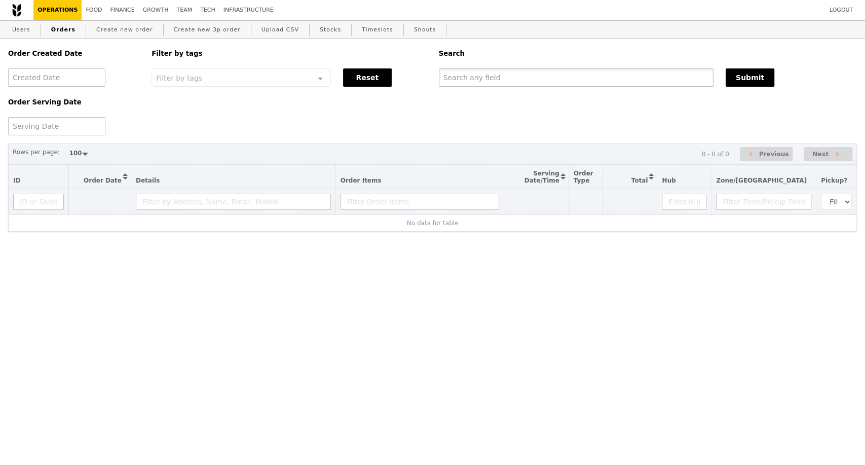
click at [475, 78] on input "text" at bounding box center [576, 77] width 275 height 18
paste input "GA3288286"
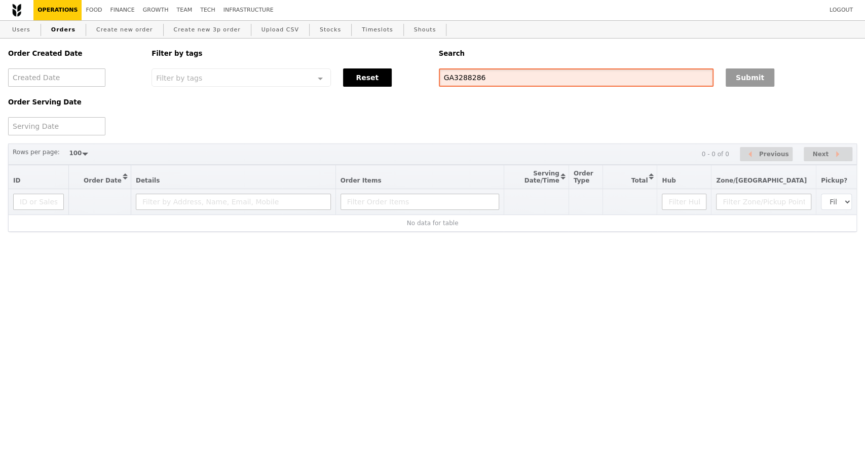
type input "GA3288286"
click at [735, 83] on button "Submit" at bounding box center [750, 77] width 49 height 18
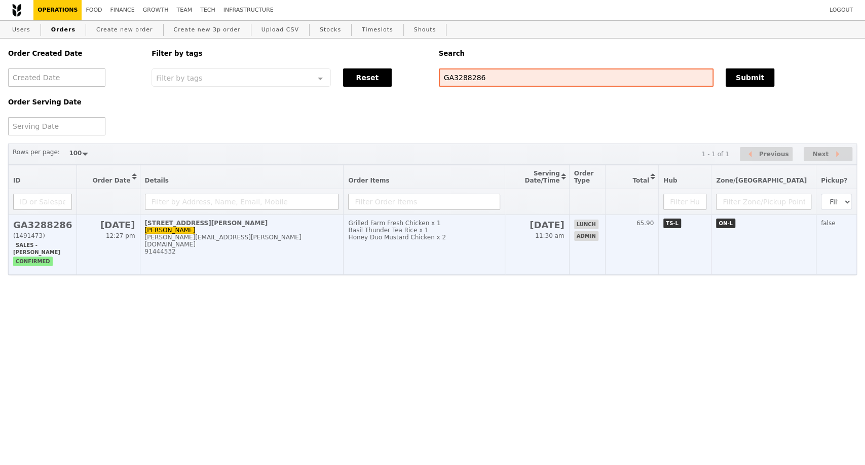
click at [286, 251] on div "91444532" at bounding box center [242, 251] width 194 height 7
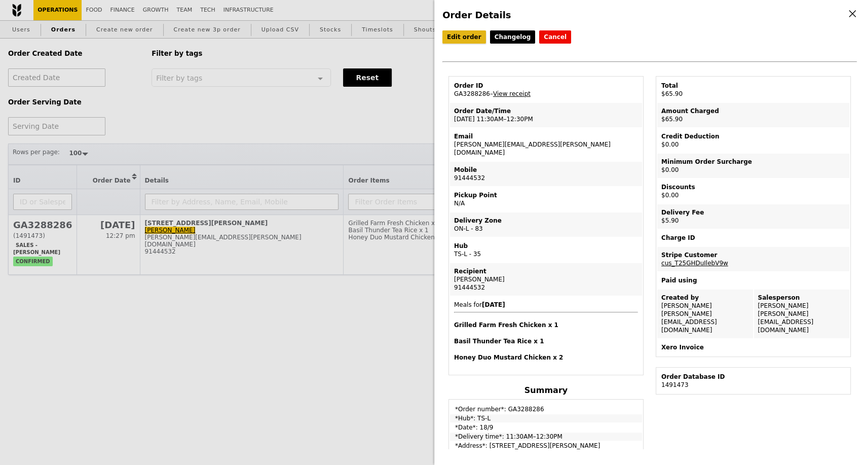
click at [468, 37] on link "Edit order" at bounding box center [465, 36] width 44 height 13
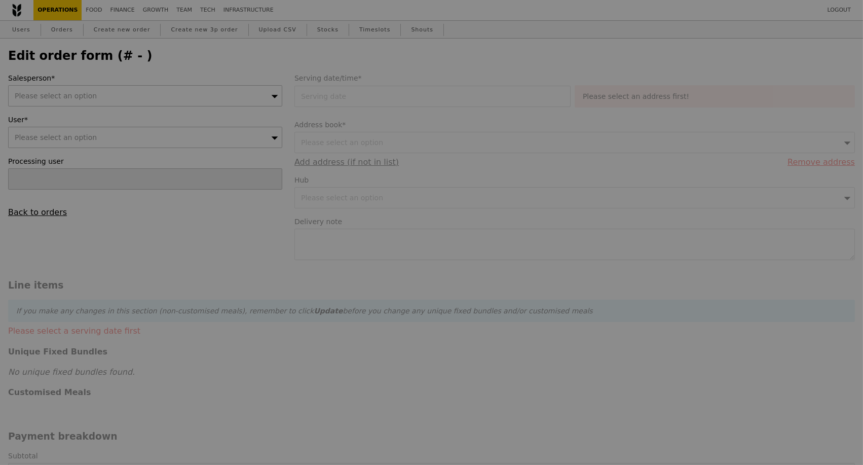
type input "[PERSON_NAME]"
type input "[DATE]"
type textarea "Location: SWC Serene Fertility & Women’s Clinic, [GEOGRAPHIC_DATA], [STREET_ADD…"
type input "60.00"
type input "5.41"
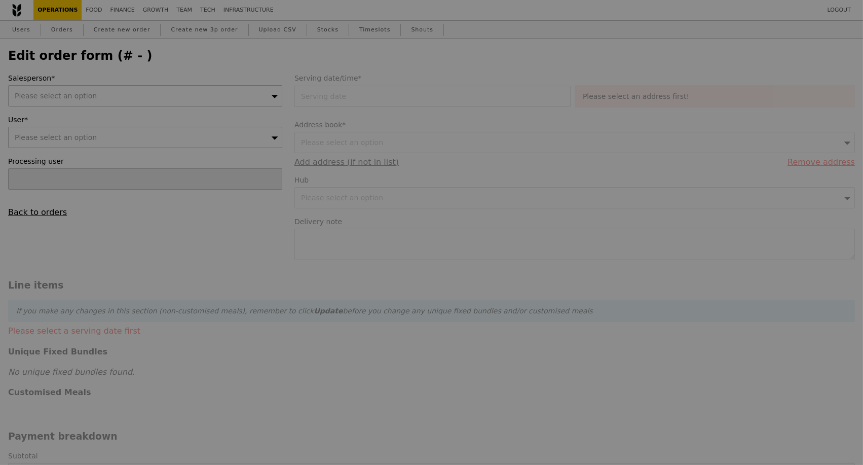
type input "5.90"
type input "65.90"
type input "Loading..."
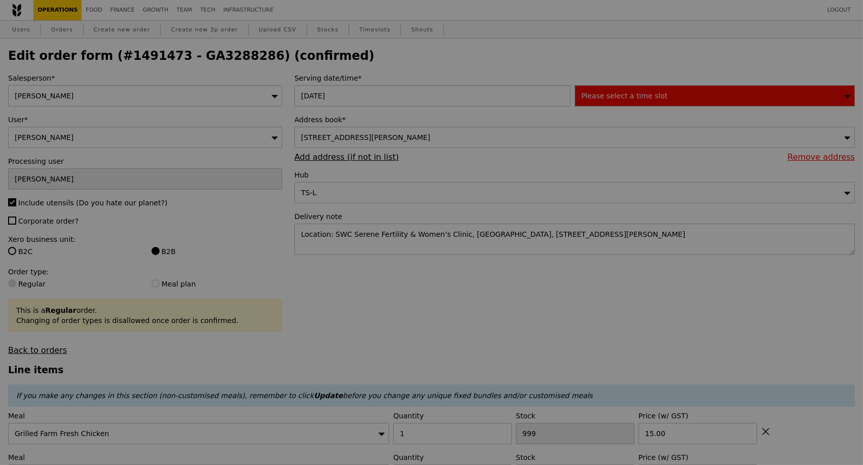
type input "411"
type input "469"
type input "463"
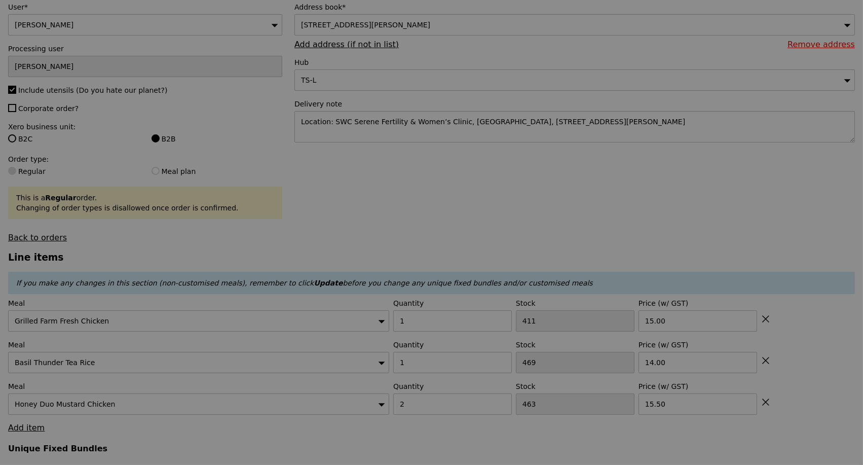
type input "Update"
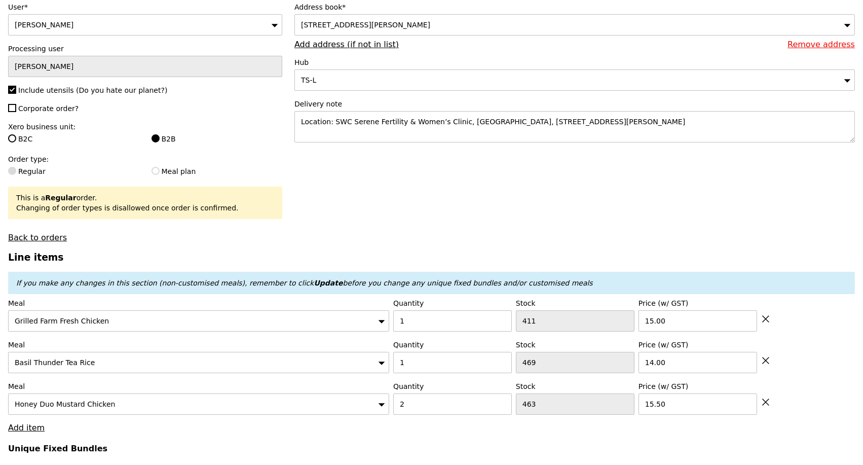
scroll to position [225, 0]
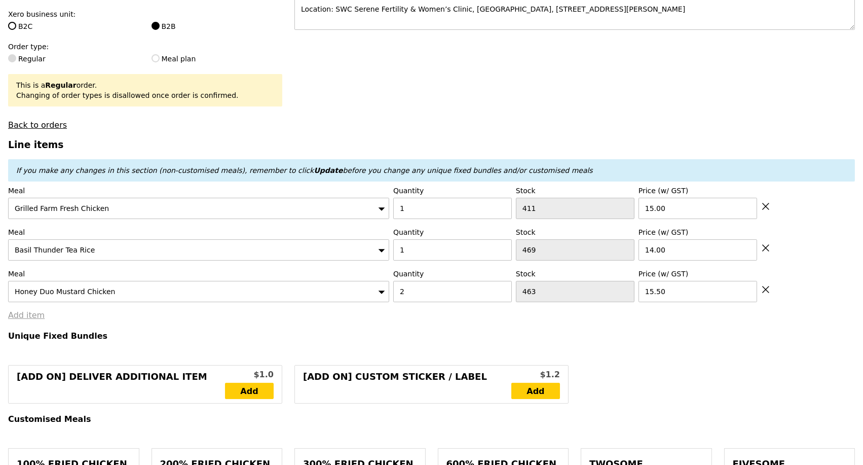
click at [32, 320] on link "Add item" at bounding box center [26, 315] width 36 height 10
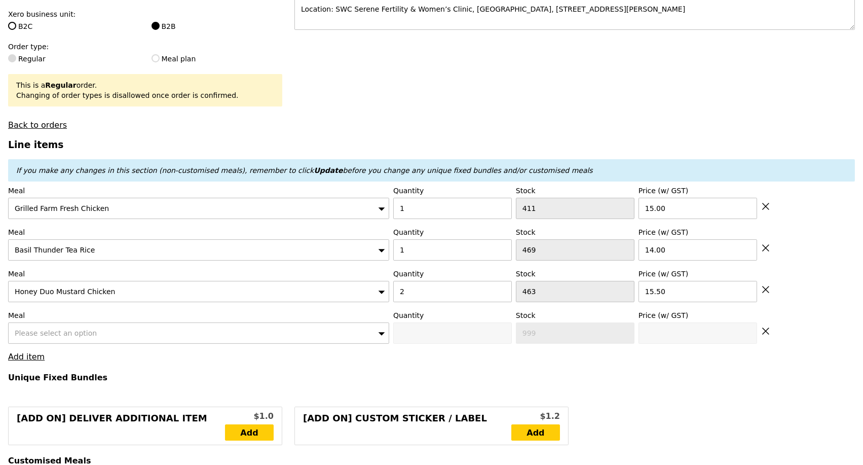
click at [70, 335] on span "Please select an option" at bounding box center [56, 333] width 82 height 8
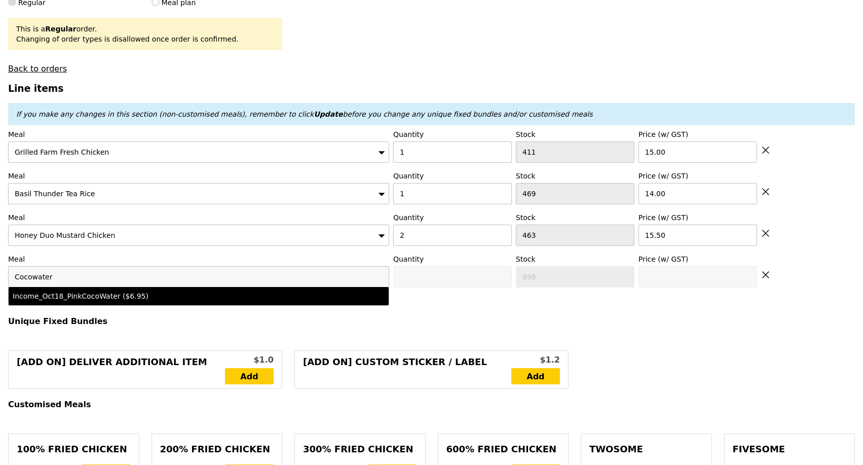
click at [30, 281] on input "Cocowater" at bounding box center [199, 277] width 380 height 20
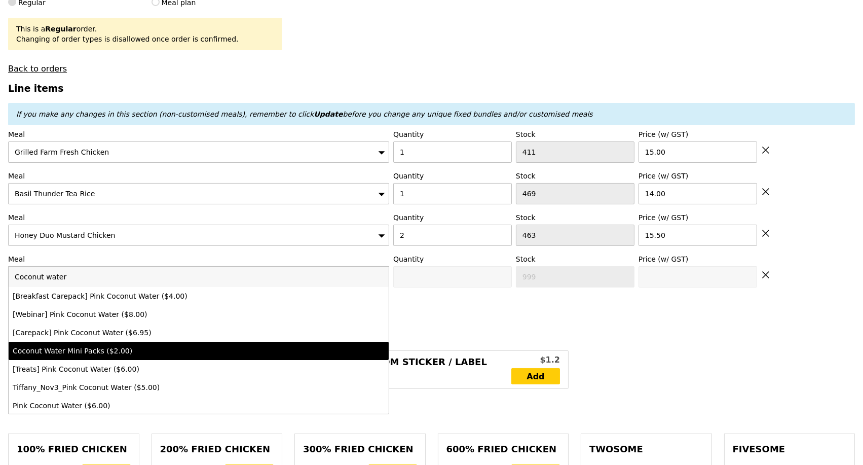
type input "Coconut water"
click at [133, 355] on div "Coconut Water Mini Packs ($2.00)" at bounding box center [152, 351] width 279 height 10
type input "0"
type input "2.0"
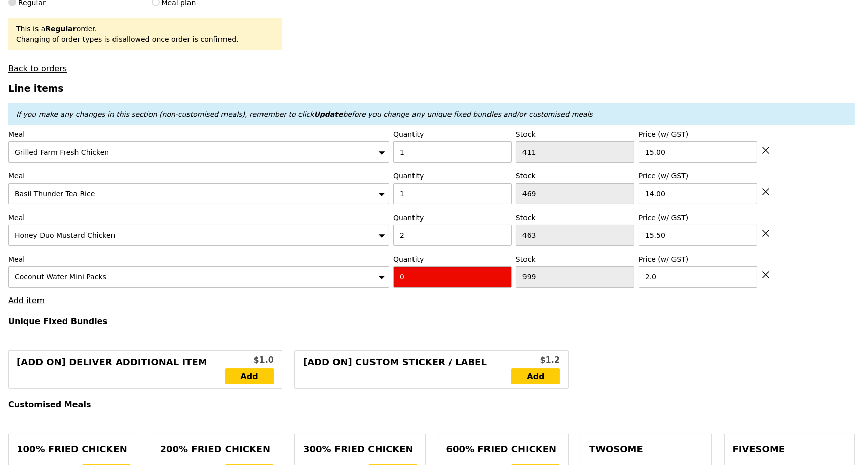
click at [428, 278] on input "0" at bounding box center [452, 276] width 119 height 21
type input "4"
type input "Loading..."
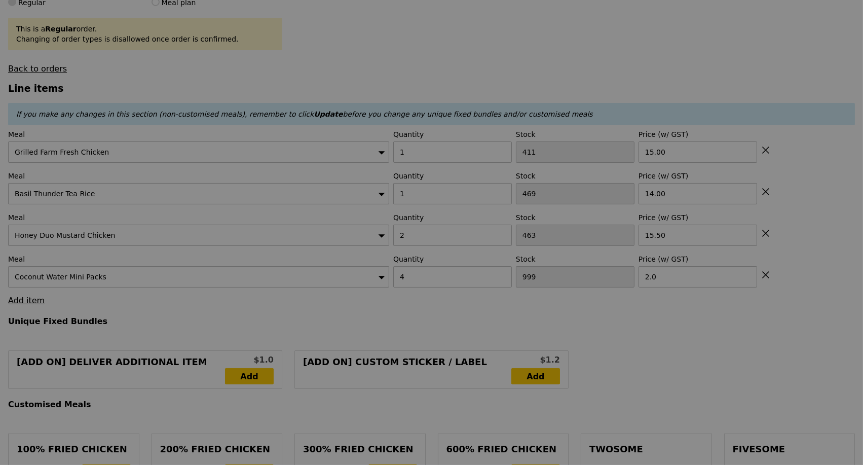
type input "0.00"
type input "4.68"
type input "5.10"
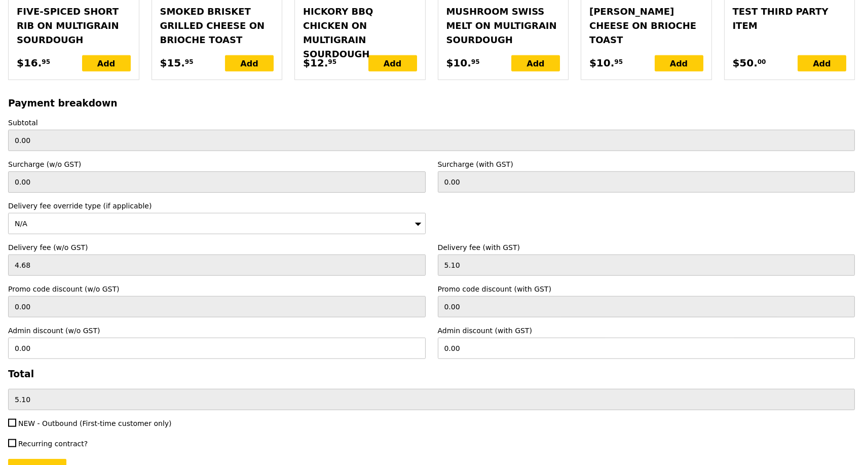
scroll to position [2417, 0]
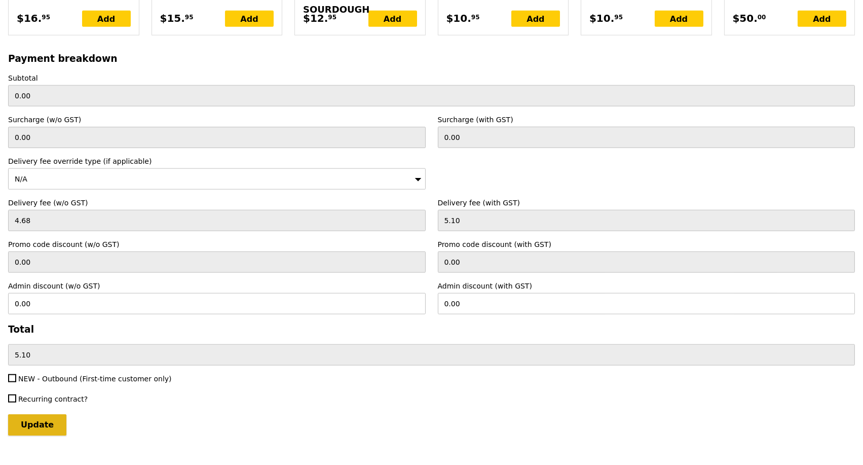
click at [42, 414] on input "Update" at bounding box center [37, 424] width 58 height 21
type input "Loading..."
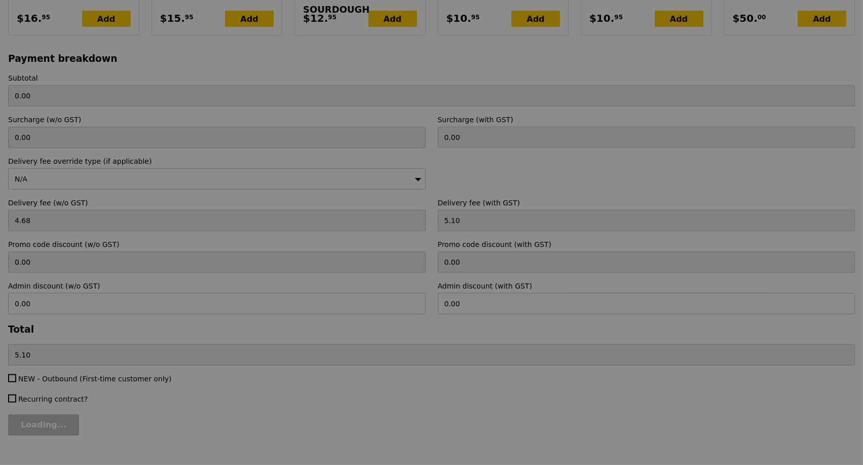
type input "68.00"
type input "73.10"
type input "Update"
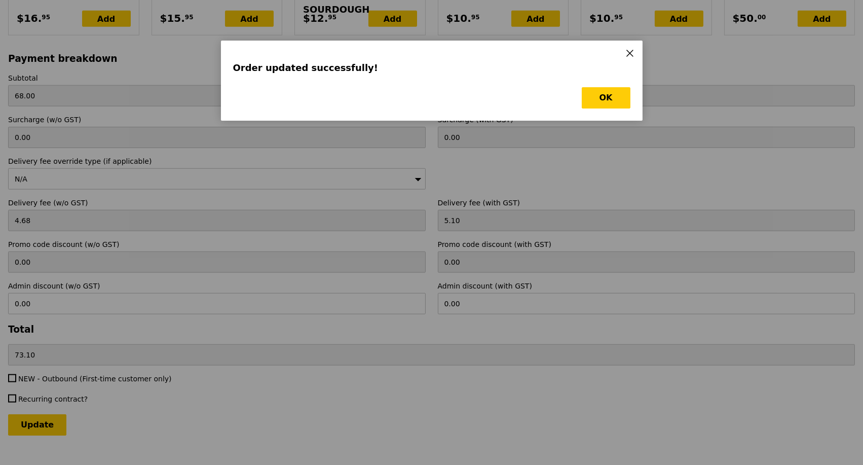
scroll to position [0, 0]
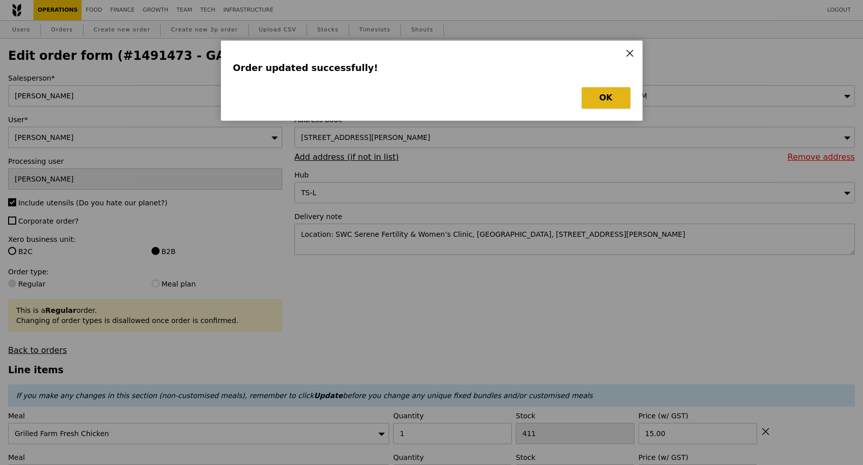
click at [605, 97] on button "OK" at bounding box center [606, 97] width 49 height 21
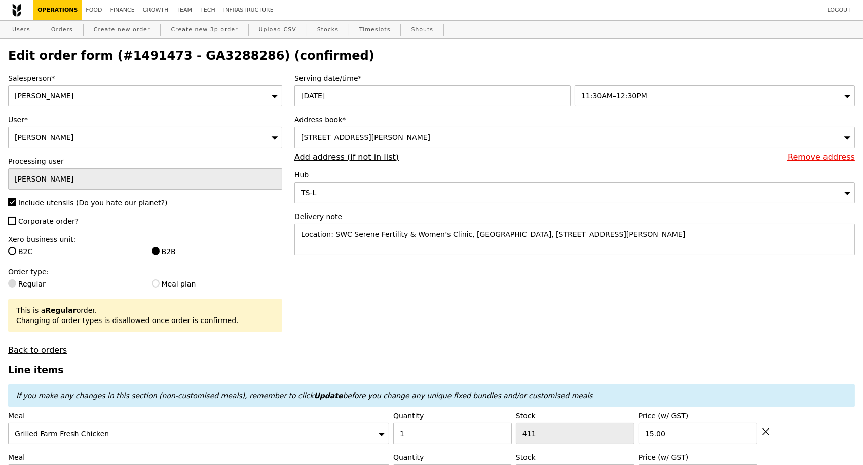
click at [216, 56] on h2 "Edit order form (#1491473 - GA3288286) (confirmed)" at bounding box center [431, 56] width 847 height 14
copy h2 "GA3288286"
click at [65, 31] on link "Orders" at bounding box center [62, 30] width 30 height 18
select select "100"
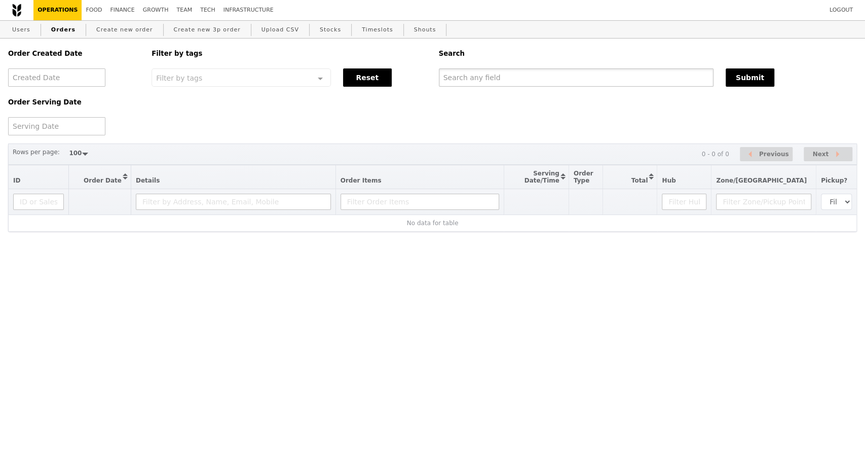
click at [521, 74] on input "text" at bounding box center [576, 77] width 275 height 18
paste input "GA3288286"
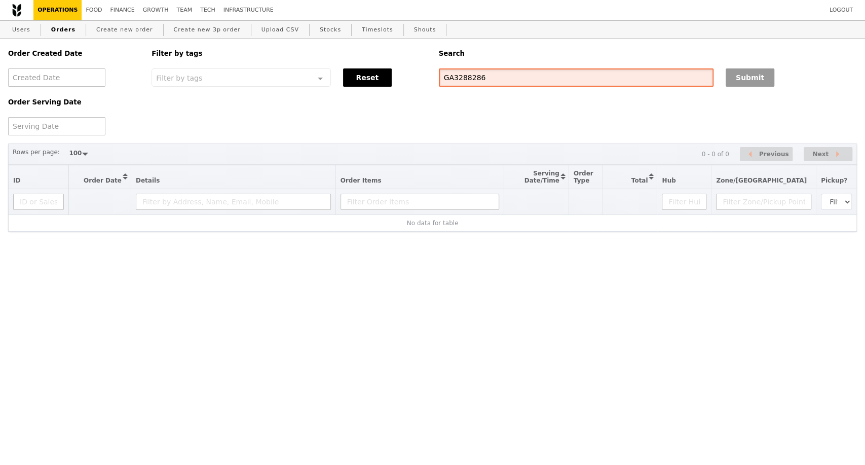
type input "GA3288286"
click at [760, 84] on button "Submit" at bounding box center [750, 77] width 49 height 18
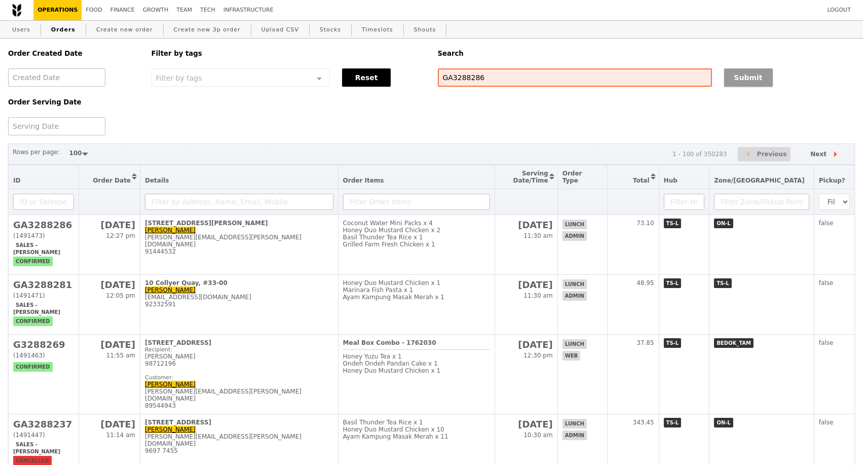
click at [746, 77] on button "Submit" at bounding box center [748, 77] width 49 height 18
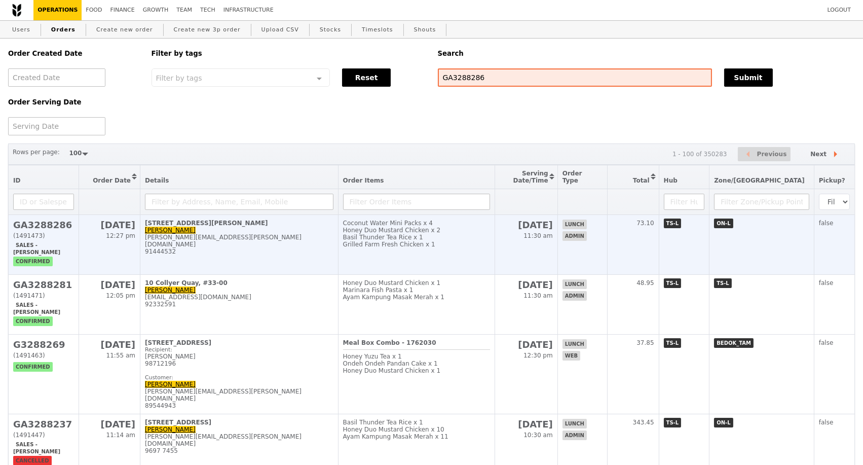
click at [243, 236] on td "[STREET_ADDRESS][PERSON_NAME] Daniel [EMAIL_ADDRESS][PERSON_NAME][DOMAIN_NAME] …" at bounding box center [239, 245] width 198 height 60
